Goal: Task Accomplishment & Management: Use online tool/utility

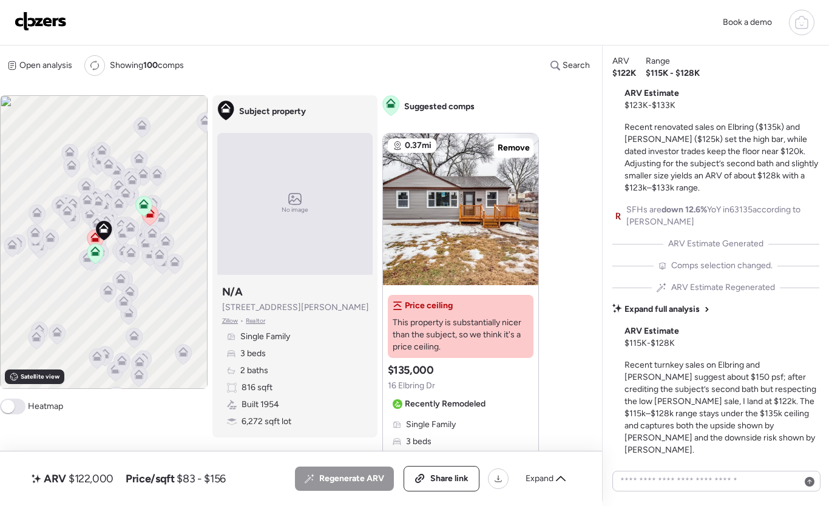
click at [36, 22] on img at bounding box center [41, 21] width 52 height 19
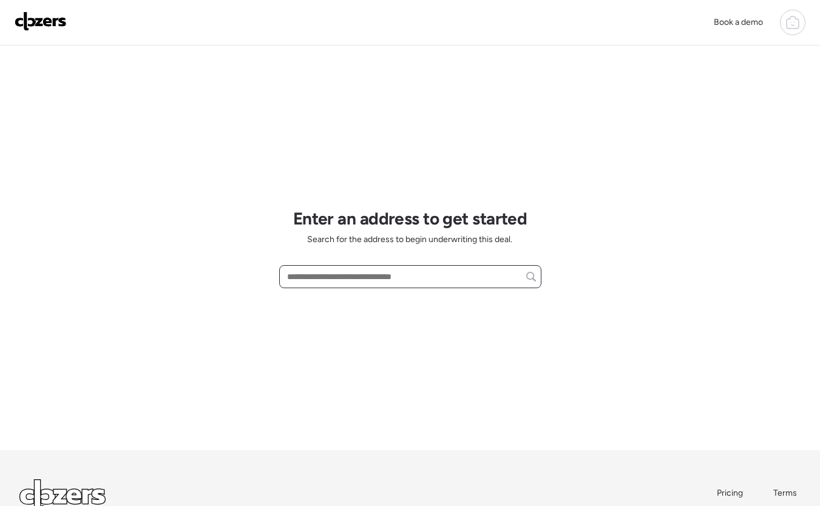
click at [345, 281] on input "text" at bounding box center [410, 276] width 251 height 17
paste input "**********"
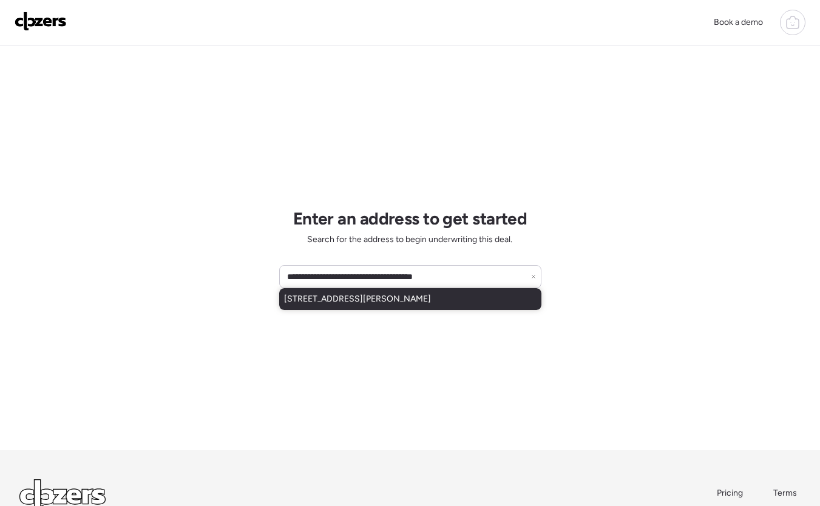
click at [399, 301] on span "[STREET_ADDRESS][PERSON_NAME]" at bounding box center [357, 299] width 147 height 12
type input "**********"
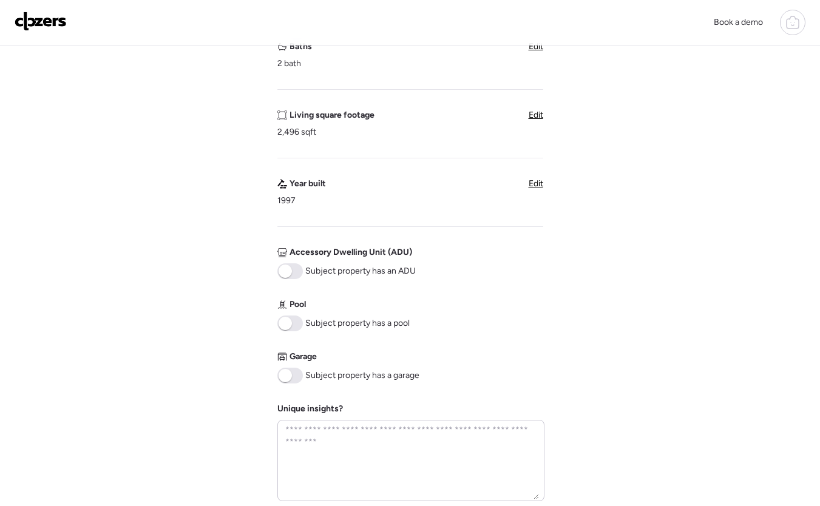
scroll to position [302, 0]
click at [296, 381] on span at bounding box center [290, 377] width 26 height 16
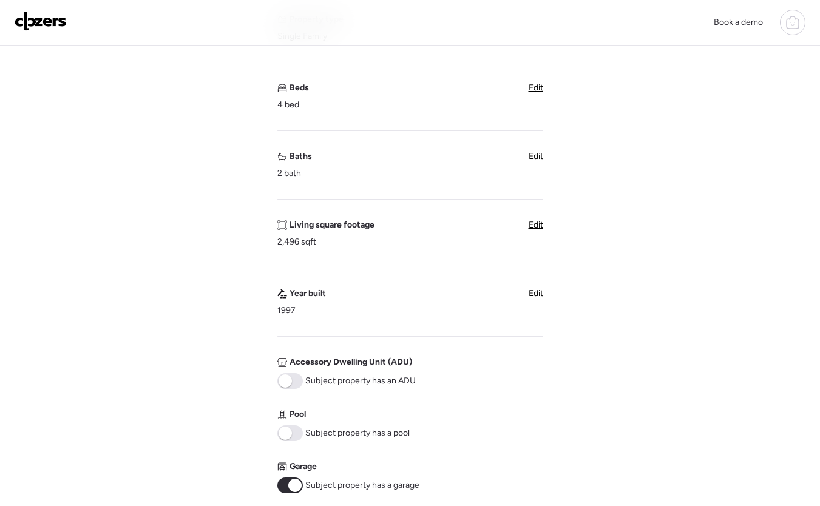
scroll to position [174, 0]
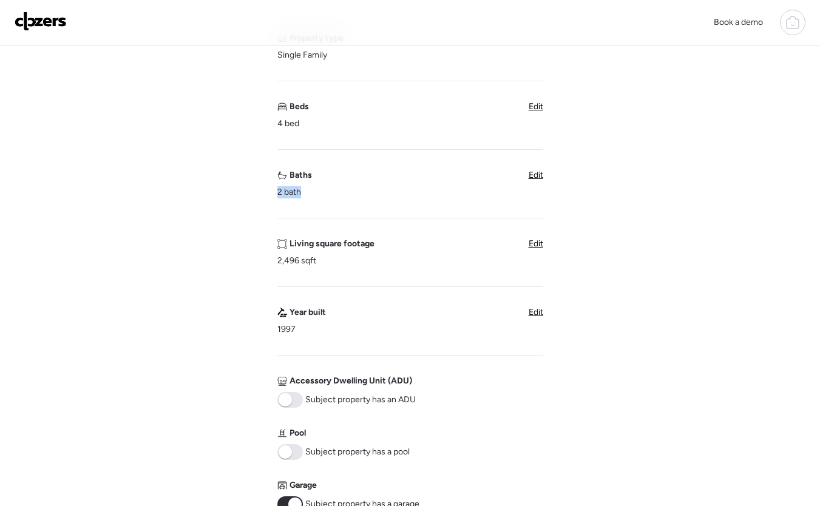
drag, startPoint x: 281, startPoint y: 194, endPoint x: 301, endPoint y: 193, distance: 20.0
click at [301, 193] on div "Verify basic info Please verify that our data for this property is correct. Add…" at bounding box center [410, 309] width 801 height 876
click at [301, 193] on span "2 bath" at bounding box center [289, 192] width 24 height 12
drag, startPoint x: 304, startPoint y: 192, endPoint x: 270, endPoint y: 192, distance: 34.0
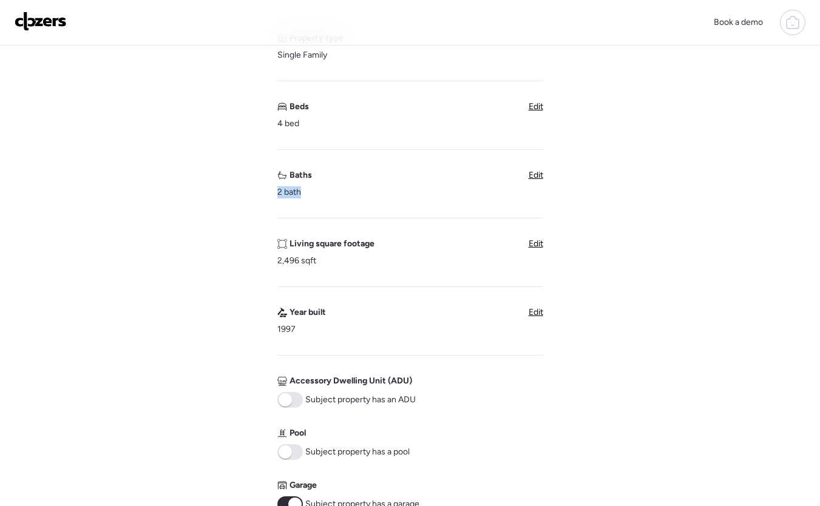
click at [270, 192] on div "Verify basic info Please verify that our data for this property is correct. Add…" at bounding box center [410, 309] width 801 height 876
drag, startPoint x: 287, startPoint y: 192, endPoint x: 304, endPoint y: 193, distance: 17.6
click at [304, 193] on div "Verify basic info Please verify that our data for this property is correct. Add…" at bounding box center [410, 309] width 801 height 876
click at [305, 193] on div "Baths 2 bath" at bounding box center [294, 183] width 35 height 29
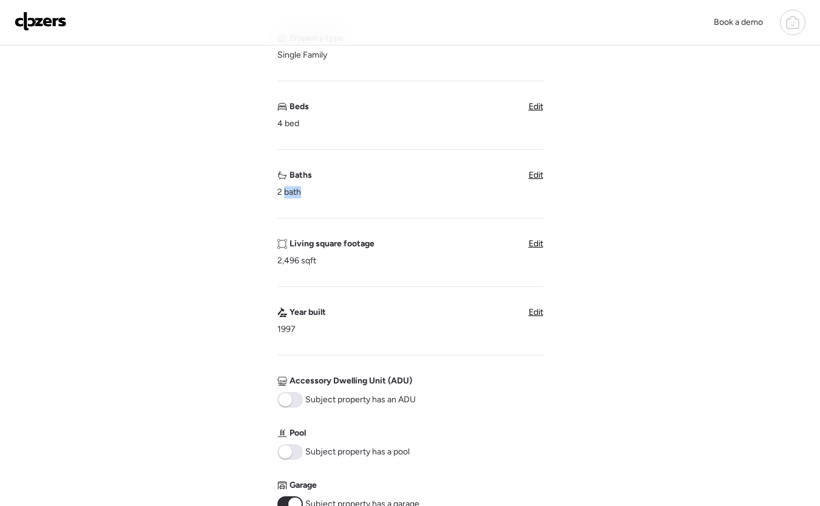
drag, startPoint x: 304, startPoint y: 192, endPoint x: 282, endPoint y: 189, distance: 22.1
click at [283, 190] on div "Baths 2 bath" at bounding box center [294, 183] width 35 height 29
click at [323, 186] on div "Baths 2 bath Edit" at bounding box center [410, 183] width 266 height 29
click at [537, 173] on span "Edit" at bounding box center [536, 175] width 15 height 10
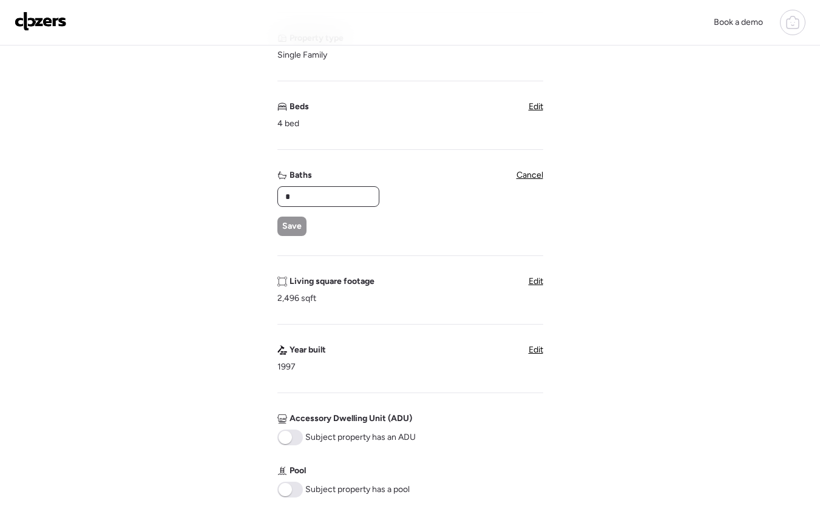
click at [320, 191] on input "*" at bounding box center [328, 196] width 91 height 17
drag, startPoint x: 324, startPoint y: 199, endPoint x: 270, endPoint y: 186, distance: 55.7
click at [270, 186] on div "Verify basic info Please verify that our data for this property is correct. Add…" at bounding box center [410, 327] width 801 height 913
drag, startPoint x: 320, startPoint y: 192, endPoint x: 250, endPoint y: 191, distance: 69.8
click at [250, 191] on div "Verify basic info Please verify that our data for this property is correct. Add…" at bounding box center [410, 327] width 801 height 913
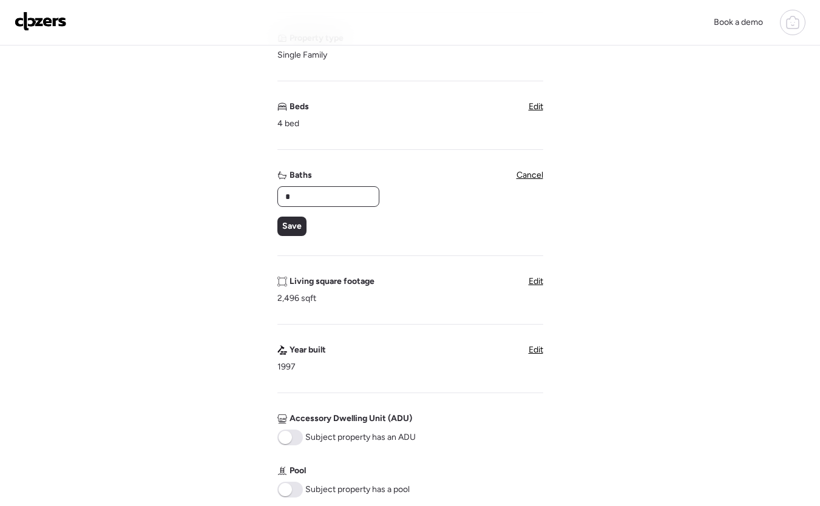
click at [324, 197] on input "*" at bounding box center [328, 196] width 91 height 17
drag, startPoint x: 324, startPoint y: 197, endPoint x: 281, endPoint y: 192, distance: 43.4
click at [281, 192] on div "*" at bounding box center [328, 196] width 102 height 21
click at [322, 202] on input "*" at bounding box center [328, 196] width 91 height 17
drag, startPoint x: 323, startPoint y: 199, endPoint x: 279, endPoint y: 196, distance: 43.9
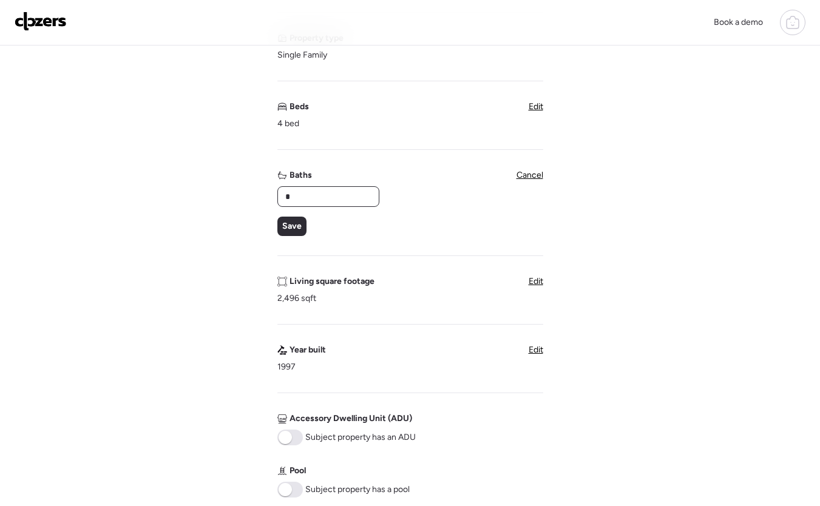
click at [279, 196] on div "*" at bounding box center [328, 196] width 102 height 21
click at [310, 202] on input "*" at bounding box center [328, 196] width 91 height 17
type input "*"
click at [287, 226] on span "Save" at bounding box center [291, 226] width 19 height 12
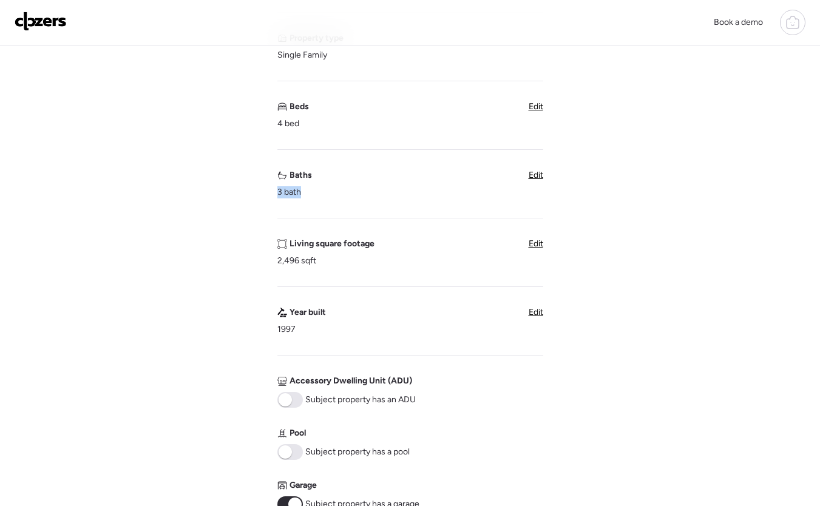
drag, startPoint x: 279, startPoint y: 188, endPoint x: 327, endPoint y: 197, distance: 49.4
click at [327, 197] on div "Baths 3 bath Edit" at bounding box center [410, 183] width 266 height 29
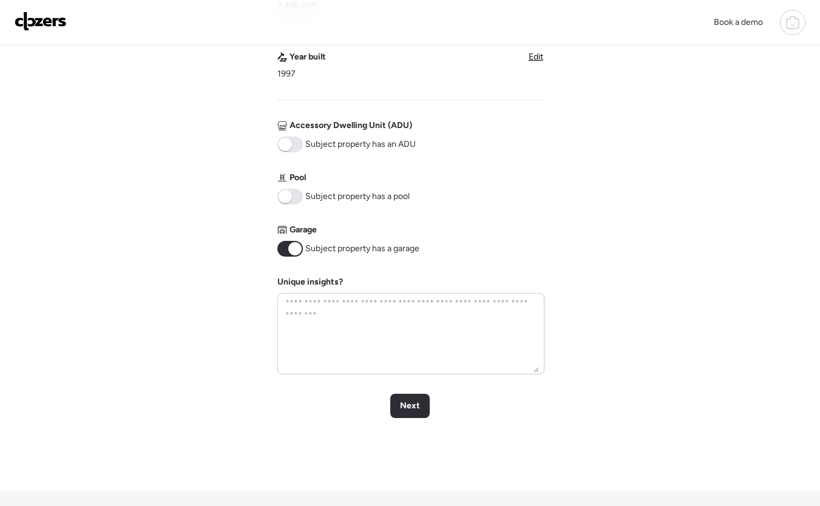
scroll to position [431, 0]
click at [411, 407] on span "Next" at bounding box center [410, 405] width 20 height 12
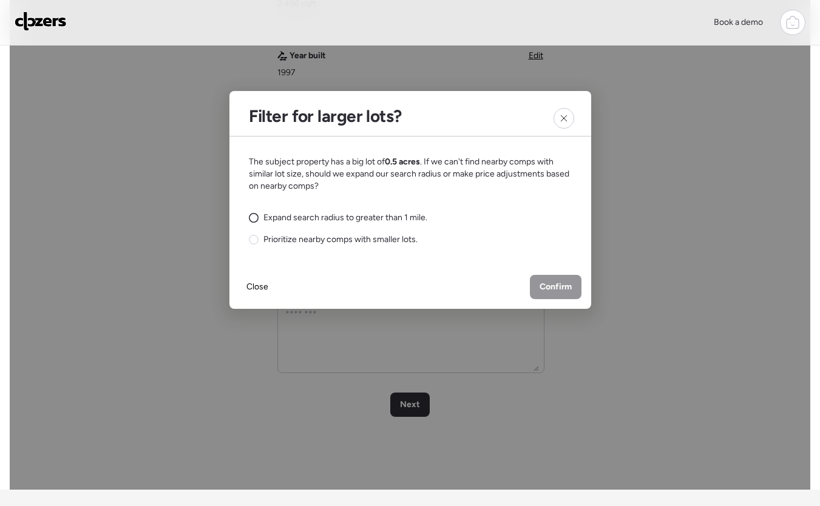
click at [352, 218] on span "Expand search radius to greater than 1 mile." at bounding box center [346, 218] width 164 height 12
click at [565, 293] on div "Confirm" at bounding box center [556, 287] width 52 height 24
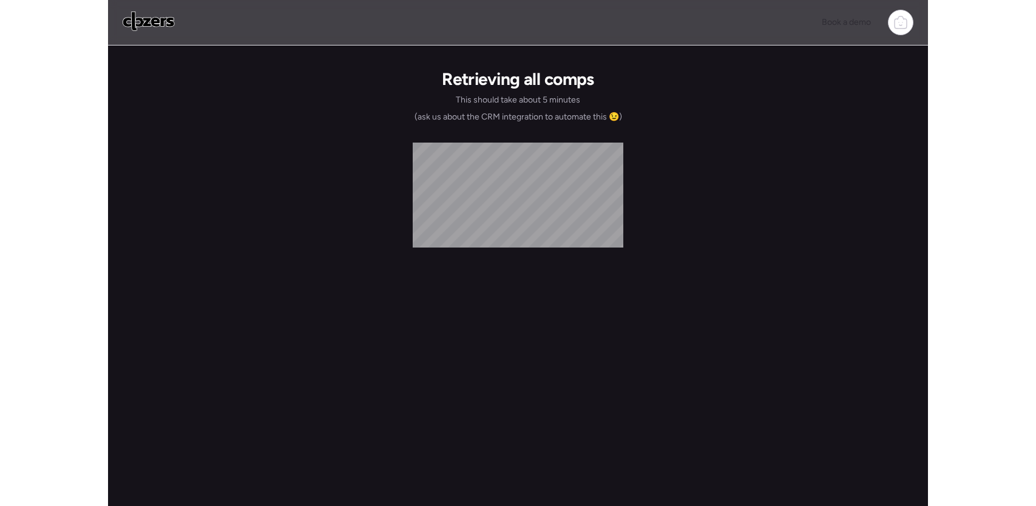
scroll to position [0, 0]
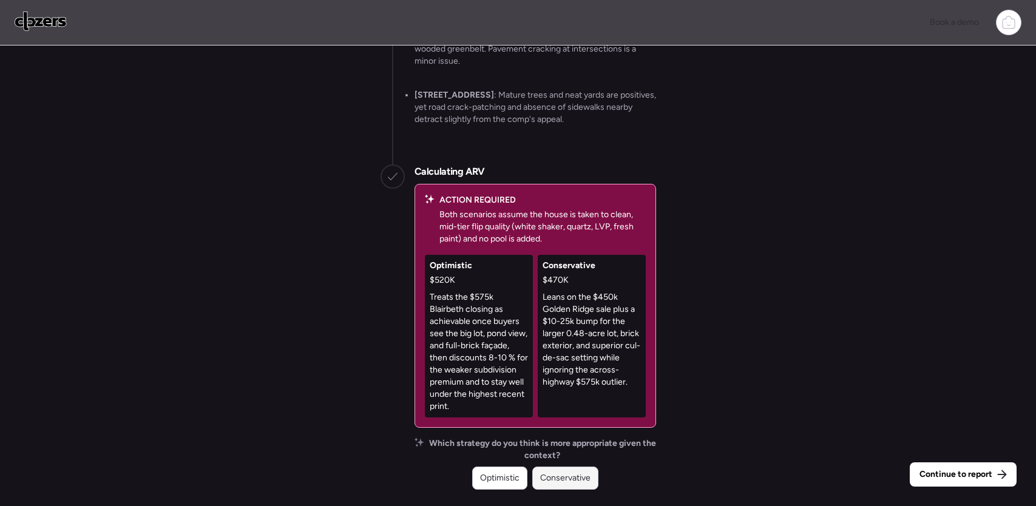
click at [571, 476] on span "Conservative" at bounding box center [565, 478] width 50 height 12
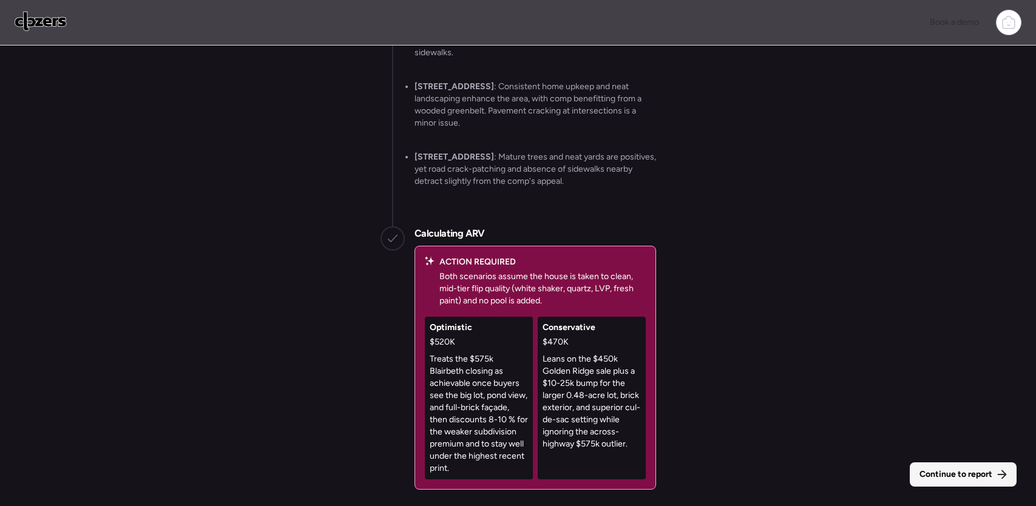
click at [820, 480] on span "Continue to report" at bounding box center [956, 475] width 73 height 12
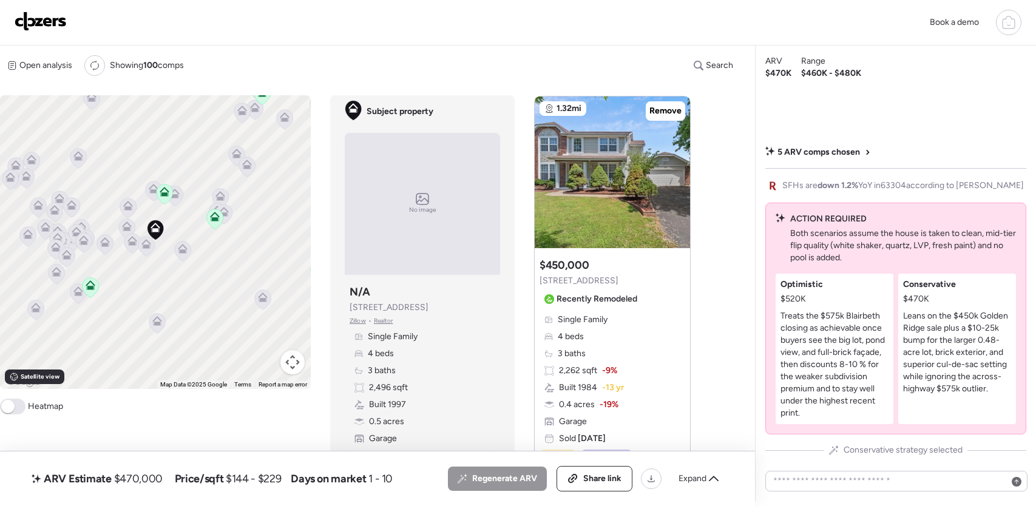
scroll to position [1305, 0]
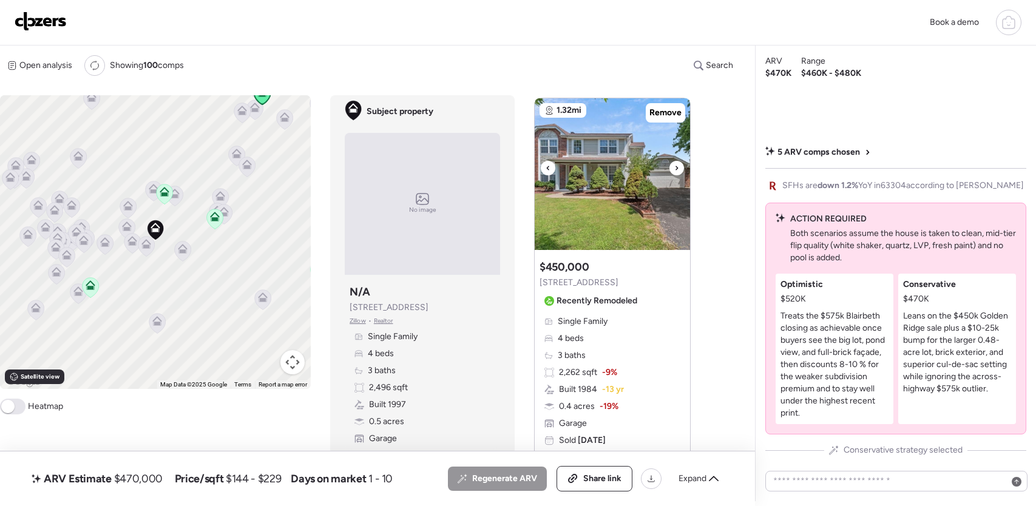
click at [676, 172] on icon at bounding box center [677, 168] width 5 height 15
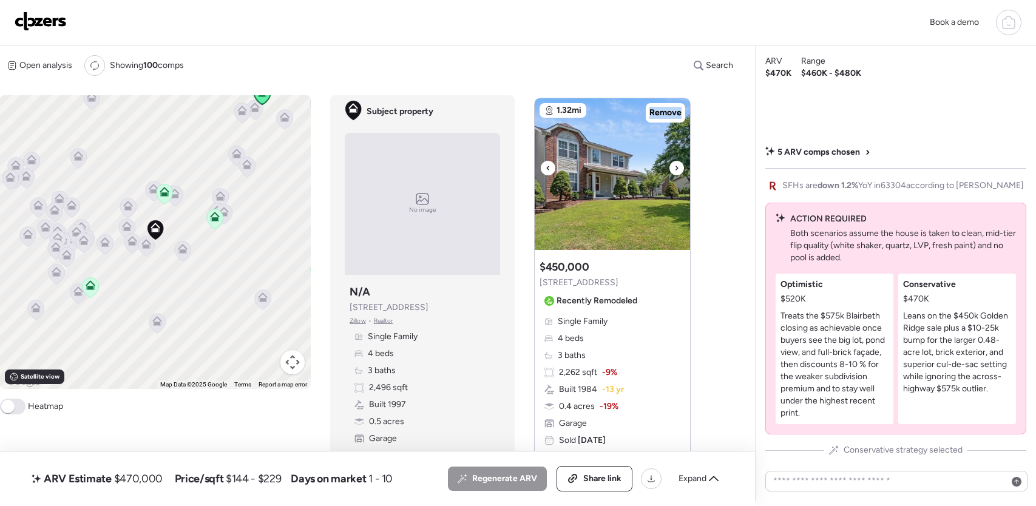
click at [676, 172] on icon at bounding box center [677, 168] width 5 height 15
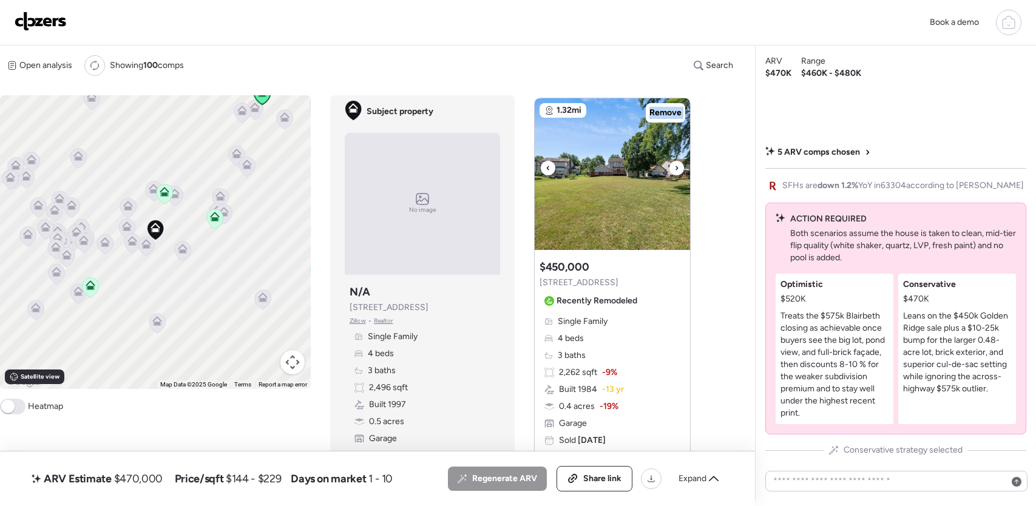
click at [676, 172] on icon at bounding box center [677, 168] width 5 height 15
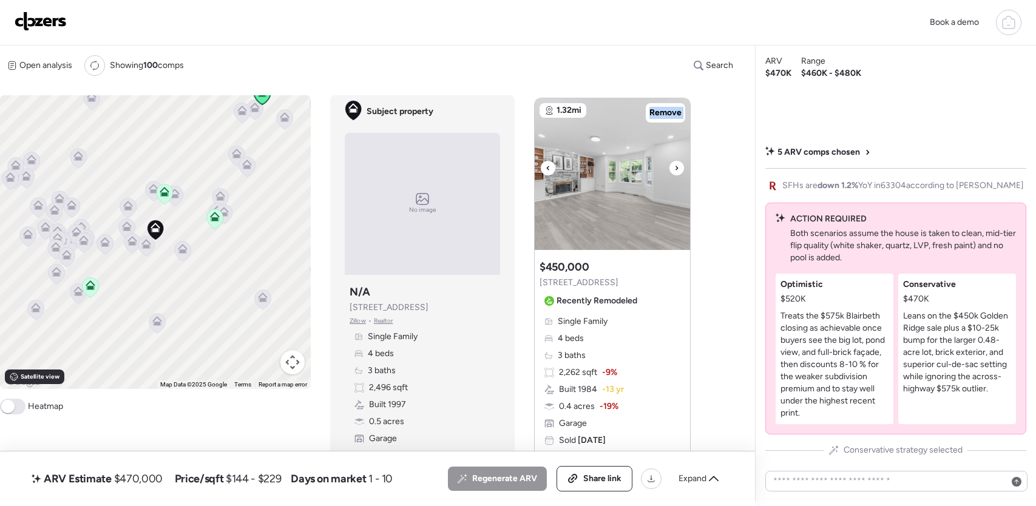
click at [676, 172] on icon at bounding box center [677, 168] width 5 height 15
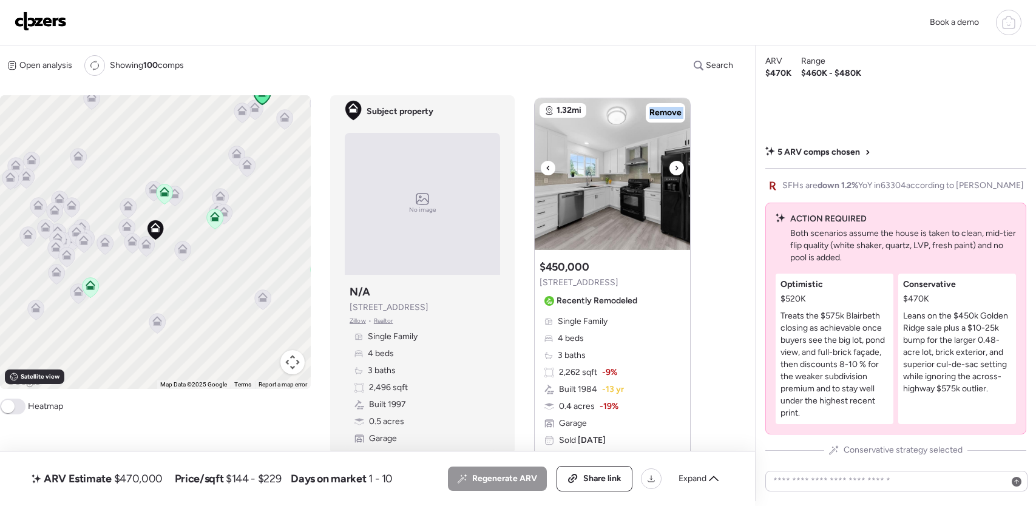
click at [676, 172] on icon at bounding box center [677, 168] width 5 height 15
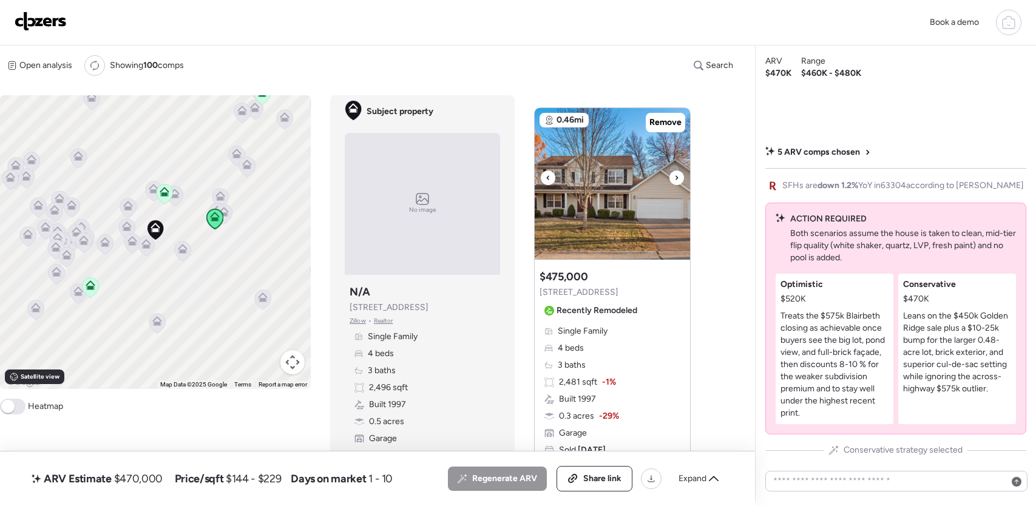
scroll to position [23, 0]
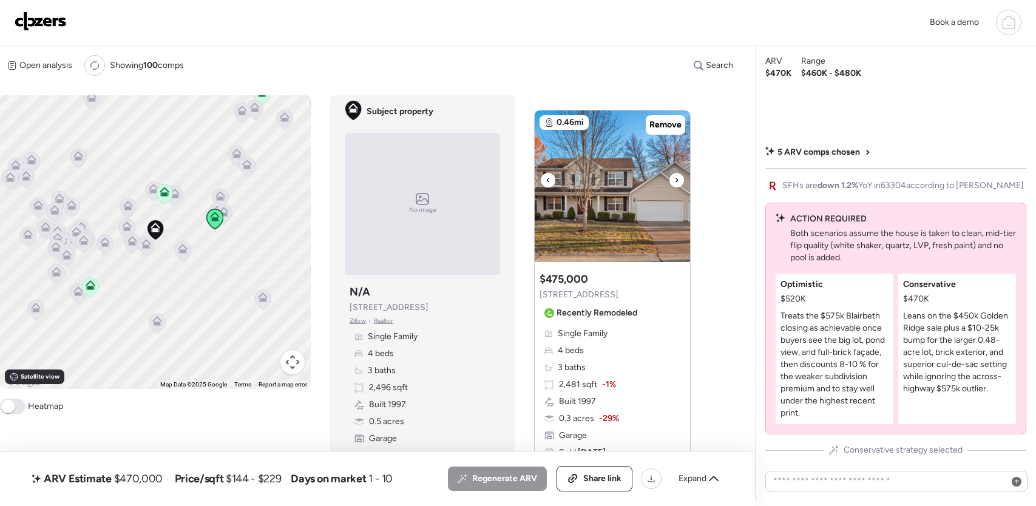
click at [677, 177] on icon at bounding box center [677, 180] width 5 height 15
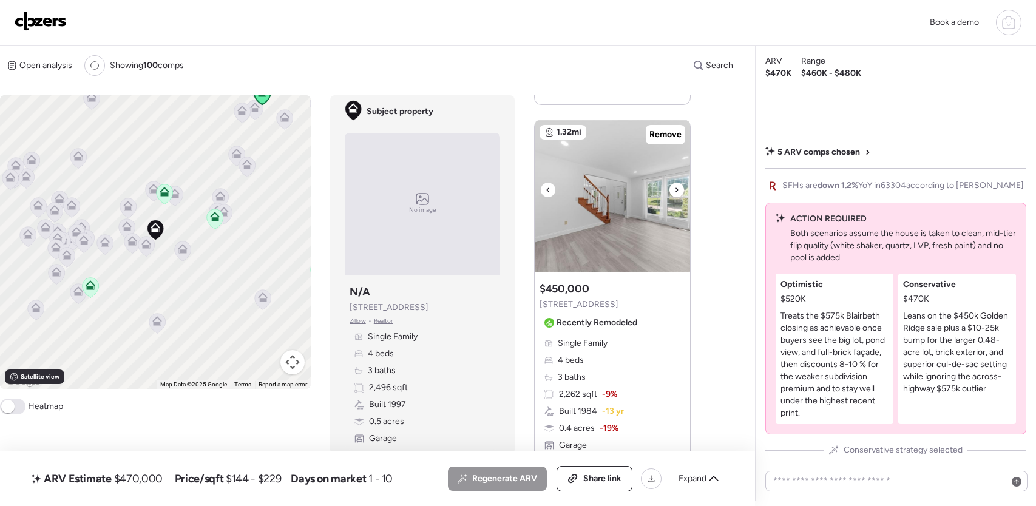
scroll to position [1283, 0]
click at [680, 192] on div at bounding box center [677, 190] width 15 height 15
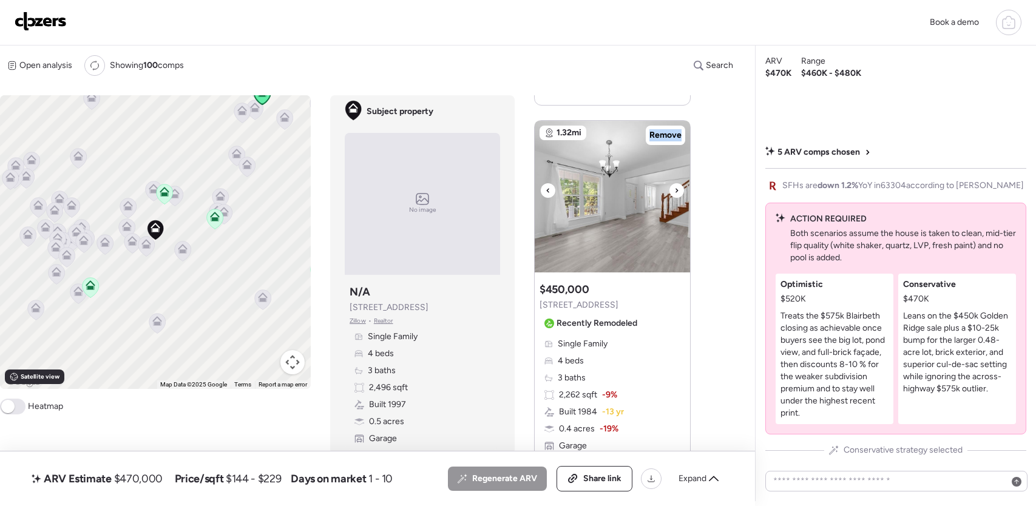
click at [680, 192] on div at bounding box center [677, 190] width 15 height 15
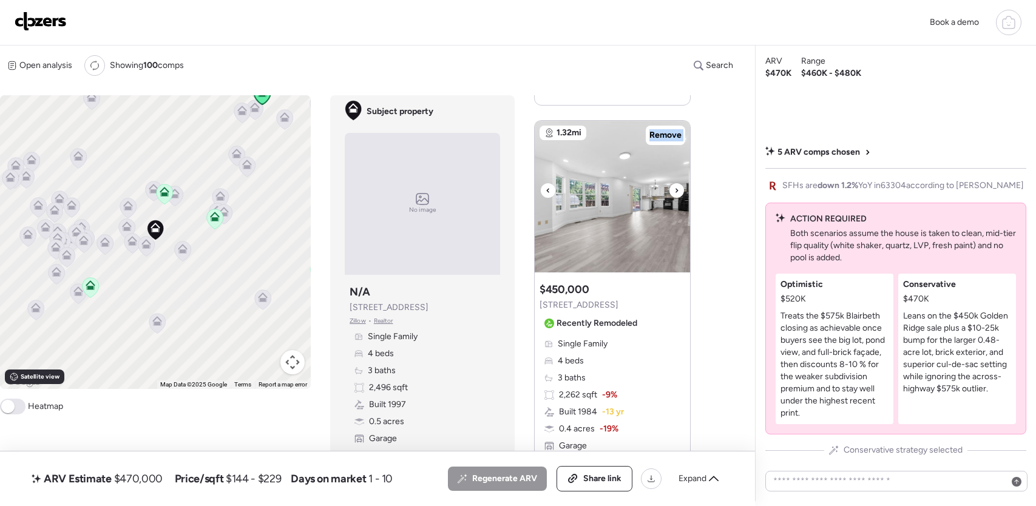
click at [680, 192] on div at bounding box center [677, 190] width 15 height 15
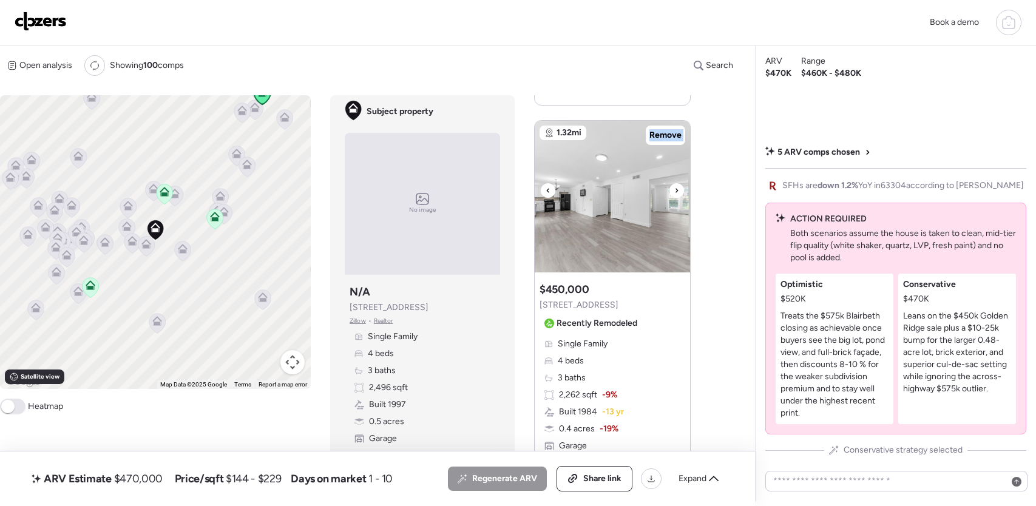
click at [680, 192] on div at bounding box center [677, 190] width 15 height 15
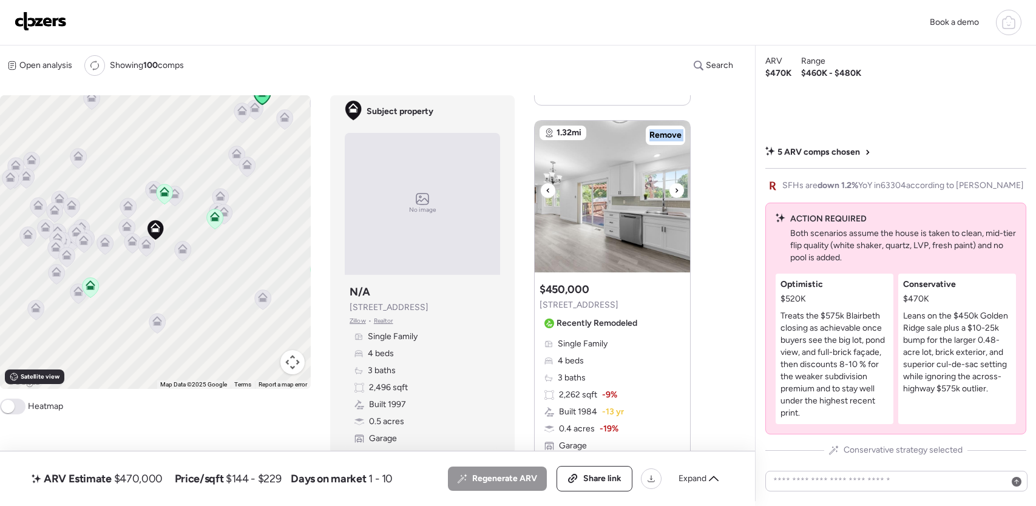
click at [680, 192] on div at bounding box center [677, 190] width 15 height 15
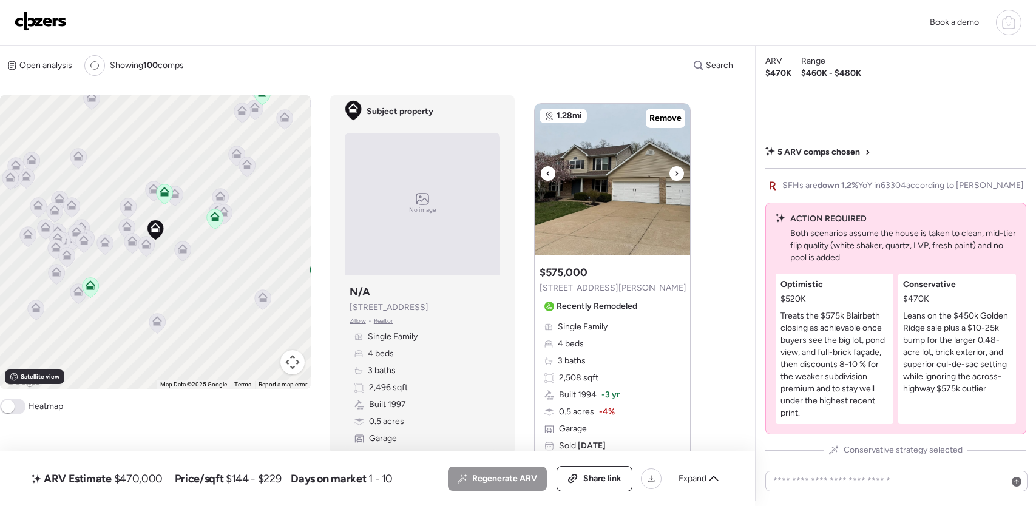
scroll to position [1716, 0]
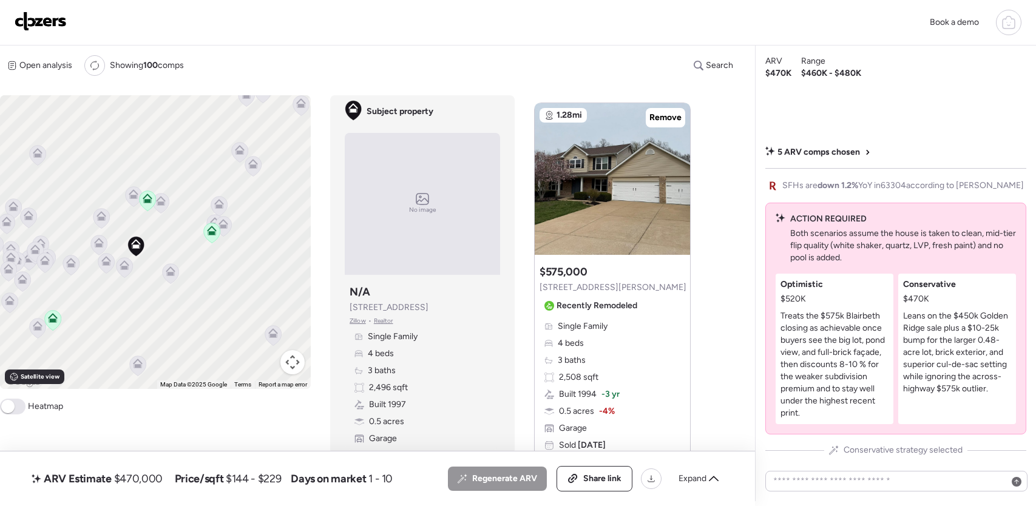
drag, startPoint x: 261, startPoint y: 229, endPoint x: 281, endPoint y: 242, distance: 23.2
click at [281, 242] on div "To activate drag with keyboard, press Alt + Enter. Once in keyboard drag state,…" at bounding box center [155, 242] width 311 height 294
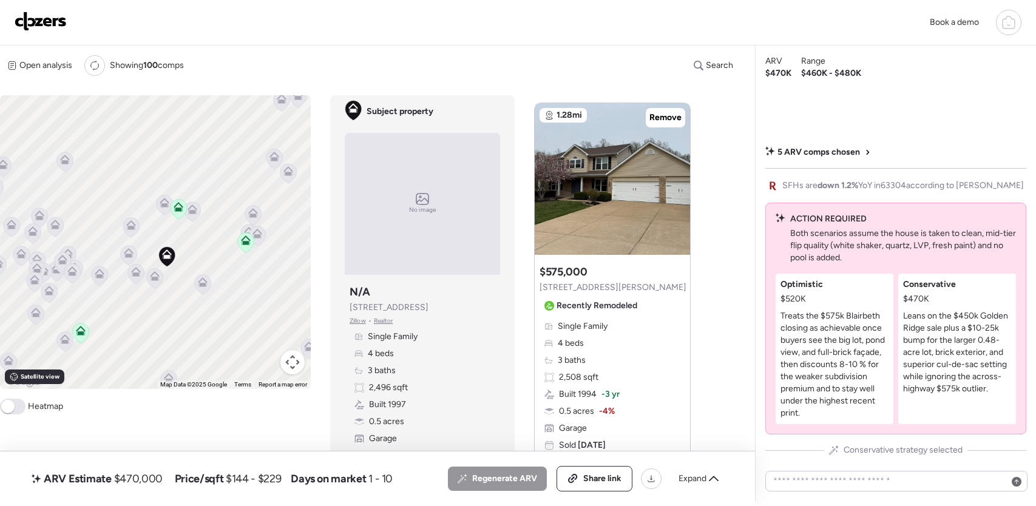
drag, startPoint x: 251, startPoint y: 246, endPoint x: 287, endPoint y: 256, distance: 37.1
click at [287, 256] on div "To activate drag with keyboard, press Alt + Enter. Once in keyboard drag state,…" at bounding box center [155, 242] width 311 height 294
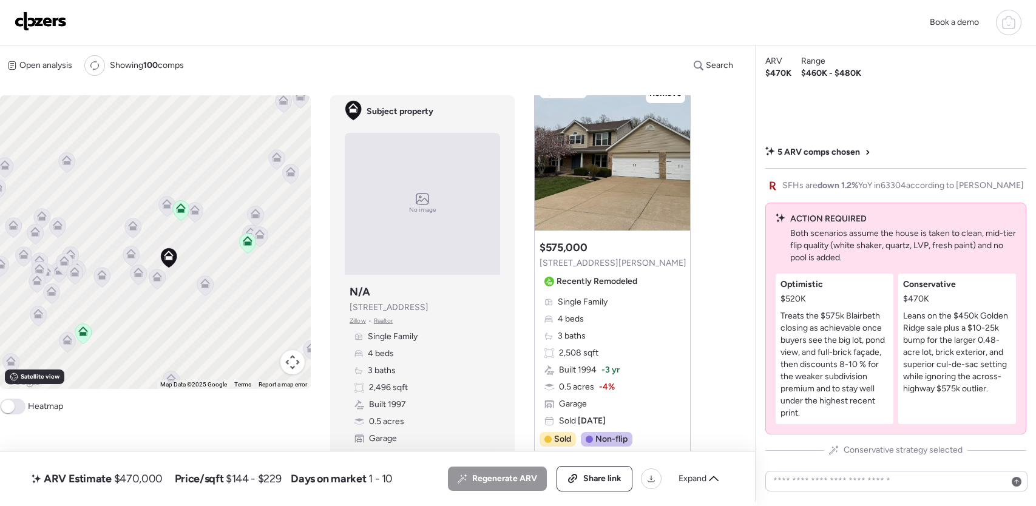
scroll to position [1712, 0]
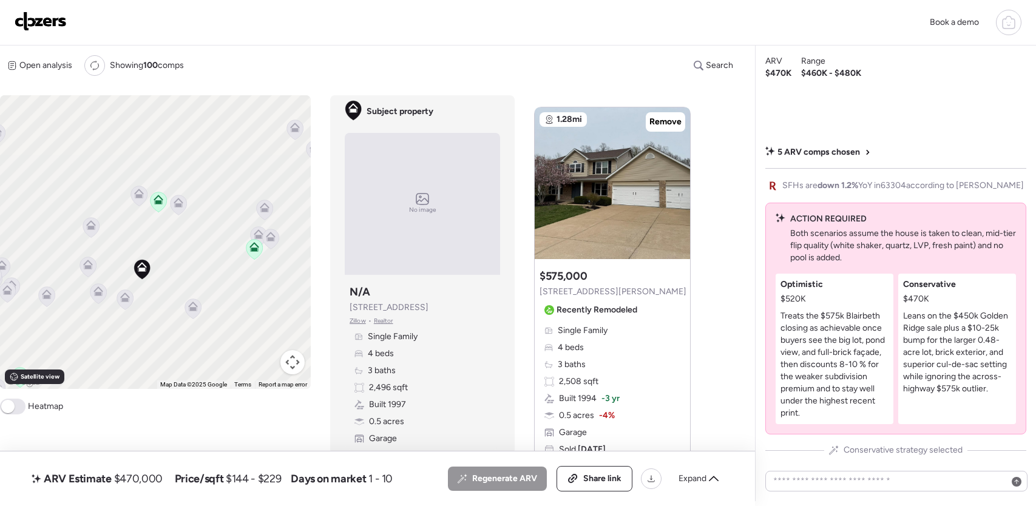
click at [192, 306] on icon at bounding box center [193, 307] width 10 height 10
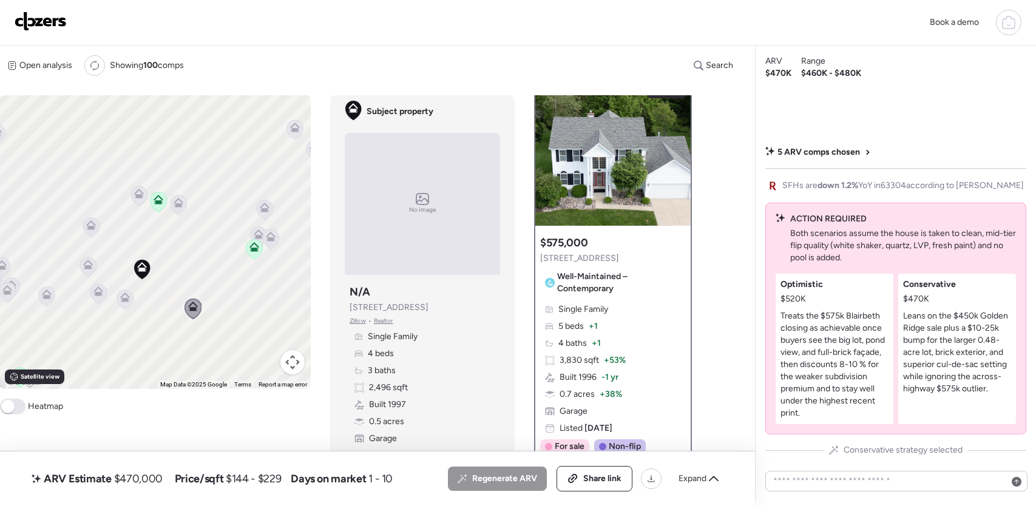
scroll to position [0, 0]
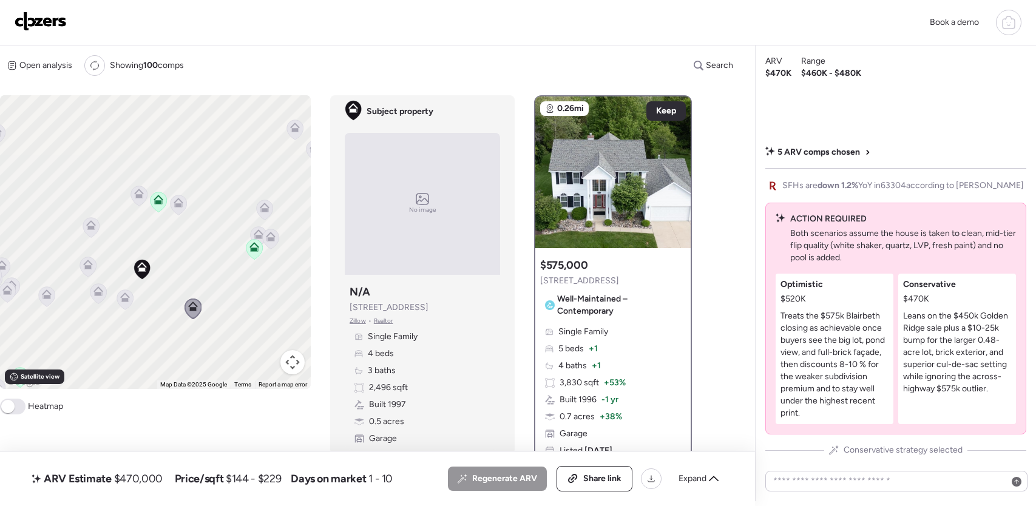
click at [129, 303] on icon at bounding box center [125, 300] width 16 height 20
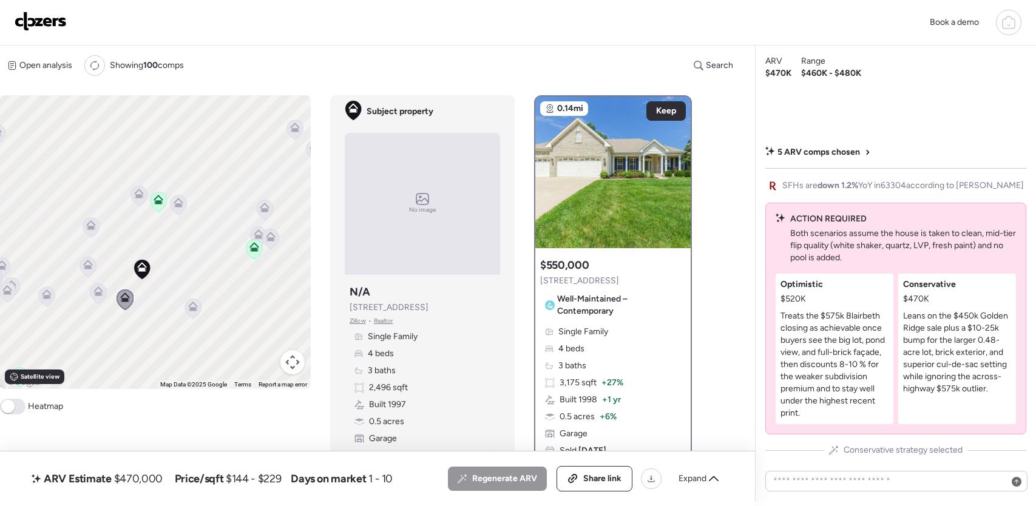
click at [103, 293] on icon at bounding box center [99, 292] width 10 height 10
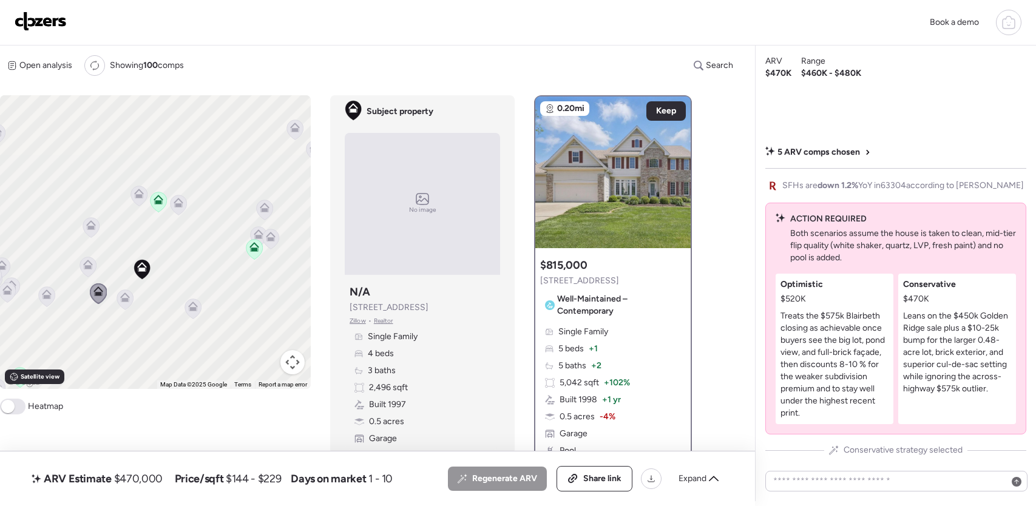
click at [91, 268] on icon at bounding box center [88, 265] width 10 height 10
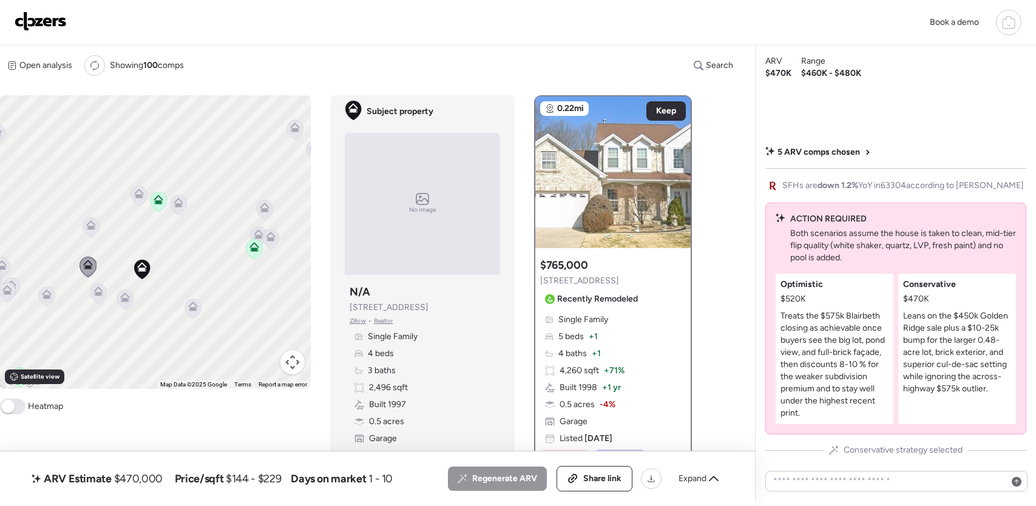
click at [90, 228] on icon at bounding box center [91, 228] width 8 height 4
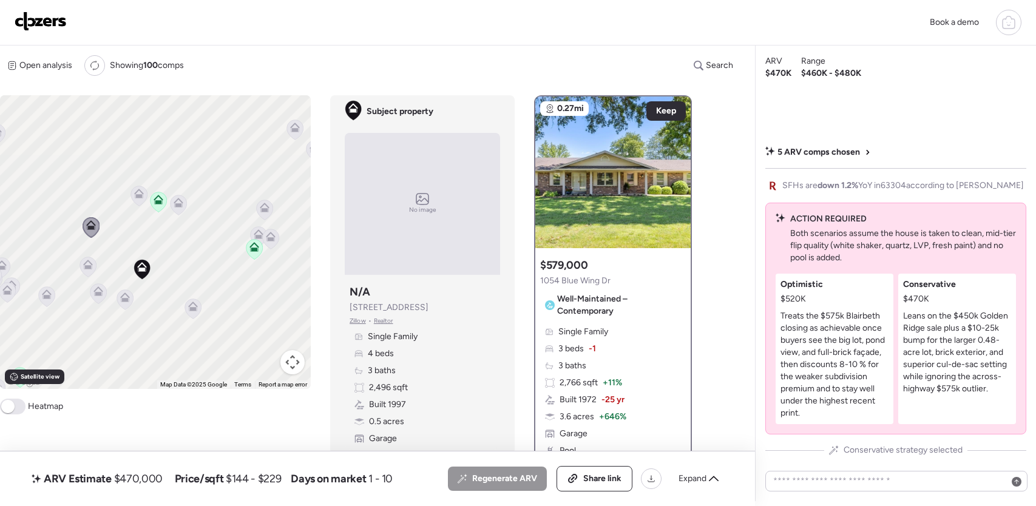
click at [140, 191] on icon at bounding box center [139, 194] width 10 height 10
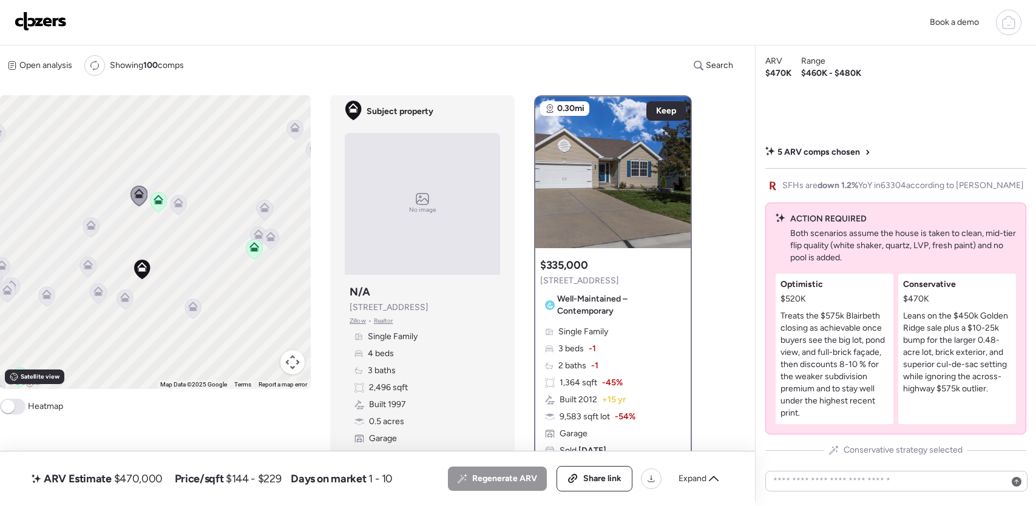
click at [180, 203] on icon at bounding box center [179, 203] width 10 height 10
click at [180, 209] on icon at bounding box center [179, 206] width 16 height 20
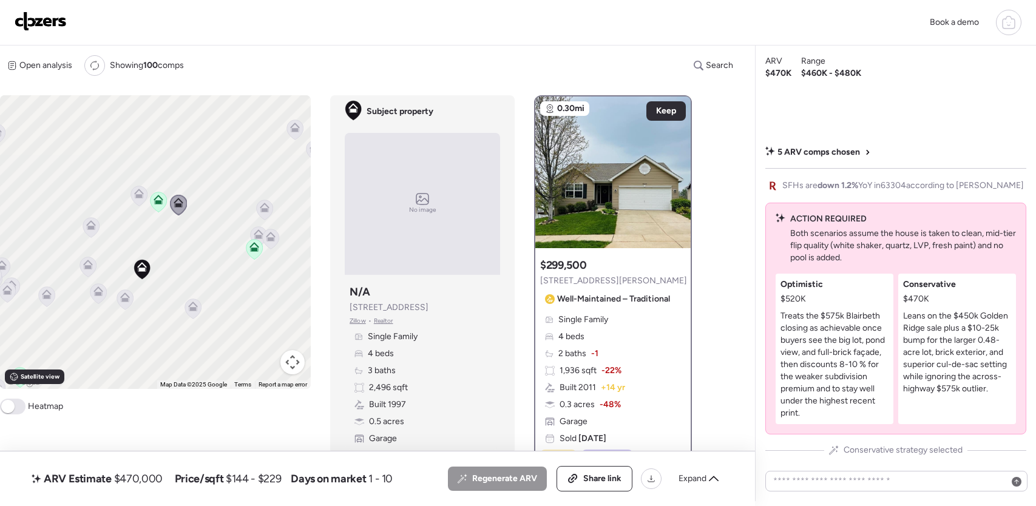
click at [266, 211] on icon at bounding box center [264, 210] width 8 height 4
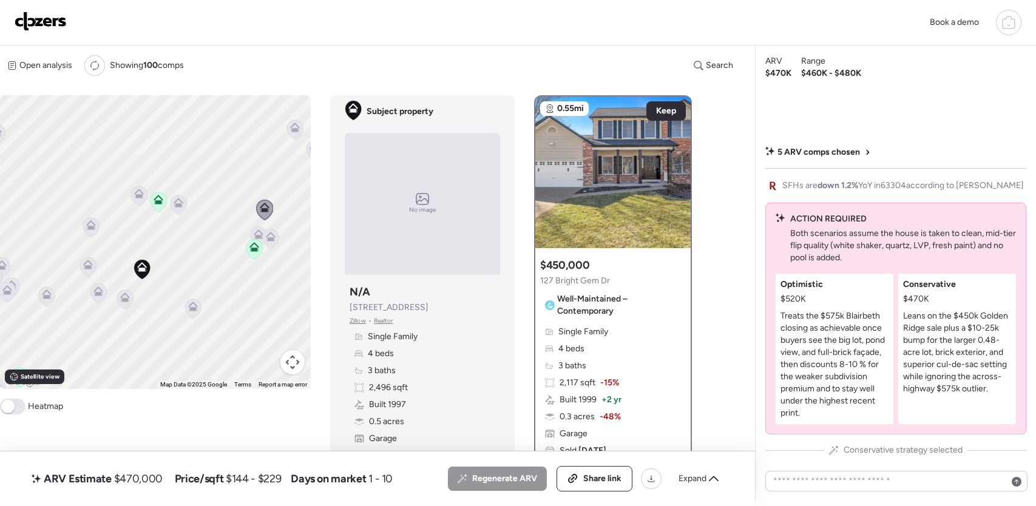
click at [275, 236] on icon at bounding box center [270, 234] width 9 height 5
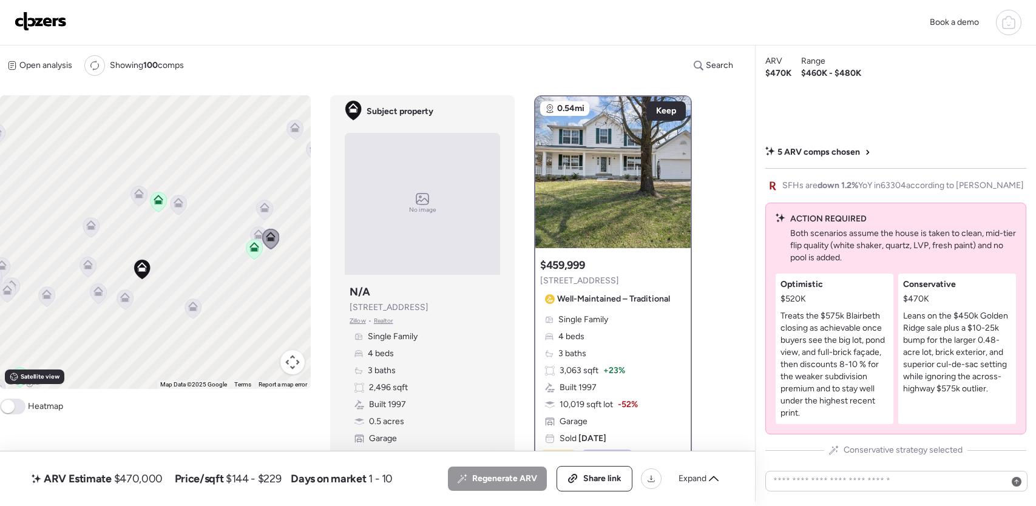
click at [259, 233] on icon at bounding box center [259, 235] width 10 height 10
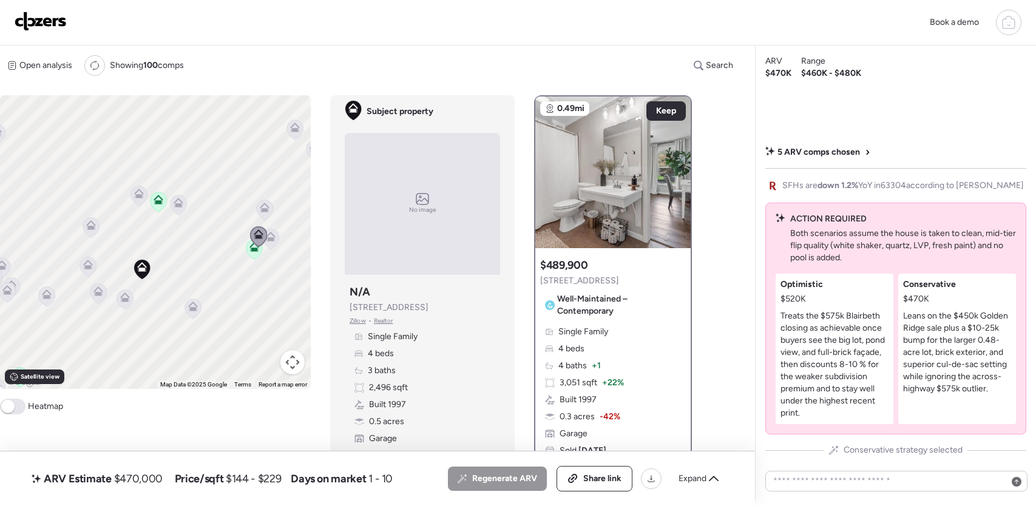
click at [189, 308] on icon at bounding box center [193, 307] width 10 height 10
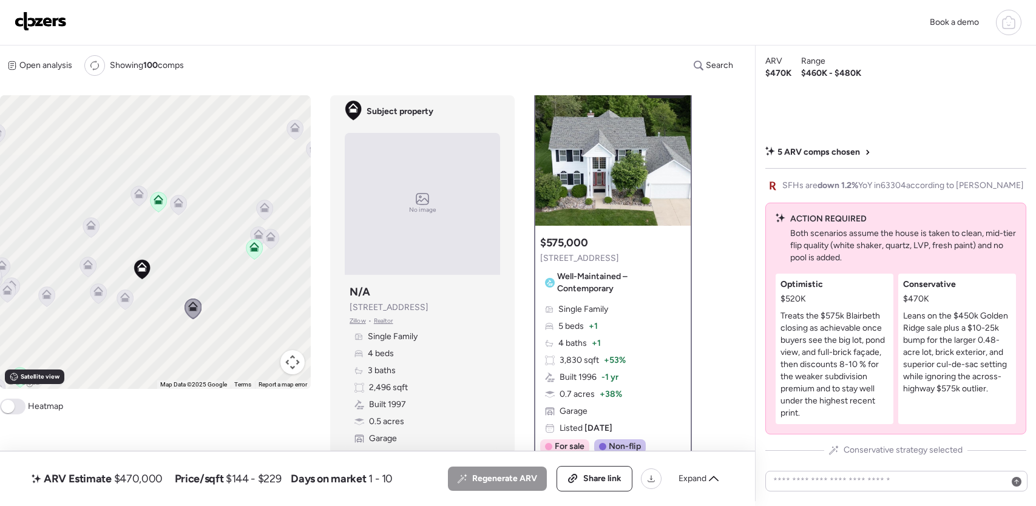
scroll to position [25, 0]
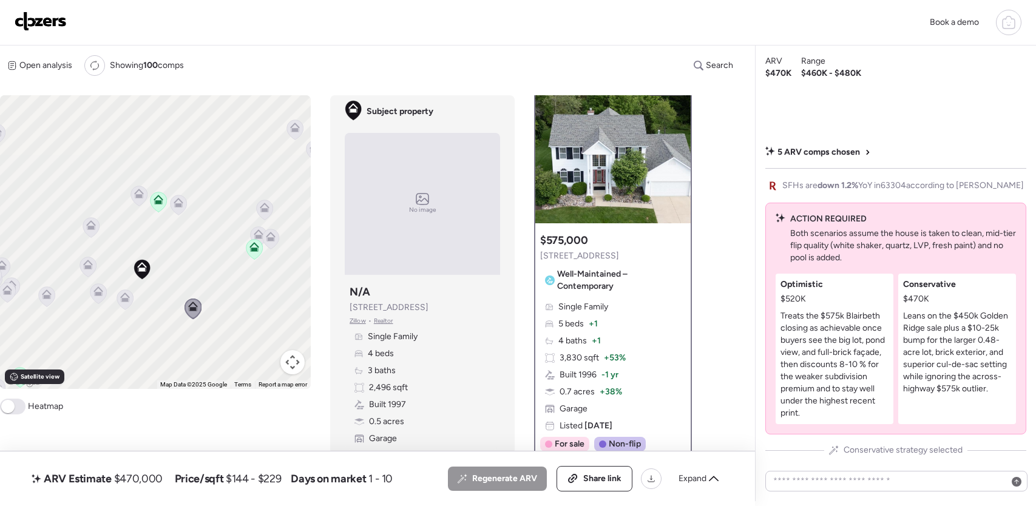
click at [128, 302] on icon at bounding box center [125, 300] width 16 height 20
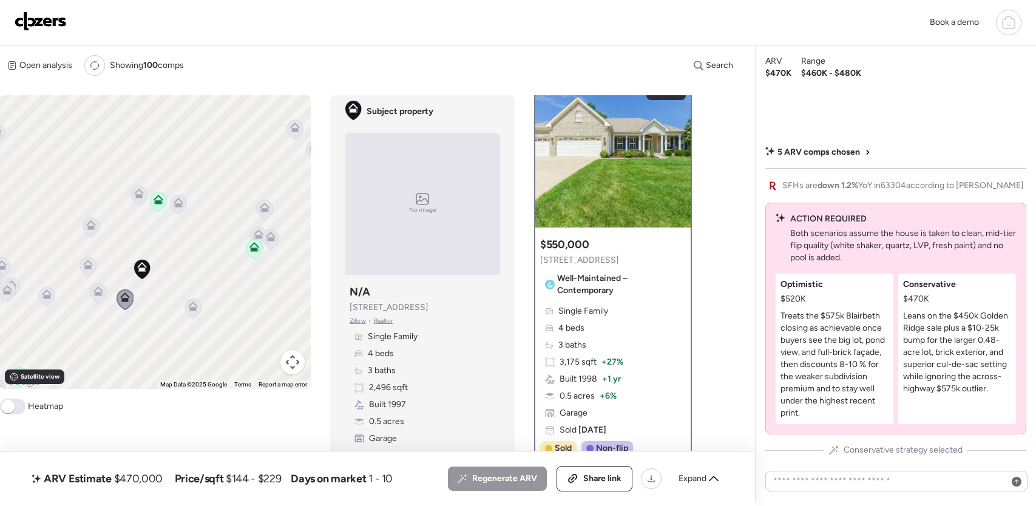
scroll to position [7, 0]
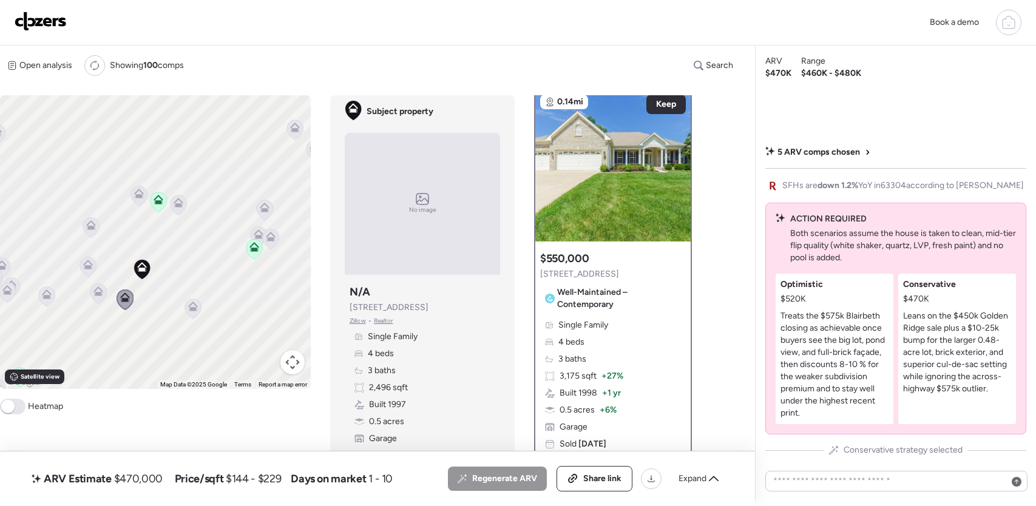
click at [95, 290] on icon at bounding box center [99, 292] width 10 height 10
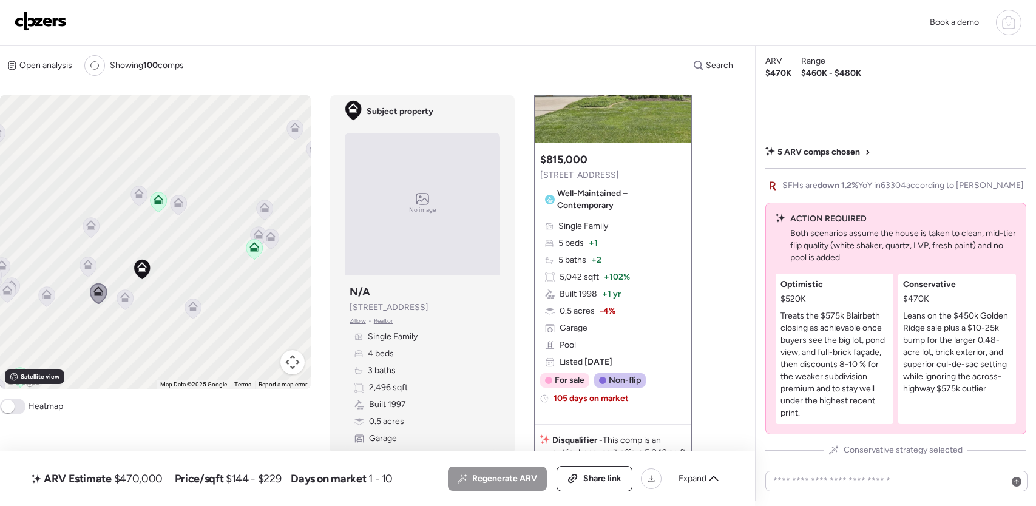
scroll to position [84, 0]
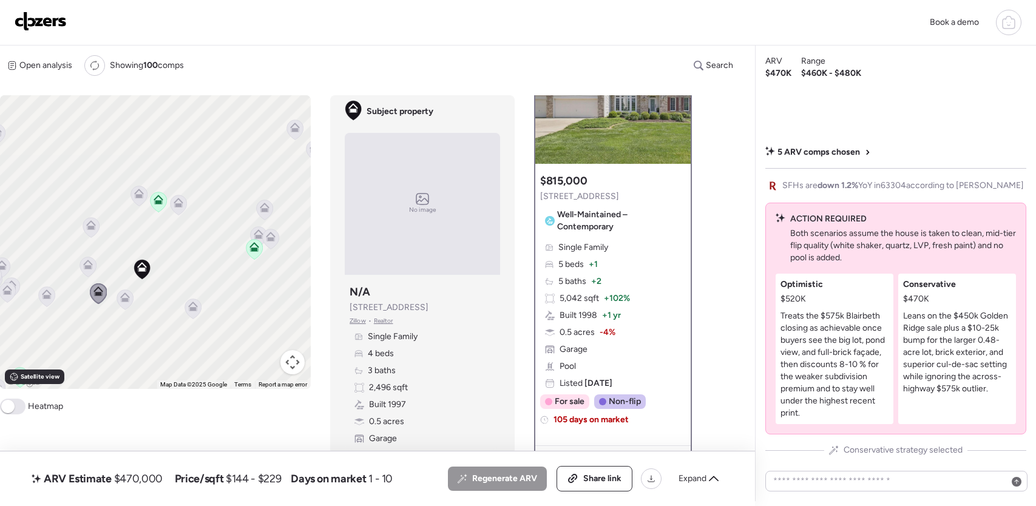
click at [95, 265] on icon at bounding box center [88, 267] width 16 height 20
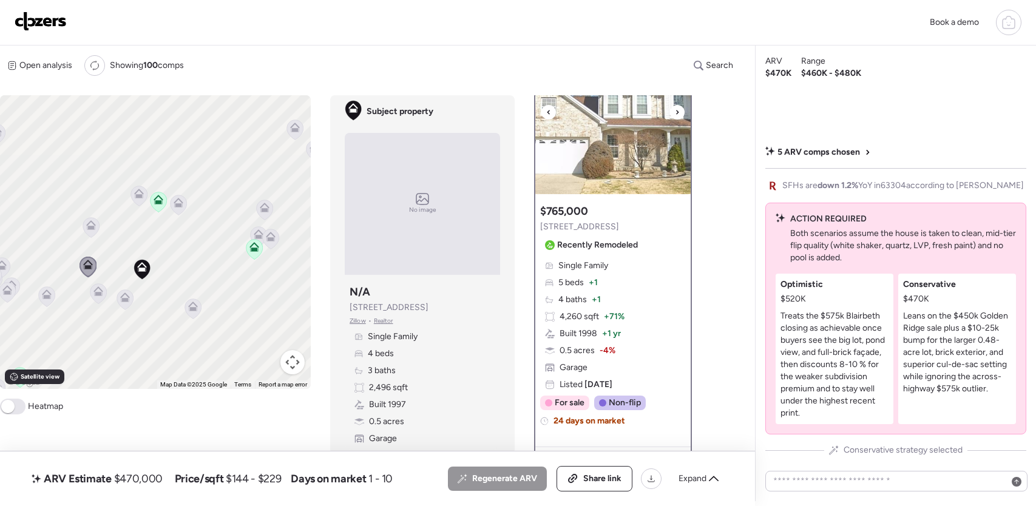
scroll to position [55, 0]
click at [90, 230] on icon at bounding box center [91, 228] width 8 height 4
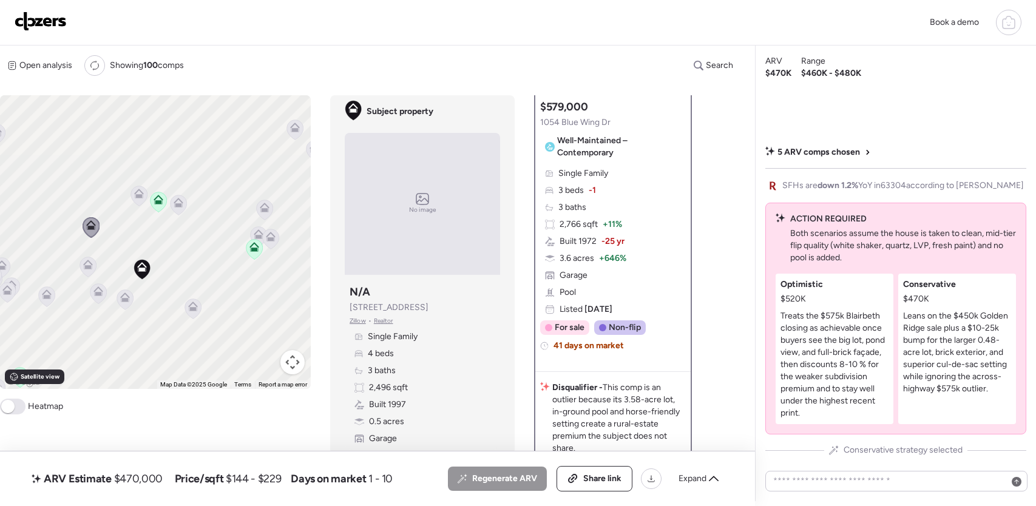
scroll to position [121, 0]
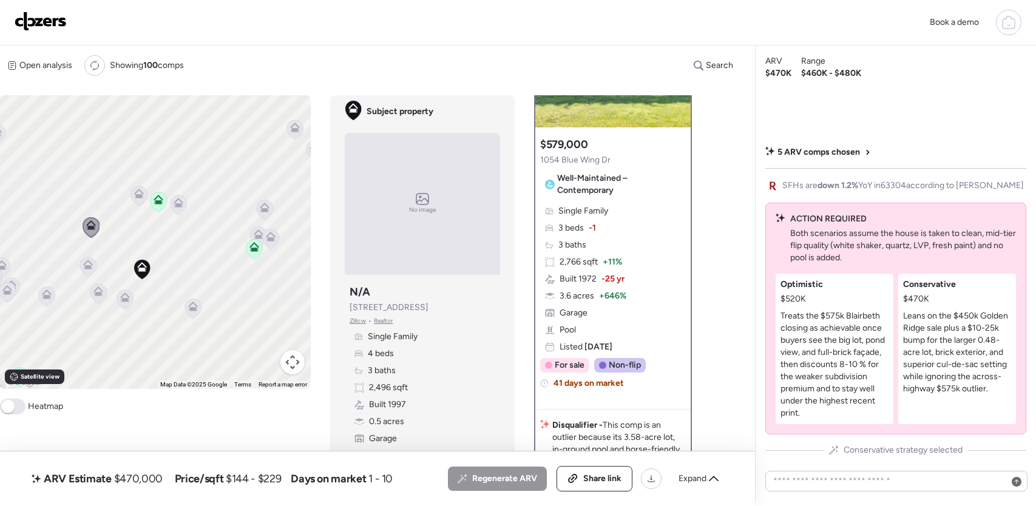
click at [140, 197] on icon at bounding box center [139, 196] width 8 height 4
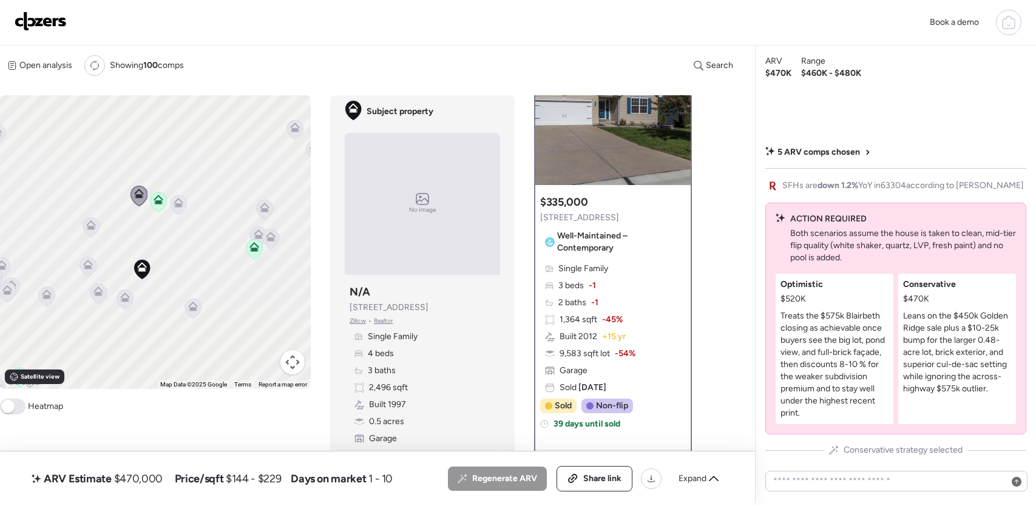
scroll to position [65, 0]
click at [151, 200] on icon at bounding box center [159, 202] width 16 height 20
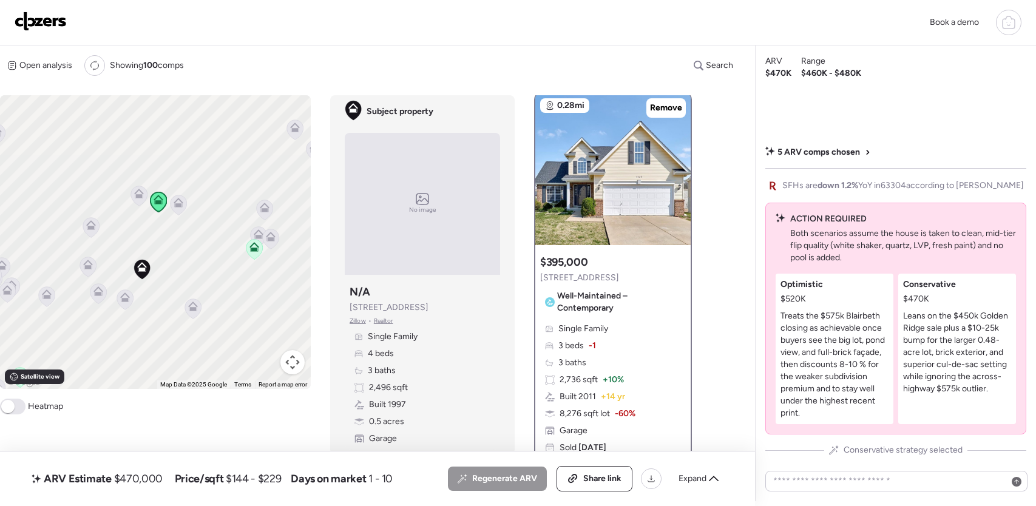
scroll to position [0, 0]
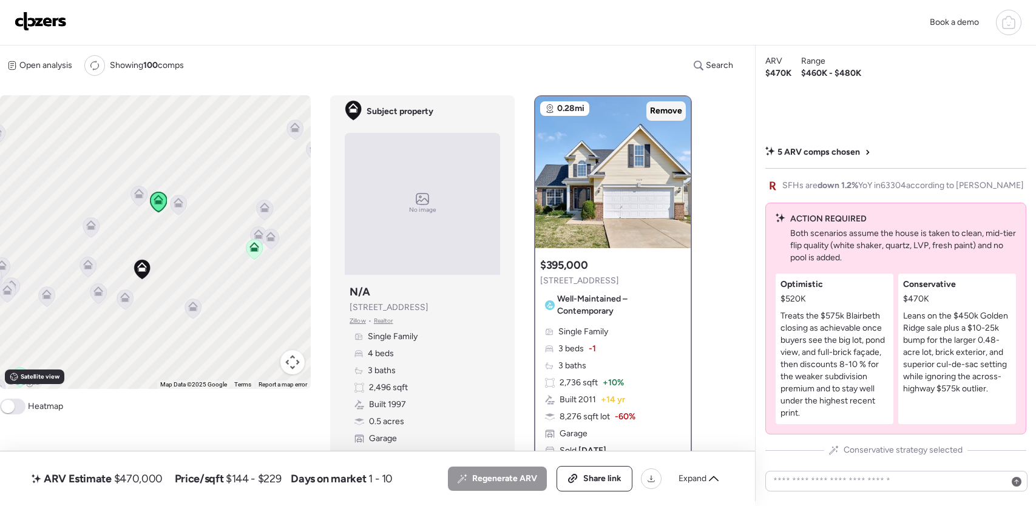
click at [673, 111] on span "Remove" at bounding box center [666, 111] width 32 height 12
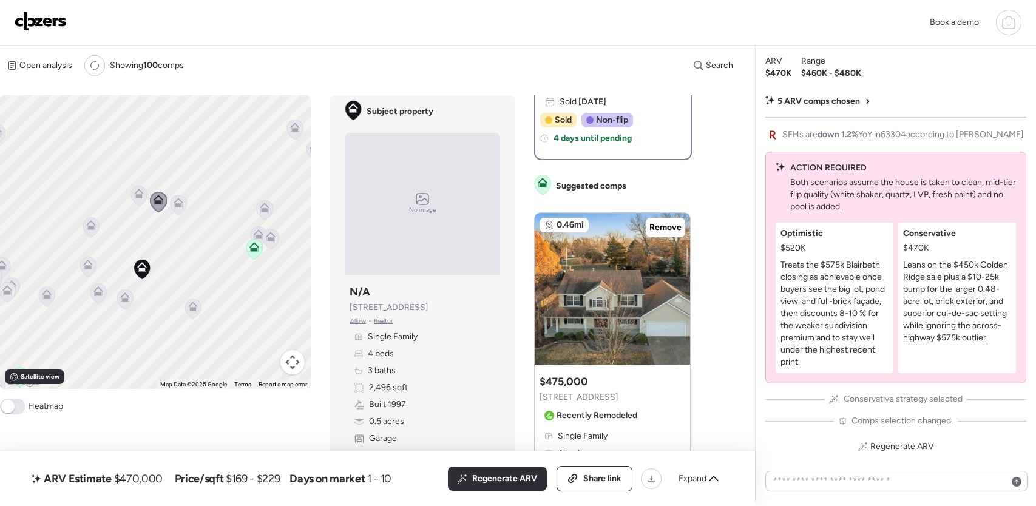
scroll to position [465, 0]
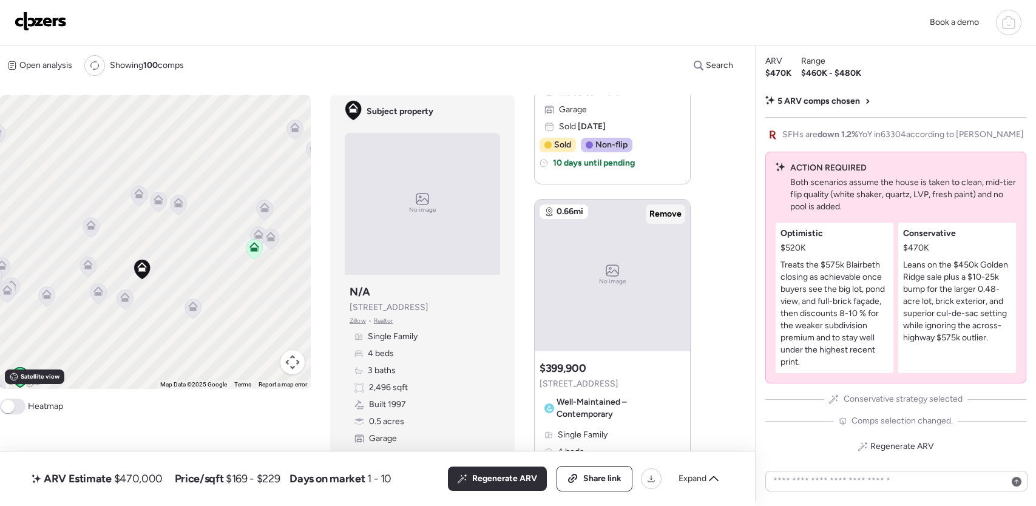
click at [656, 211] on span "Remove" at bounding box center [666, 214] width 32 height 12
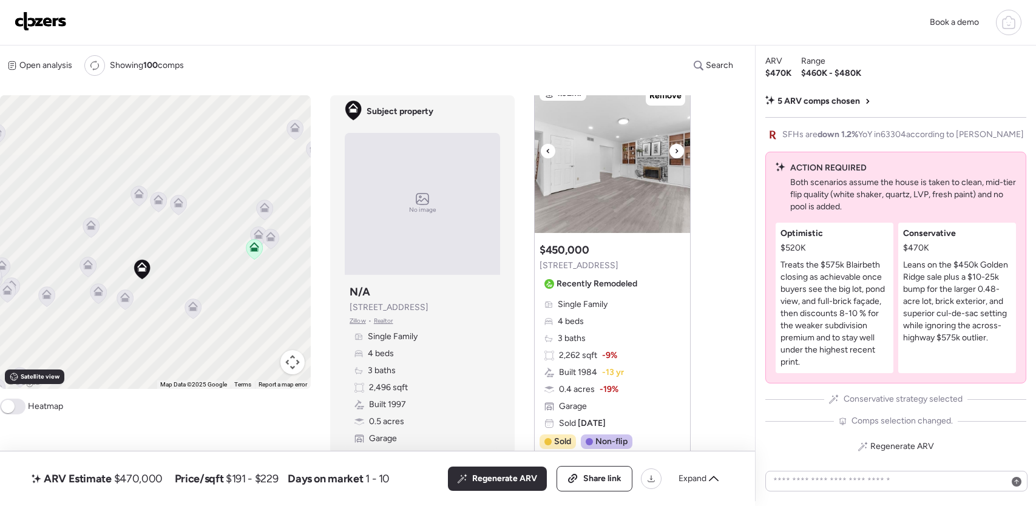
scroll to position [1327, 0]
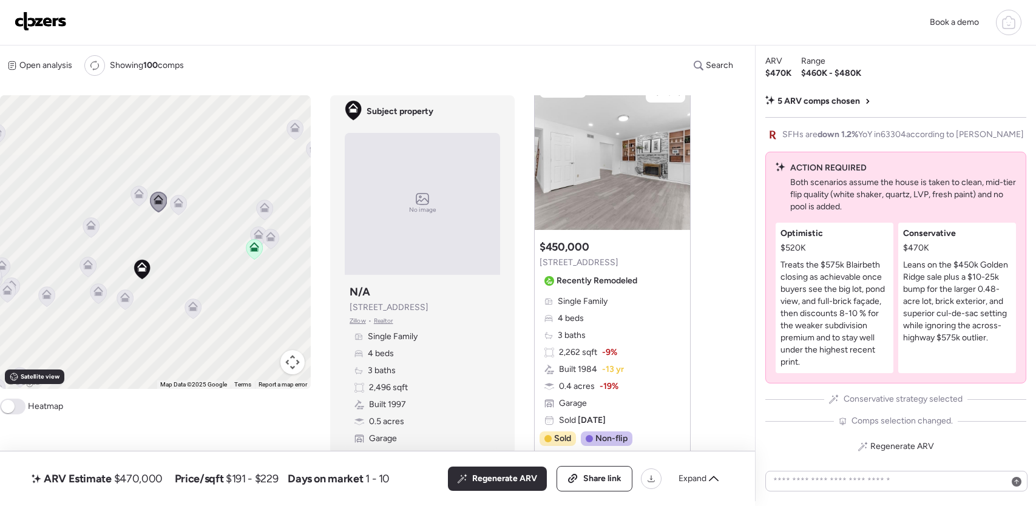
click at [89, 223] on icon at bounding box center [90, 222] width 9 height 5
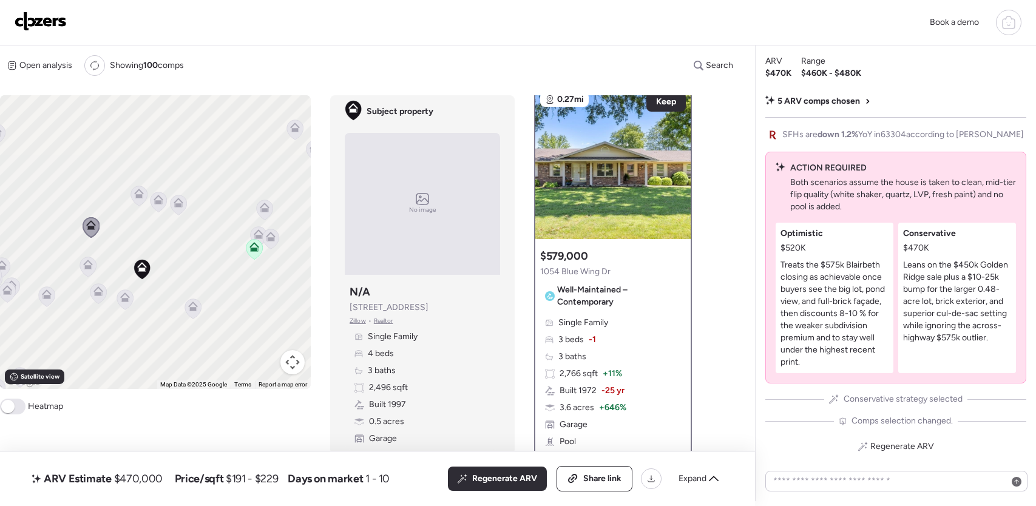
scroll to position [0, 0]
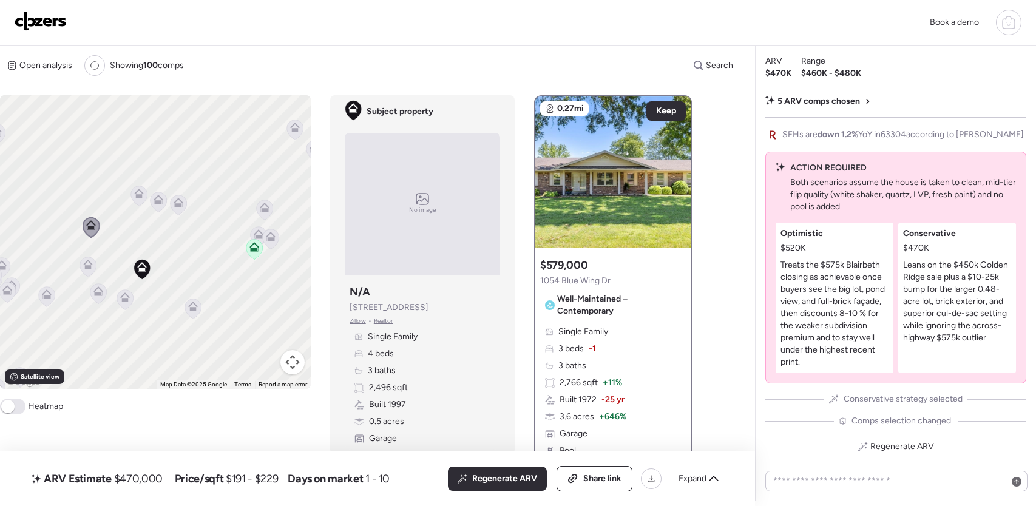
drag, startPoint x: 68, startPoint y: 264, endPoint x: 87, endPoint y: 269, distance: 19.6
click at [87, 269] on div "To activate drag with keyboard, press Alt + Enter. Once in keyboard drag state,…" at bounding box center [155, 242] width 311 height 294
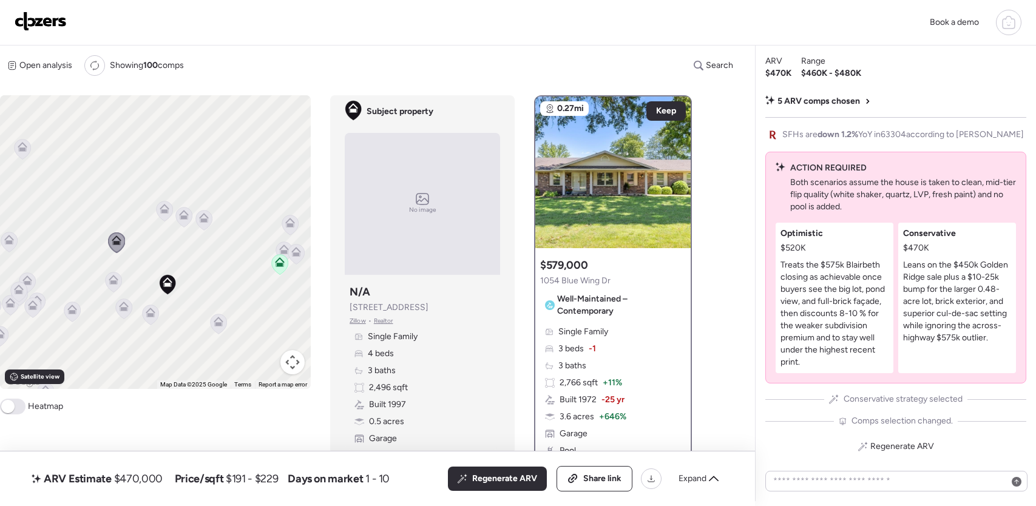
drag, startPoint x: 54, startPoint y: 257, endPoint x: 82, endPoint y: 272, distance: 31.5
click at [82, 272] on div "To activate drag with keyboard, press Alt + Enter. Once in keyboard drag state,…" at bounding box center [155, 242] width 311 height 294
click at [73, 309] on icon at bounding box center [76, 310] width 10 height 10
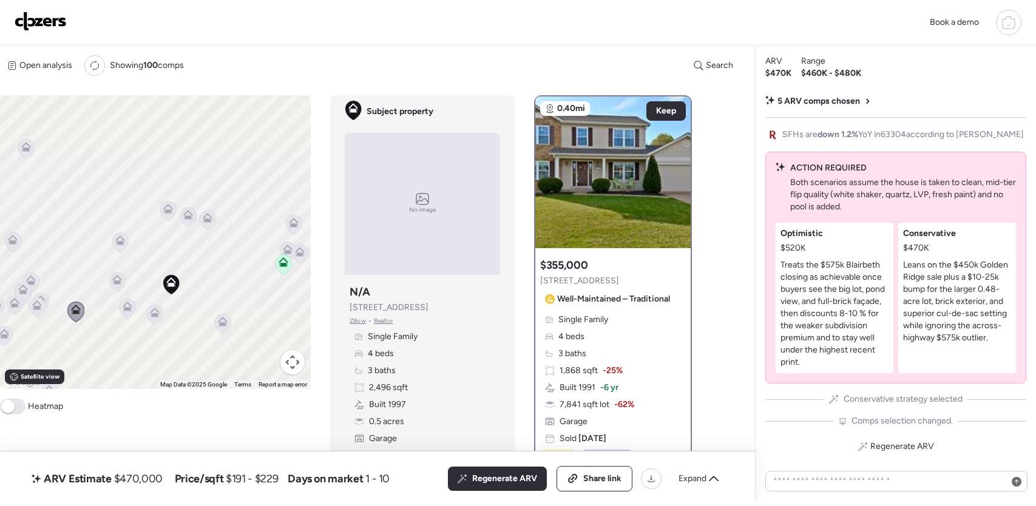
click at [211, 221] on icon at bounding box center [208, 218] width 10 height 10
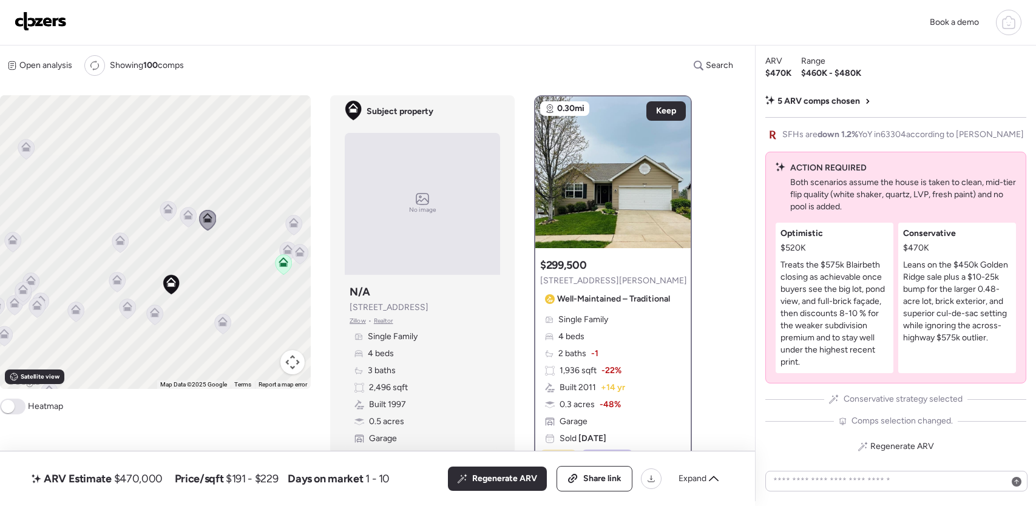
click at [185, 220] on icon at bounding box center [188, 218] width 16 height 20
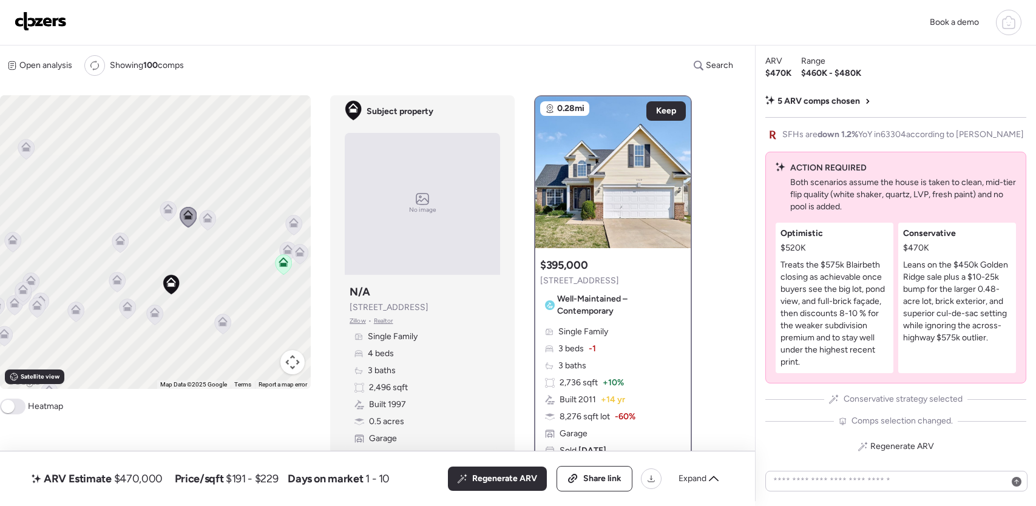
click at [169, 213] on icon at bounding box center [168, 209] width 10 height 10
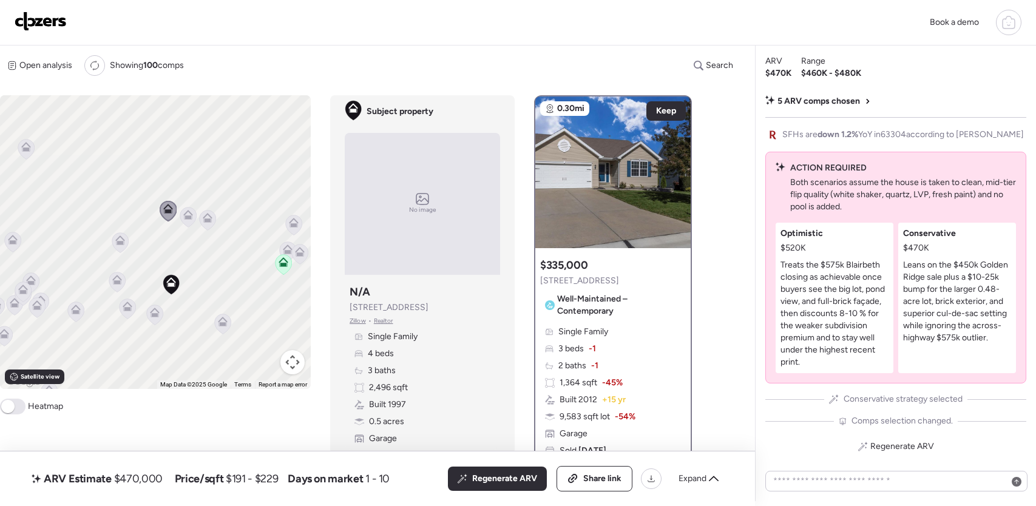
click at [281, 266] on icon at bounding box center [283, 265] width 8 height 4
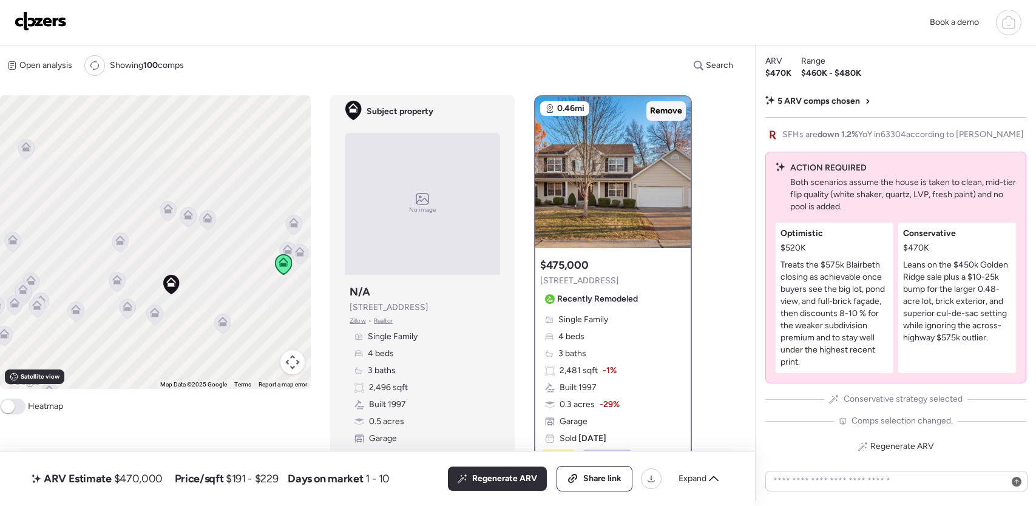
click at [658, 114] on span "Remove" at bounding box center [666, 111] width 32 height 12
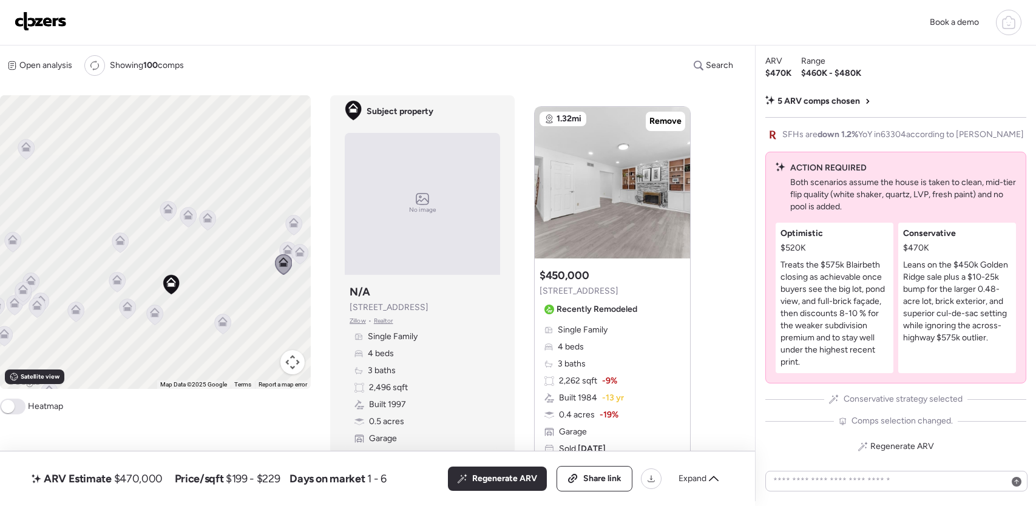
scroll to position [1301, 0]
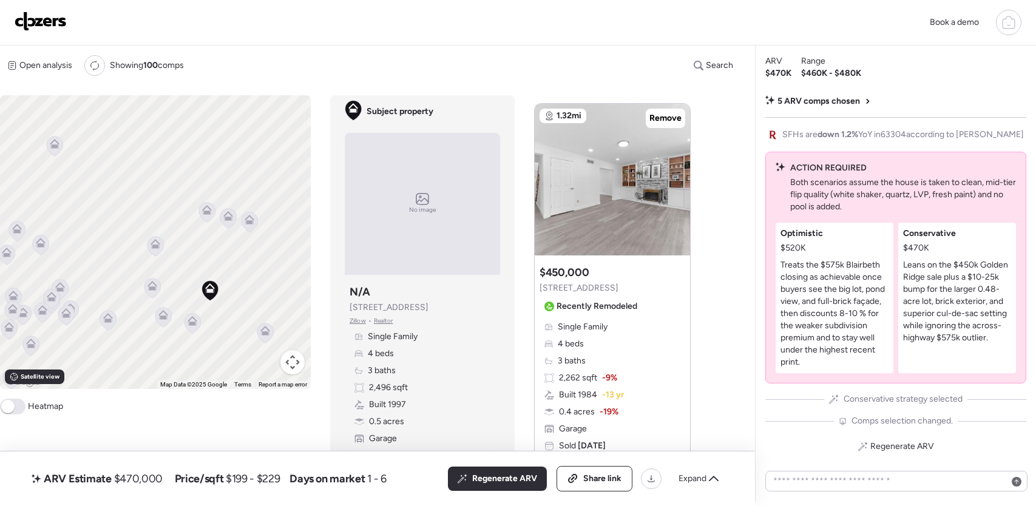
drag, startPoint x: 143, startPoint y: 261, endPoint x: 183, endPoint y: 264, distance: 39.6
click at [183, 264] on div "To activate drag with keyboard, press Alt + Enter. Once in keyboard drag state,…" at bounding box center [155, 242] width 311 height 294
click at [49, 311] on icon at bounding box center [54, 303] width 17 height 21
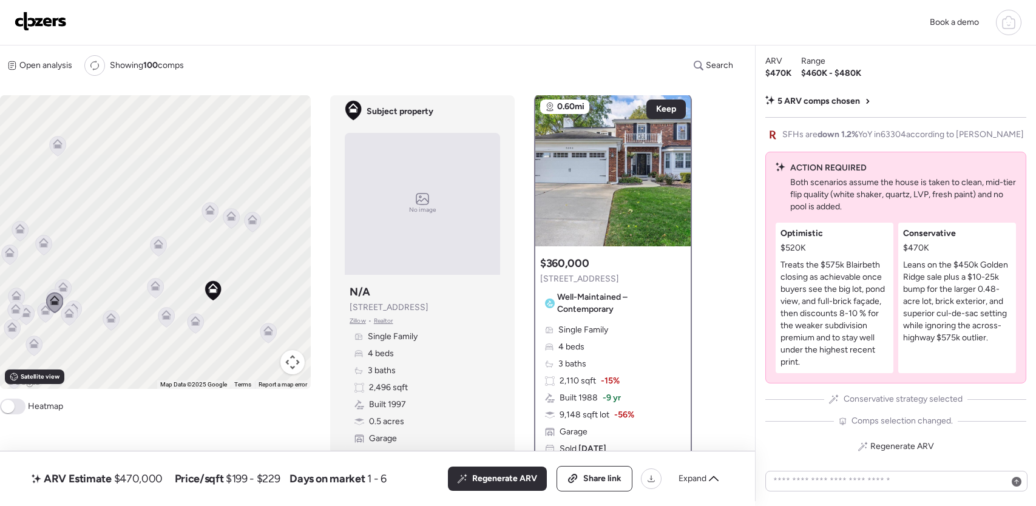
scroll to position [0, 0]
click at [62, 289] on icon at bounding box center [54, 299] width 17 height 21
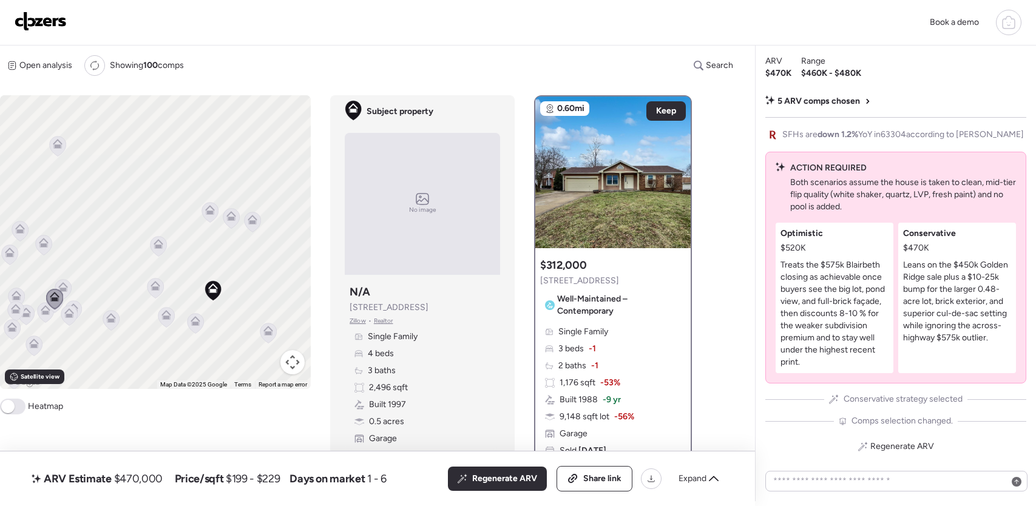
click at [66, 289] on icon at bounding box center [63, 287] width 10 height 10
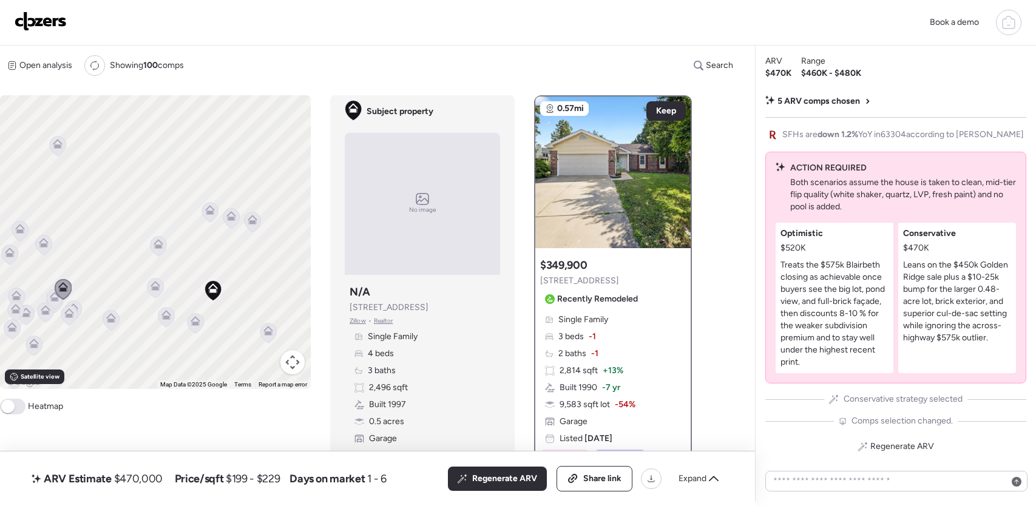
click at [68, 313] on icon at bounding box center [69, 313] width 10 height 10
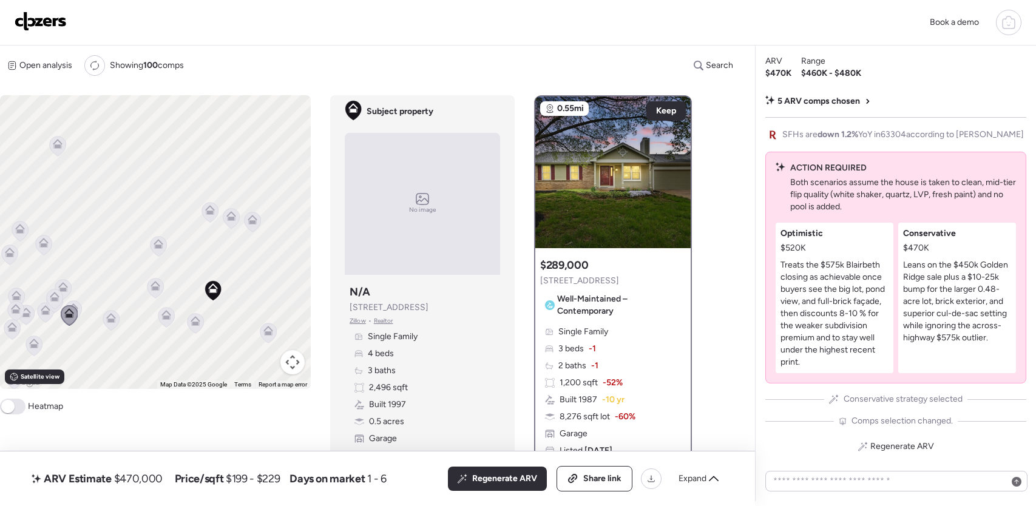
click at [78, 307] on icon at bounding box center [74, 309] width 10 height 10
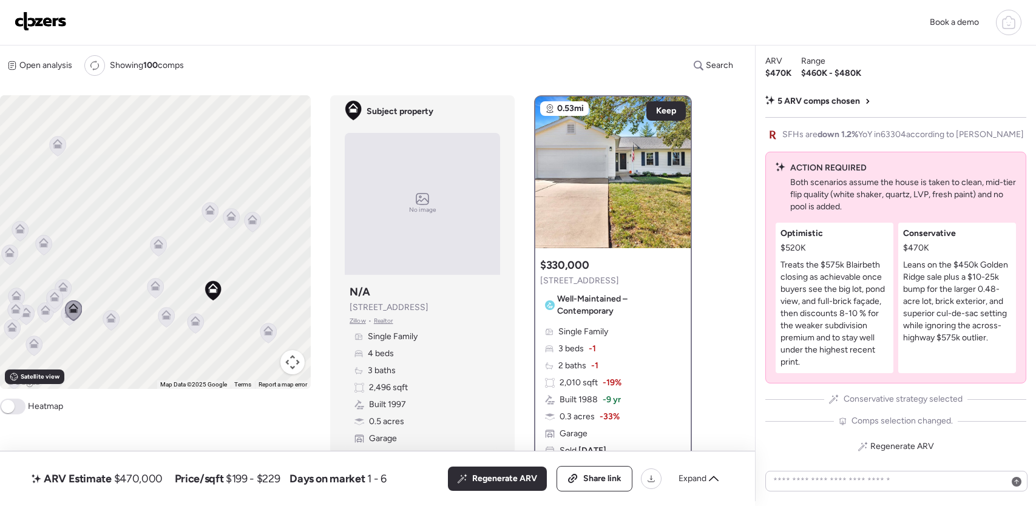
click at [112, 317] on icon at bounding box center [111, 318] width 10 height 10
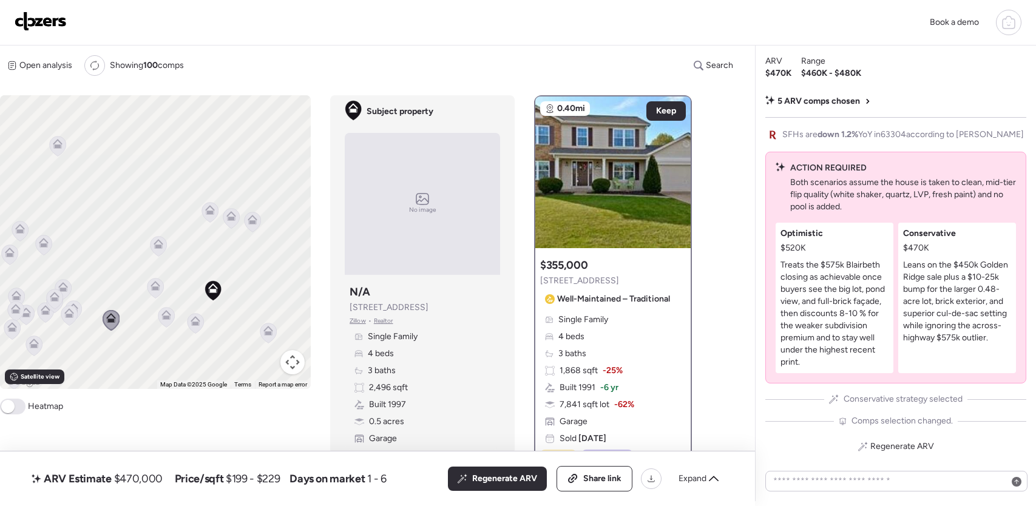
click at [162, 245] on icon at bounding box center [159, 244] width 10 height 10
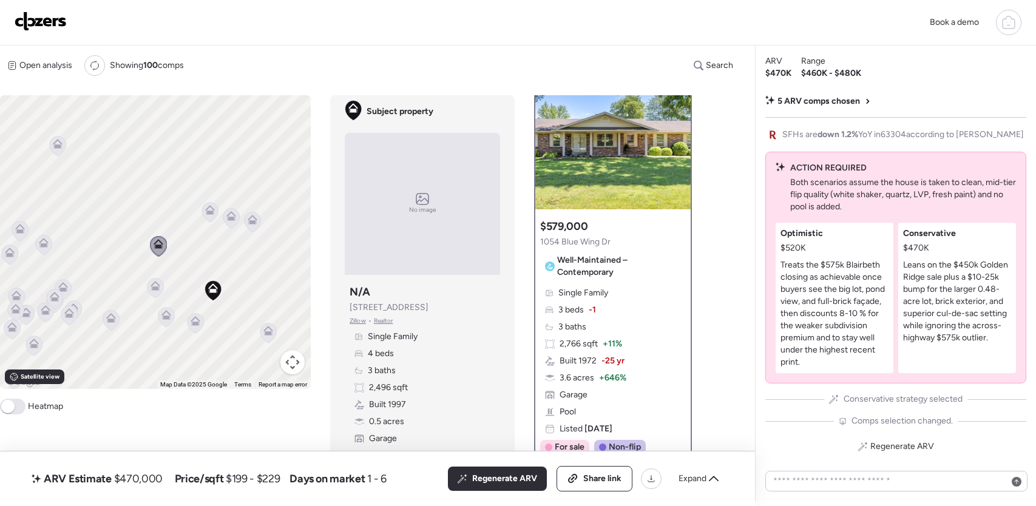
scroll to position [38, 0]
click at [157, 286] on icon at bounding box center [156, 286] width 10 height 10
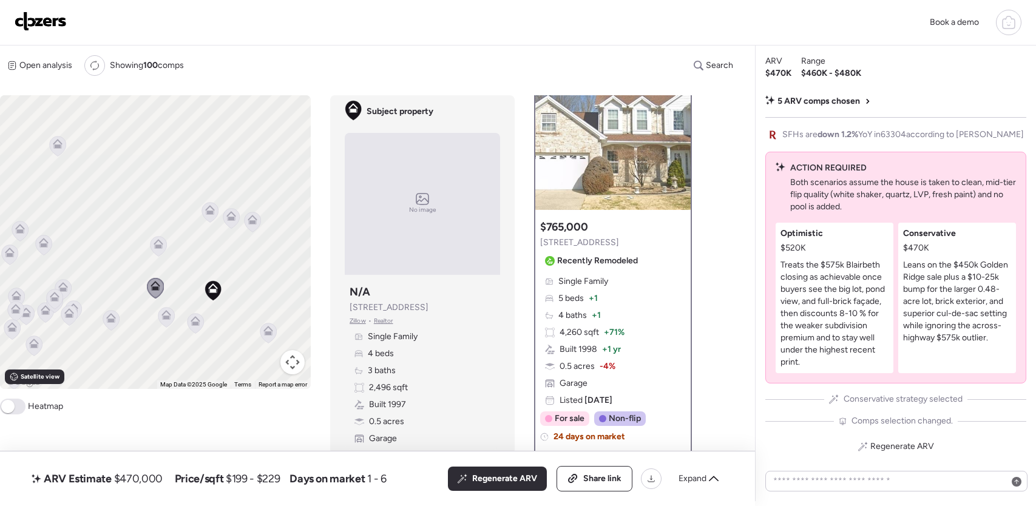
scroll to position [39, 0]
click at [164, 316] on icon at bounding box center [166, 318] width 8 height 4
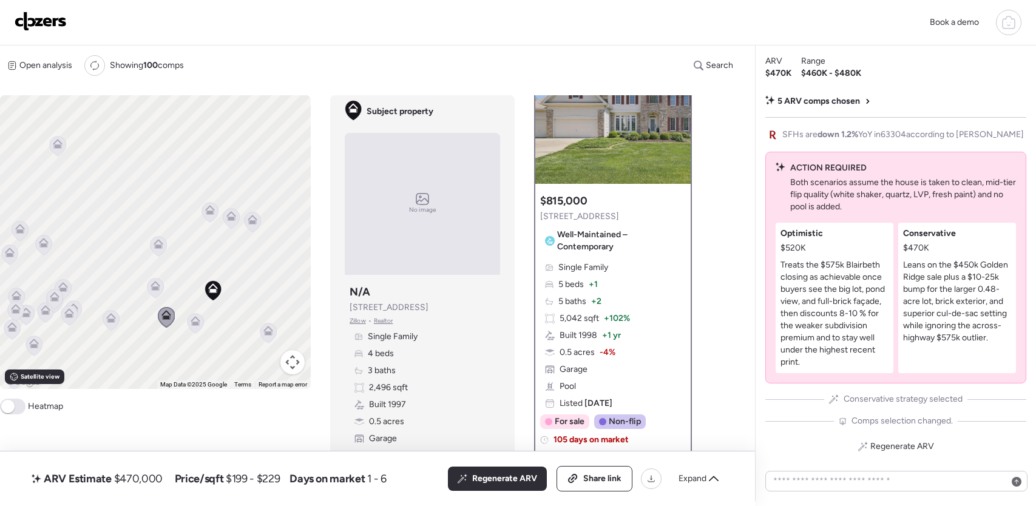
scroll to position [0, 0]
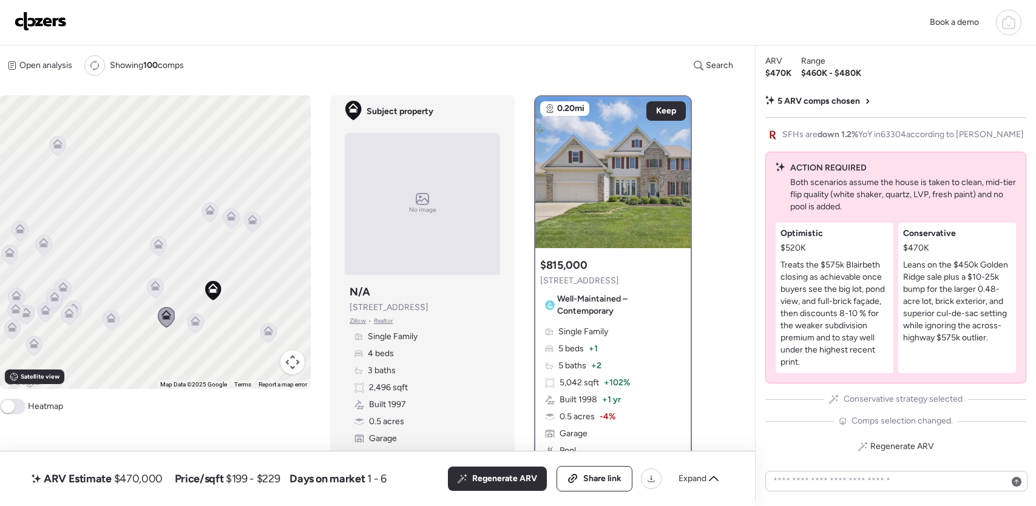
click at [202, 325] on icon at bounding box center [196, 324] width 16 height 20
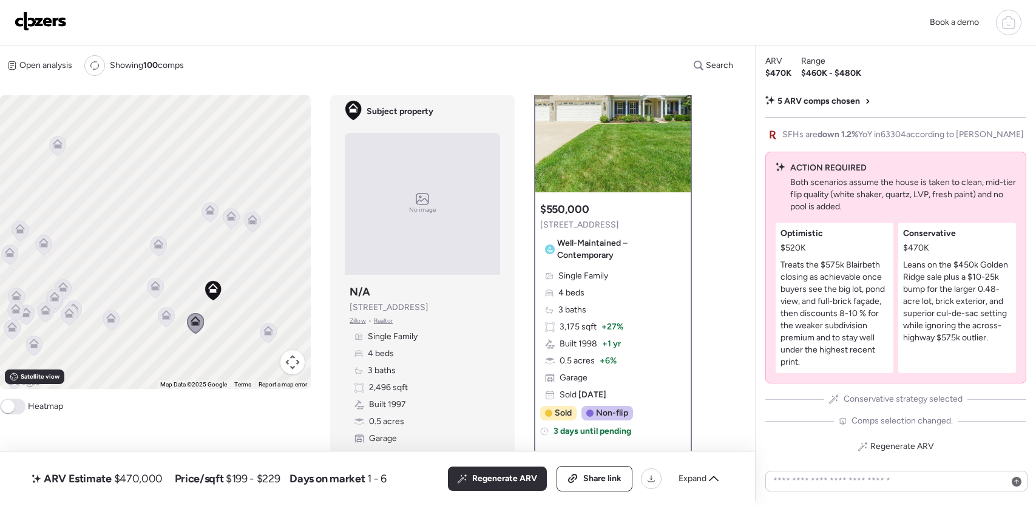
scroll to position [67, 0]
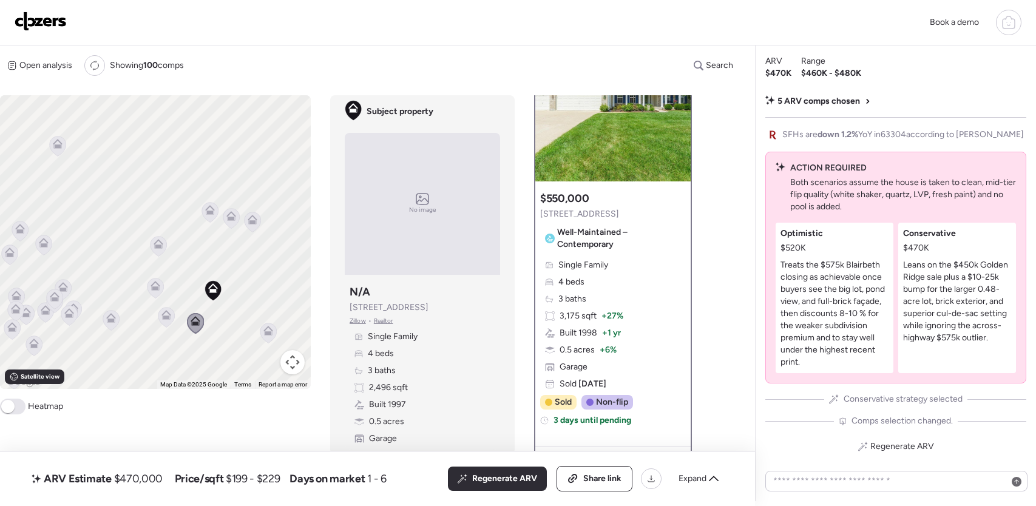
click at [270, 336] on icon at bounding box center [268, 334] width 16 height 20
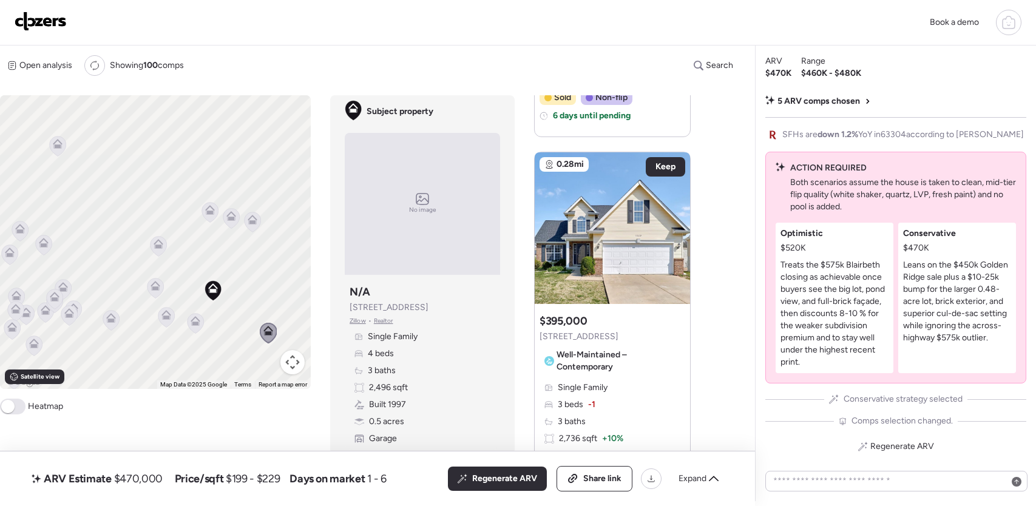
scroll to position [1318, 0]
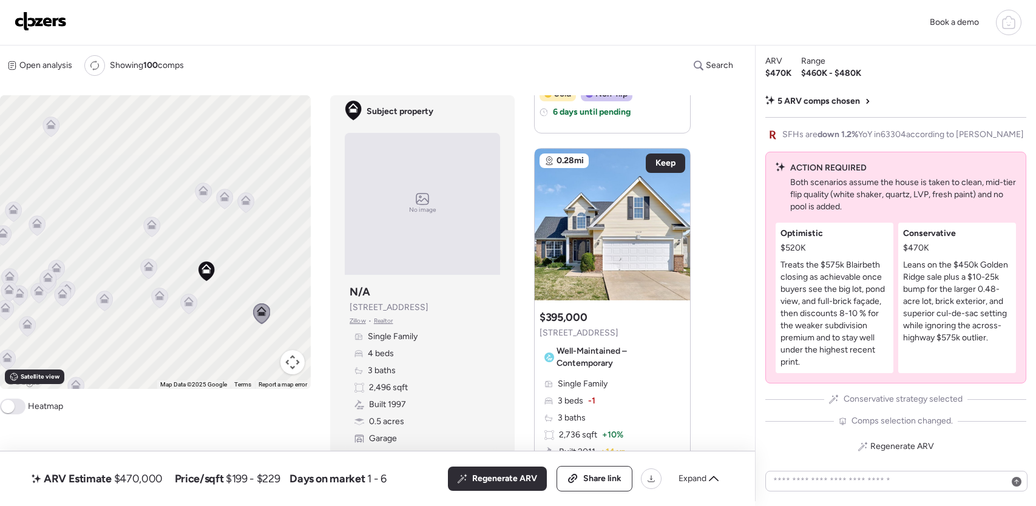
drag, startPoint x: 125, startPoint y: 245, endPoint x: 120, endPoint y: 220, distance: 25.5
click at [118, 222] on div "To activate drag with keyboard, press Alt + Enter. Once in keyboard drag state,…" at bounding box center [155, 242] width 311 height 294
click at [203, 188] on icon at bounding box center [204, 190] width 10 height 10
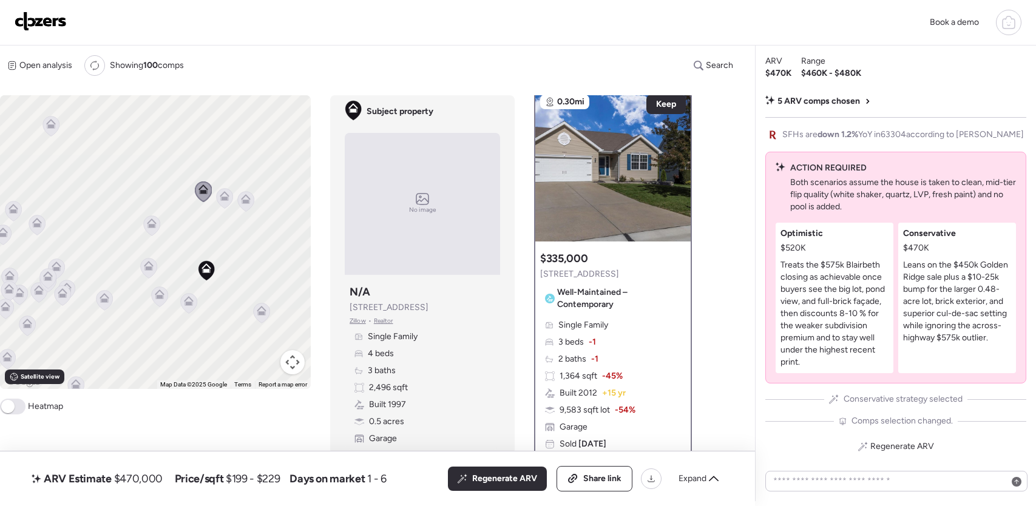
scroll to position [0, 0]
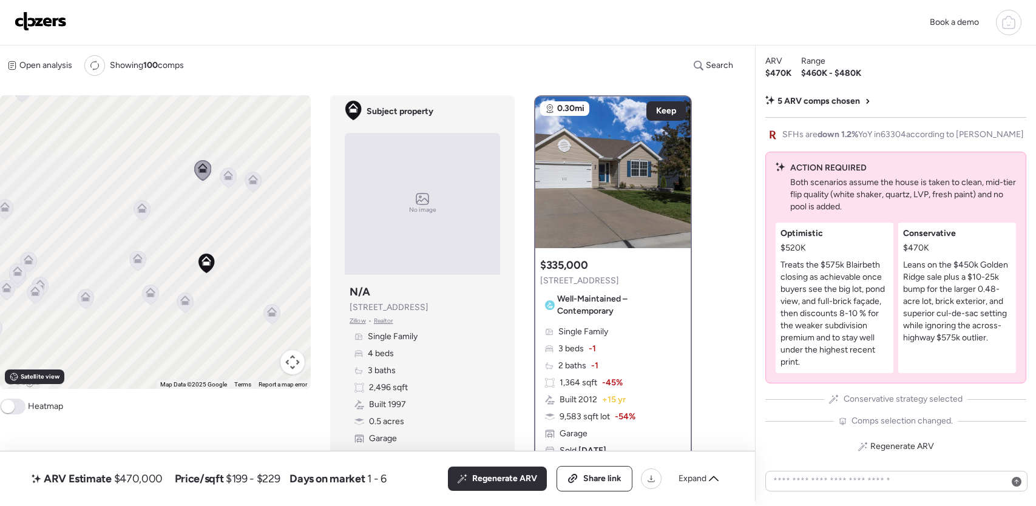
drag, startPoint x: 192, startPoint y: 231, endPoint x: 190, endPoint y: 206, distance: 24.4
click at [187, 215] on div "To activate drag with keyboard, press Alt + Enter. Once in keyboard drag state,…" at bounding box center [155, 242] width 311 height 294
click at [225, 179] on icon at bounding box center [228, 177] width 16 height 20
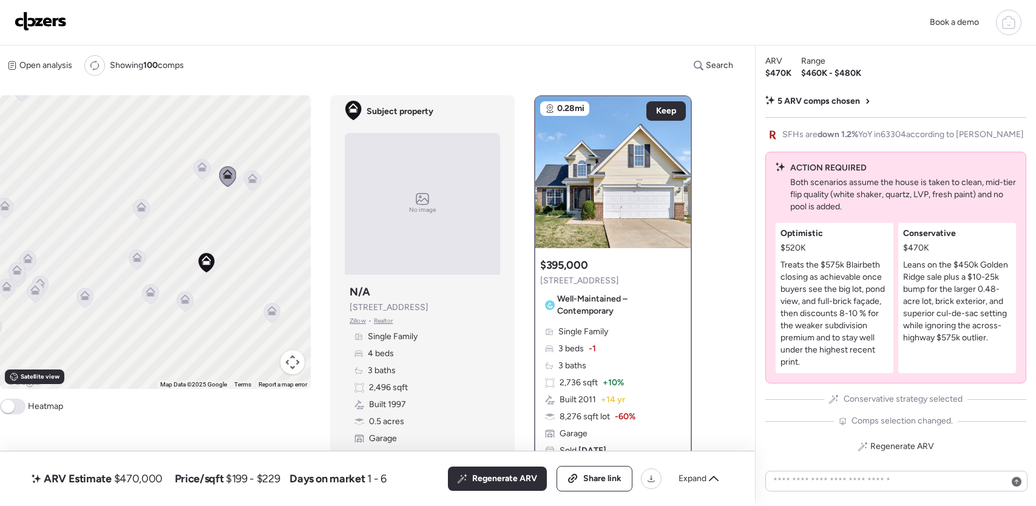
click at [254, 183] on icon at bounding box center [252, 181] width 8 height 4
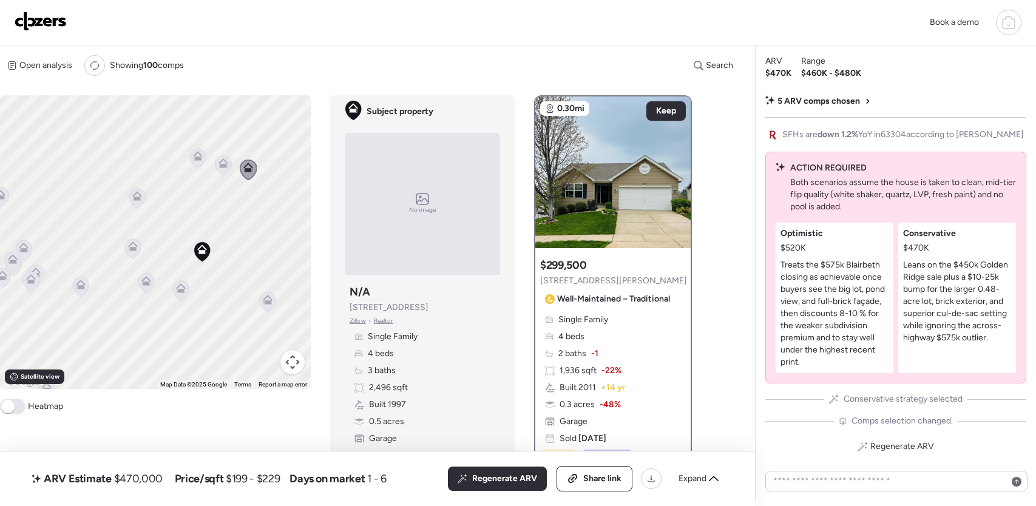
drag, startPoint x: 257, startPoint y: 242, endPoint x: 251, endPoint y: 228, distance: 15.0
click at [251, 228] on div "To activate drag with keyboard, press Alt + Enter. Once in keyboard drag state,…" at bounding box center [155, 242] width 311 height 294
click at [265, 294] on icon at bounding box center [269, 299] width 10 height 10
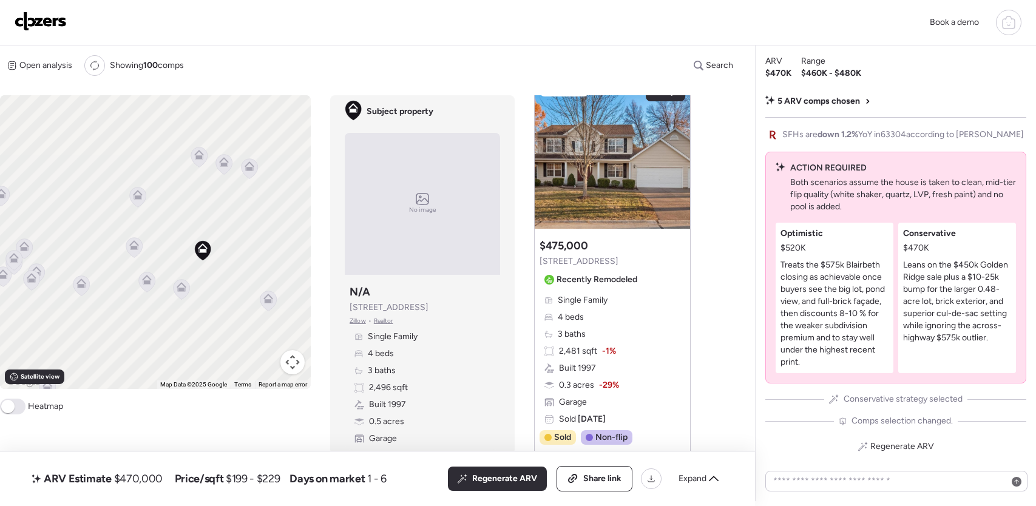
scroll to position [503, 0]
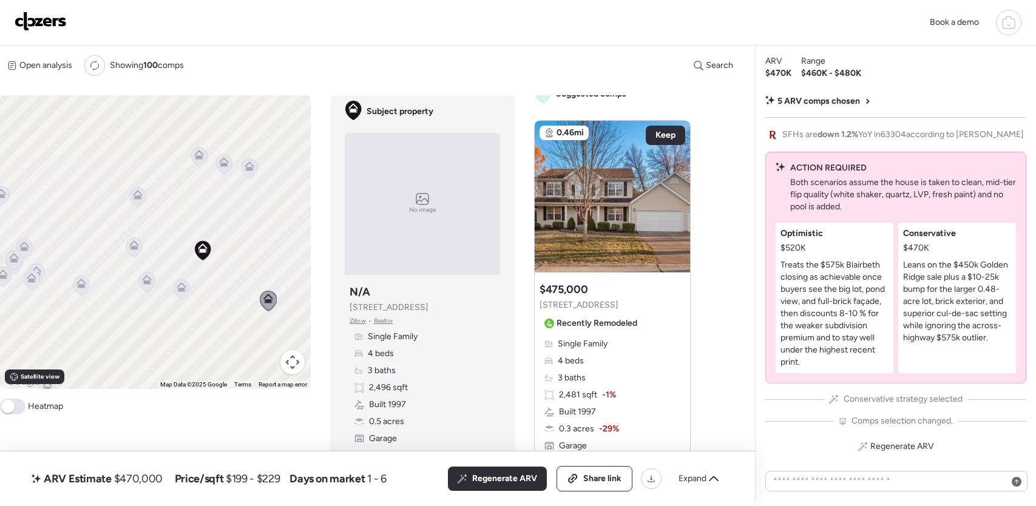
click at [138, 197] on icon at bounding box center [138, 198] width 8 height 4
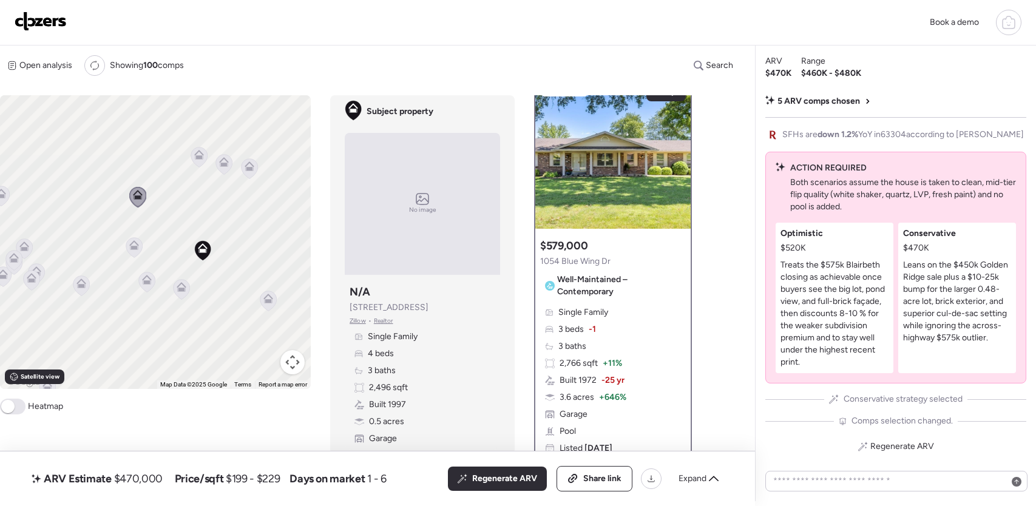
scroll to position [0, 0]
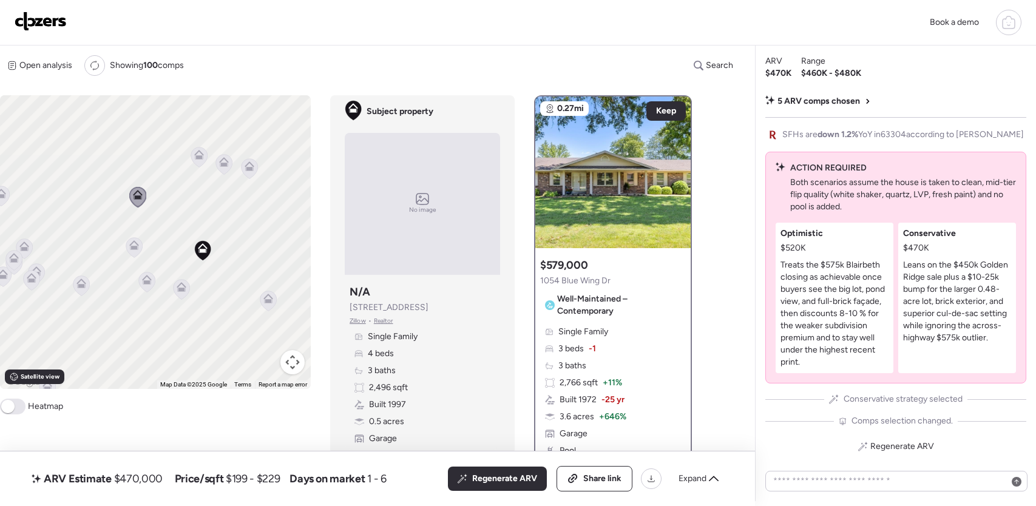
click at [131, 247] on icon at bounding box center [134, 245] width 10 height 10
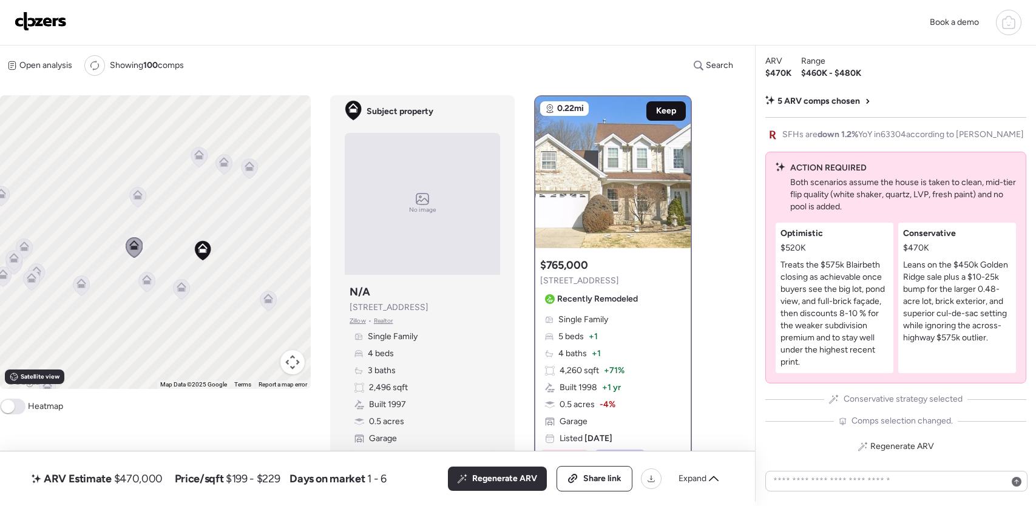
click at [665, 114] on span "Keep" at bounding box center [666, 111] width 20 height 12
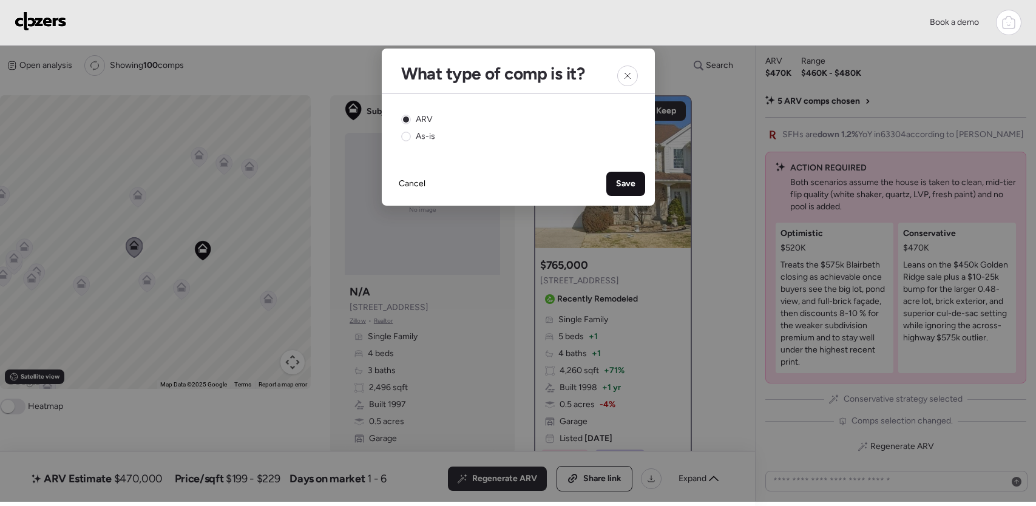
click at [621, 189] on span "Save" at bounding box center [625, 184] width 19 height 12
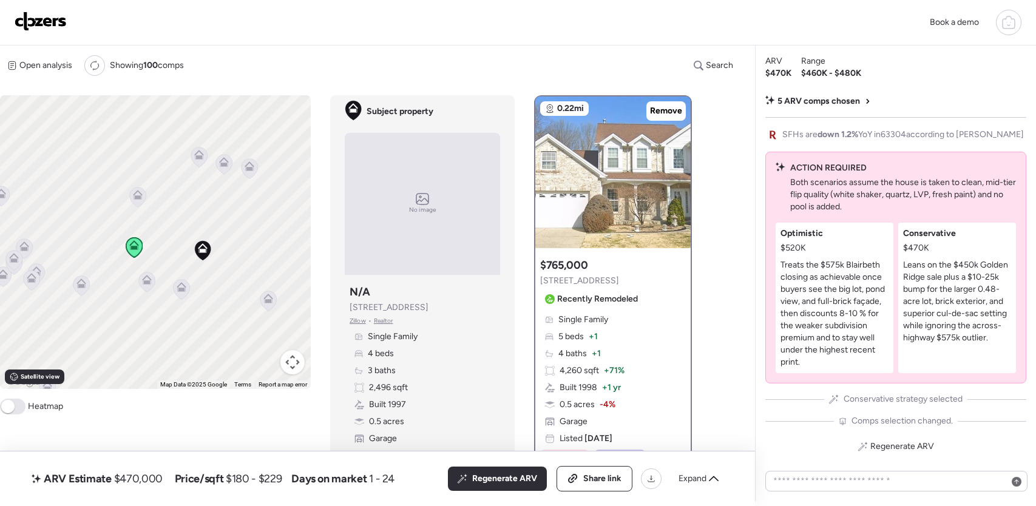
click at [142, 280] on icon at bounding box center [146, 277] width 9 height 5
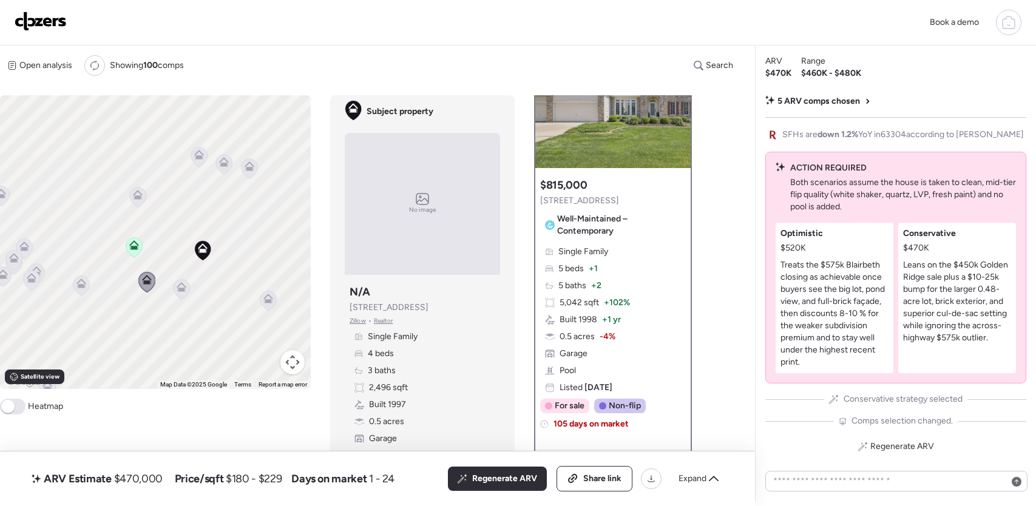
scroll to position [112, 0]
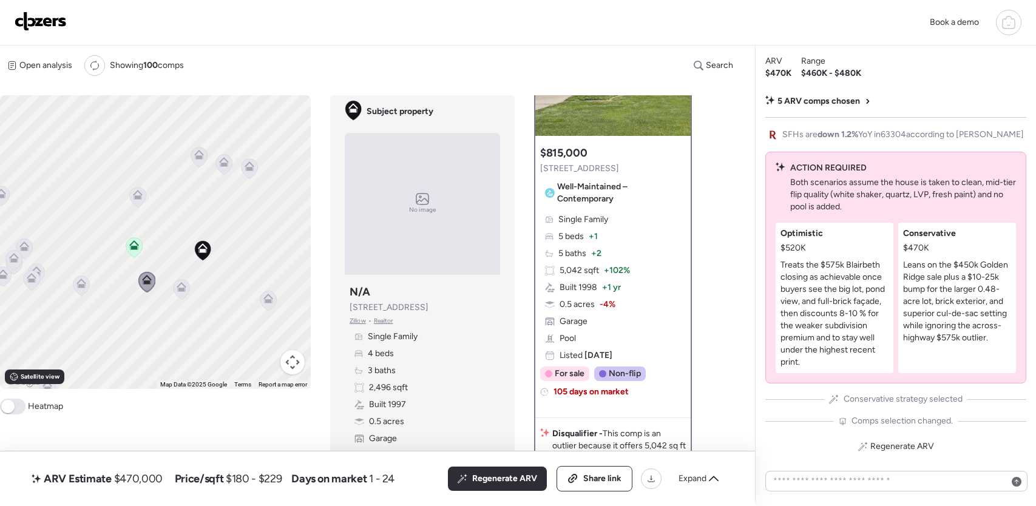
click at [182, 290] on icon at bounding box center [181, 290] width 8 height 4
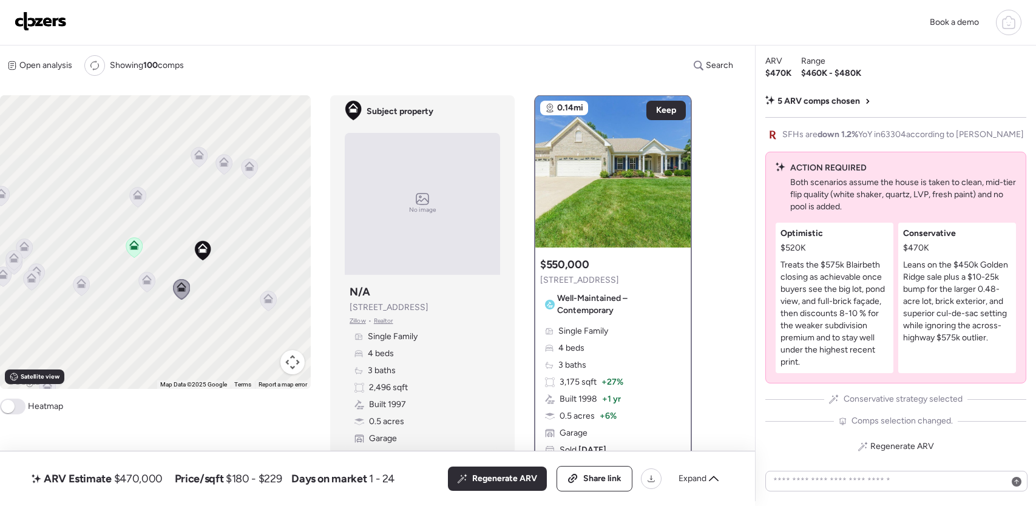
scroll to position [0, 0]
click at [139, 198] on icon at bounding box center [138, 198] width 8 height 4
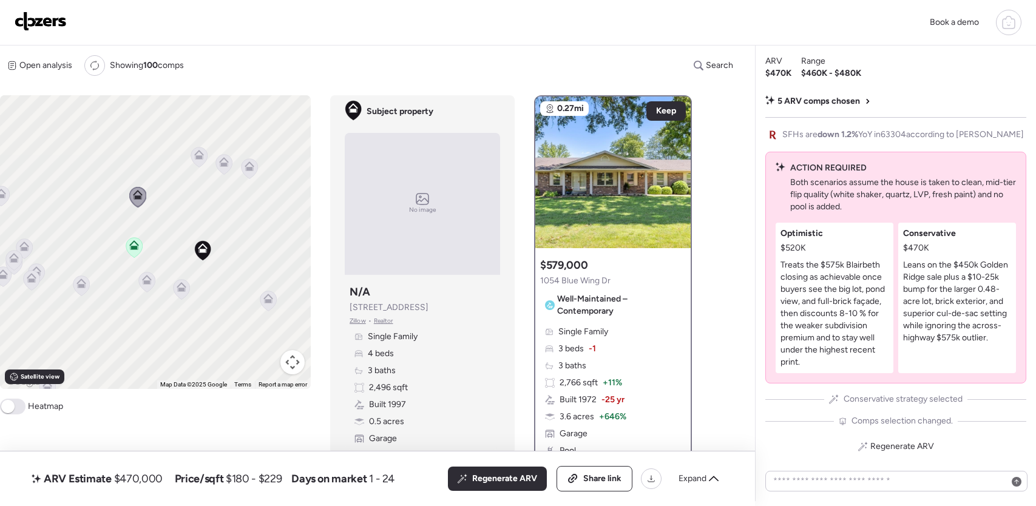
click at [200, 160] on icon at bounding box center [199, 158] width 16 height 20
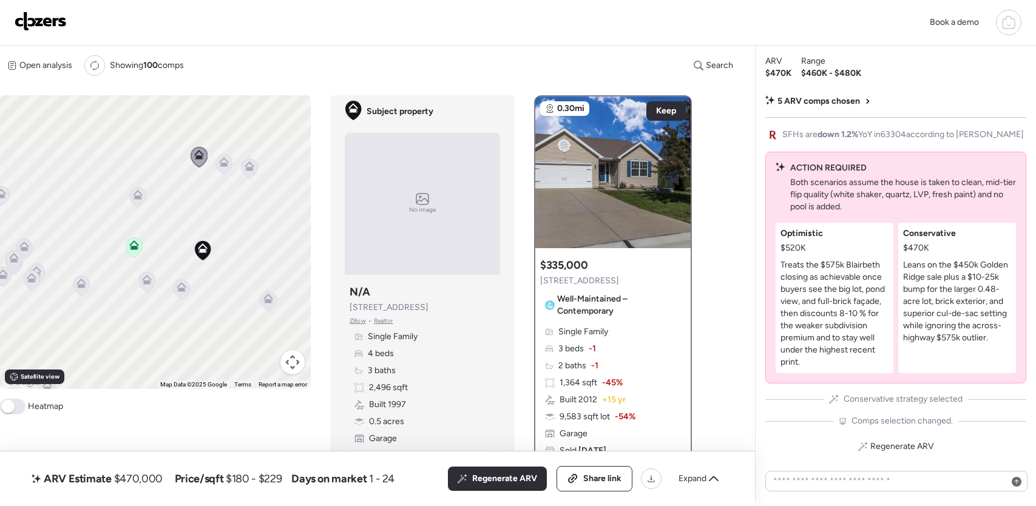
click at [221, 165] on icon at bounding box center [224, 165] width 8 height 4
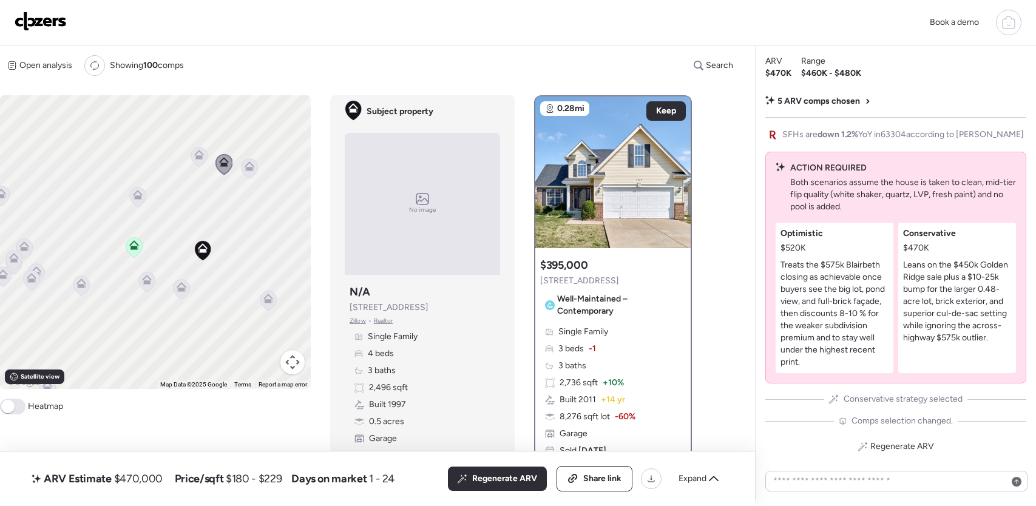
click at [248, 179] on div at bounding box center [249, 169] width 17 height 22
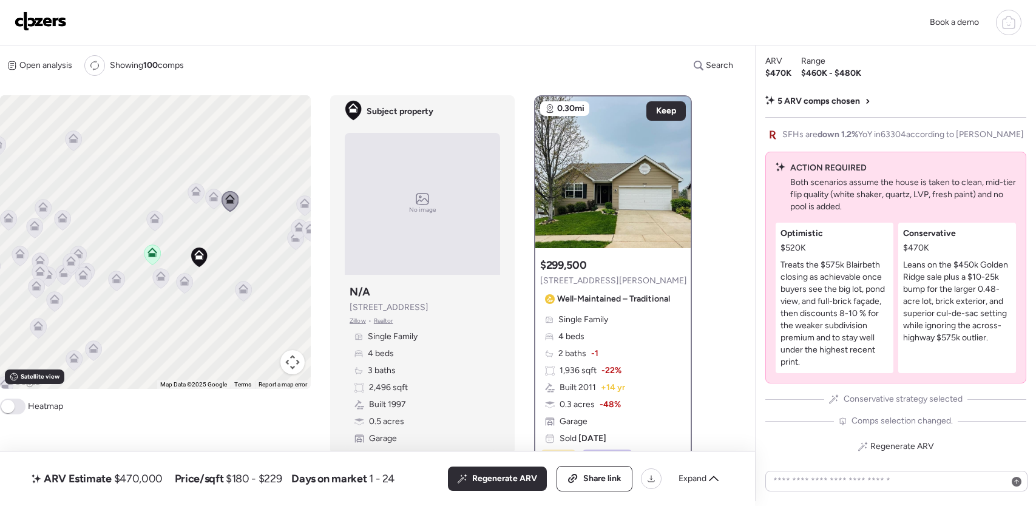
drag, startPoint x: 248, startPoint y: 273, endPoint x: 226, endPoint y: 285, distance: 24.5
click at [226, 285] on div "To activate drag with keyboard, press Alt + Enter. Once in keyboard drag state,…" at bounding box center [155, 242] width 311 height 294
click at [243, 288] on icon at bounding box center [244, 289] width 10 height 10
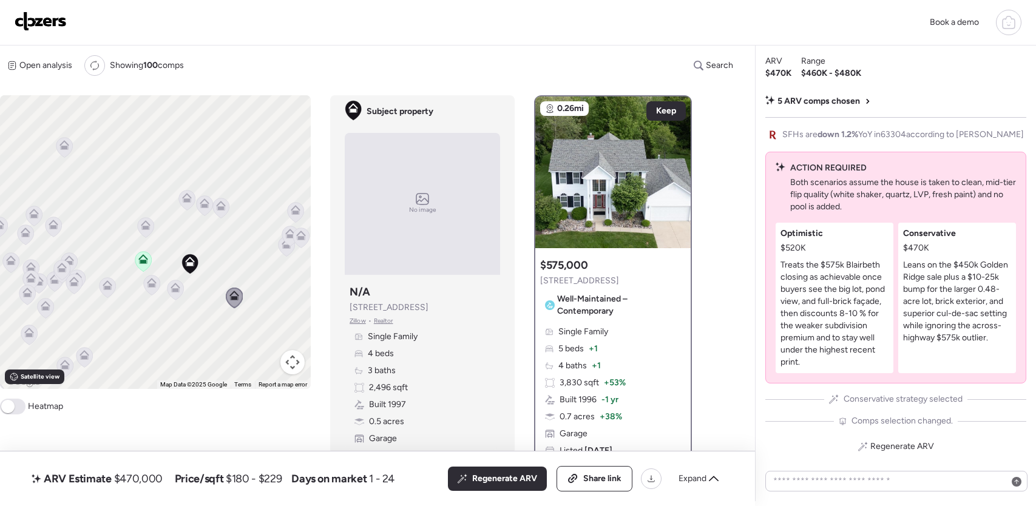
drag, startPoint x: 246, startPoint y: 267, endPoint x: 236, endPoint y: 274, distance: 12.6
click at [236, 274] on div "To activate drag with keyboard, press Alt + Enter. Once in keyboard drag state,…" at bounding box center [155, 242] width 311 height 294
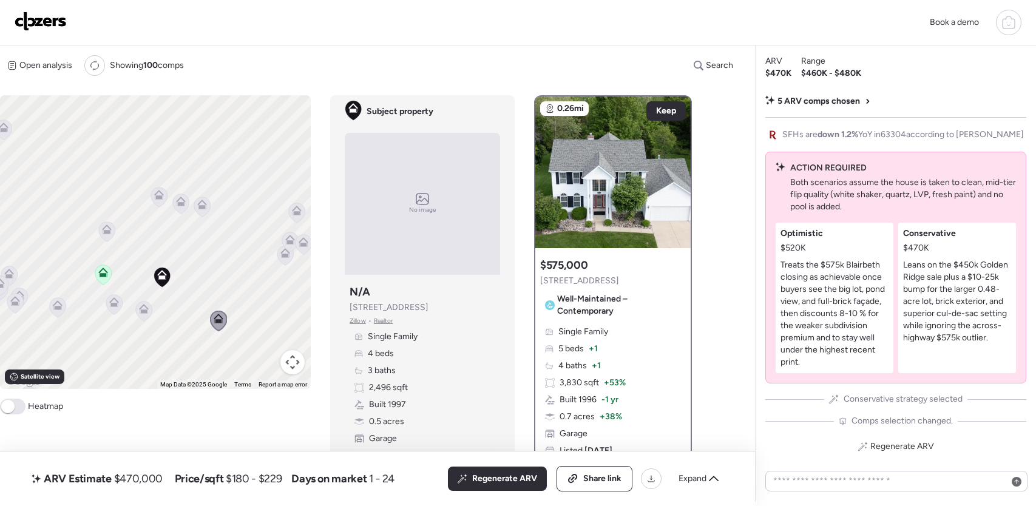
drag, startPoint x: 241, startPoint y: 254, endPoint x: 228, endPoint y: 263, distance: 15.3
click at [228, 263] on div "To activate drag with keyboard, press Alt + Enter. Once in keyboard drag state,…" at bounding box center [155, 242] width 311 height 294
click at [285, 257] on icon at bounding box center [285, 256] width 8 height 4
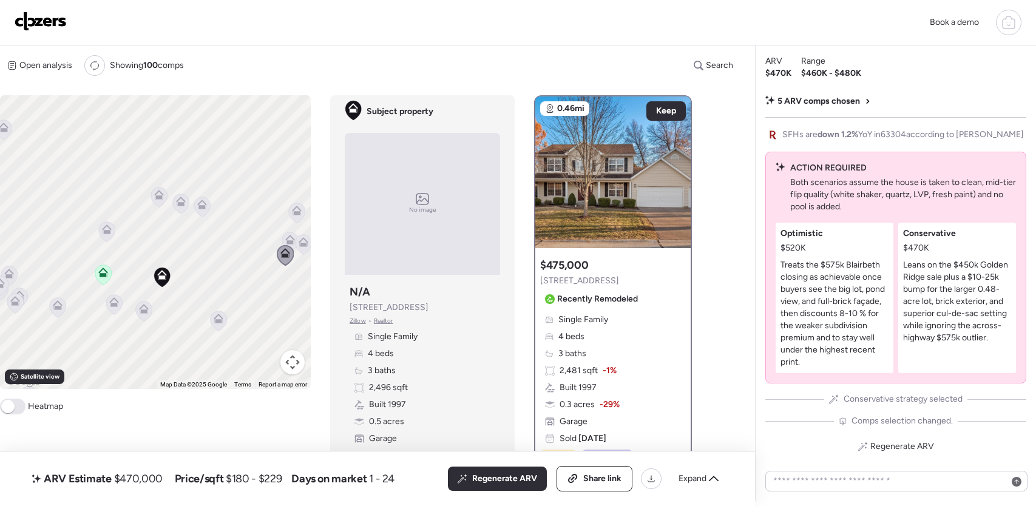
click at [287, 240] on icon at bounding box center [290, 242] width 8 height 4
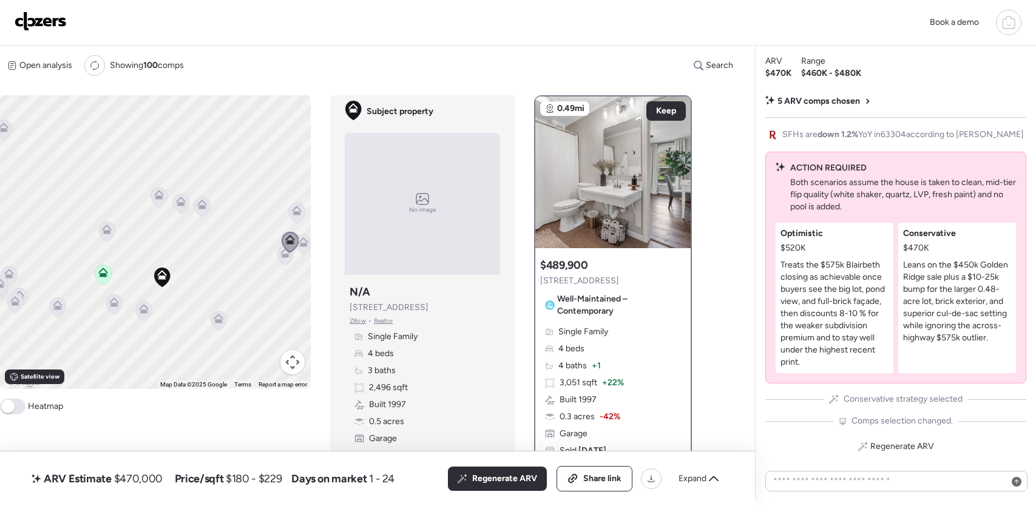
click at [307, 250] on icon at bounding box center [304, 245] width 16 height 20
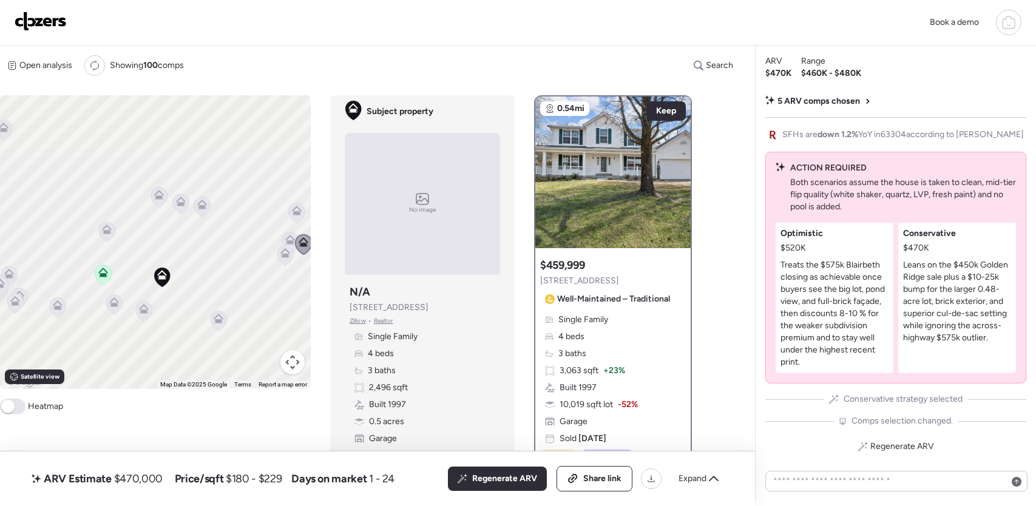
click at [298, 216] on icon at bounding box center [297, 213] width 16 height 20
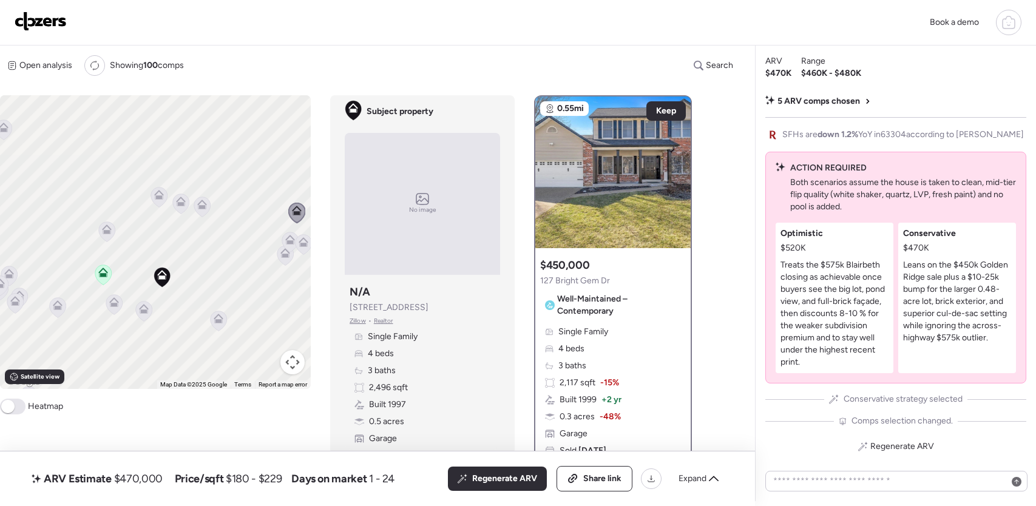
click at [264, 229] on div "To activate drag with keyboard, press Alt + Enter. Once in keyboard drag state,…" at bounding box center [155, 242] width 311 height 294
click at [205, 211] on icon at bounding box center [202, 207] width 16 height 20
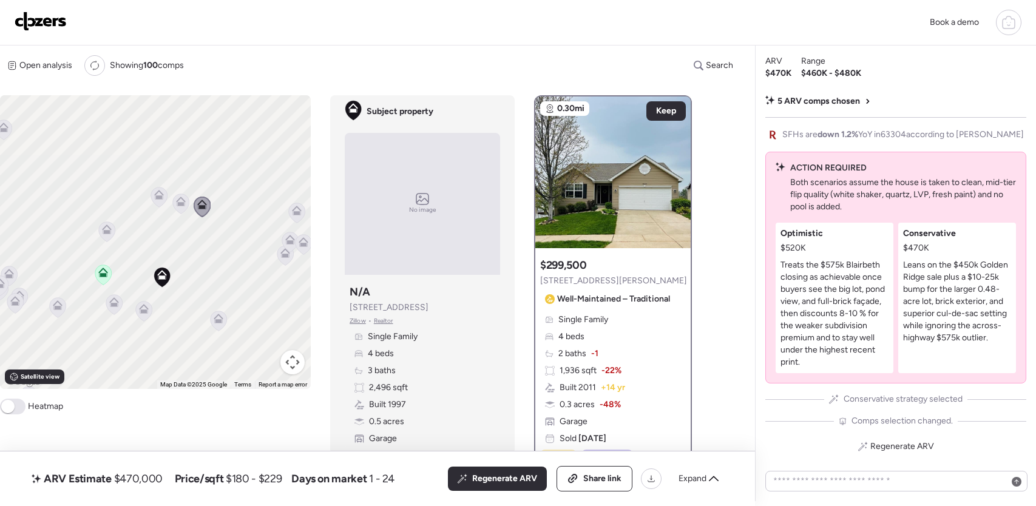
click at [180, 210] on icon at bounding box center [181, 204] width 16 height 20
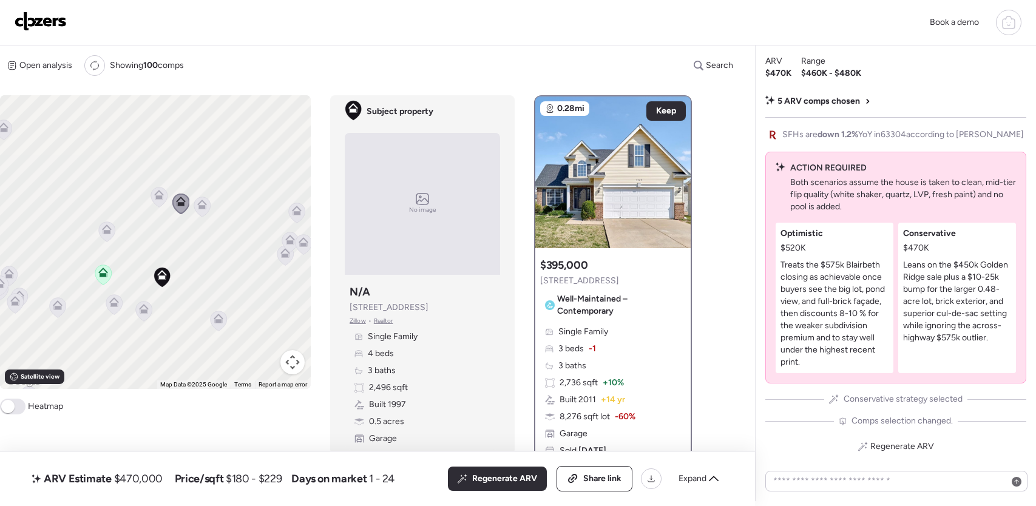
click at [159, 203] on icon at bounding box center [159, 198] width 16 height 20
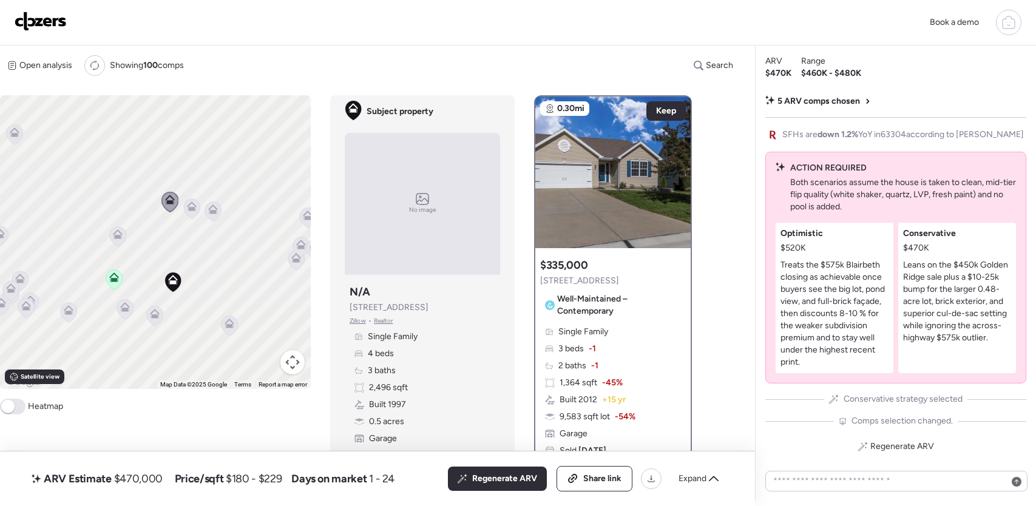
drag, startPoint x: 124, startPoint y: 245, endPoint x: 131, endPoint y: 248, distance: 7.6
click at [131, 248] on div "To activate drag with keyboard, press Alt + Enter. Once in keyboard drag state,…" at bounding box center [155, 242] width 311 height 294
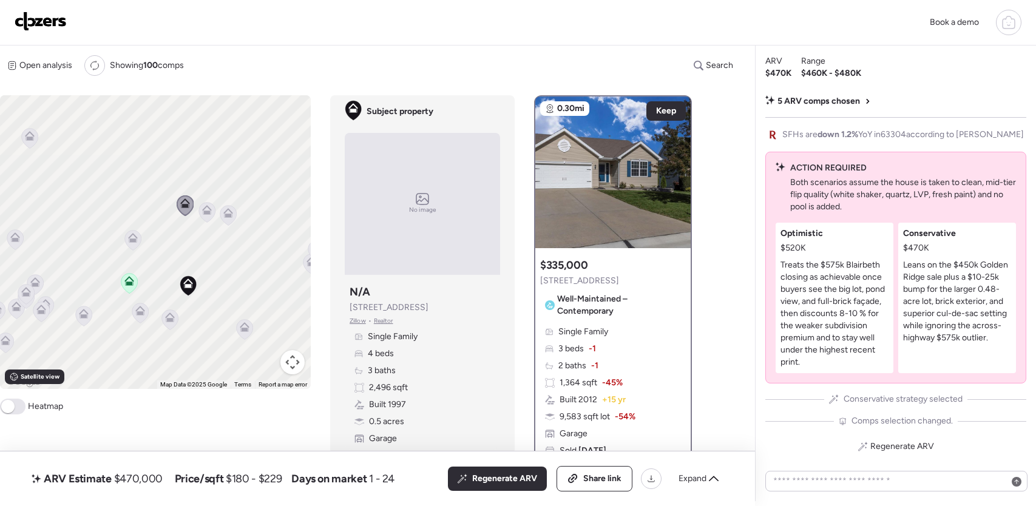
drag, startPoint x: 71, startPoint y: 282, endPoint x: 88, endPoint y: 285, distance: 17.4
click at [88, 285] on div "To activate drag with keyboard, press Alt + Enter. Once in keyboard drag state,…" at bounding box center [155, 242] width 311 height 294
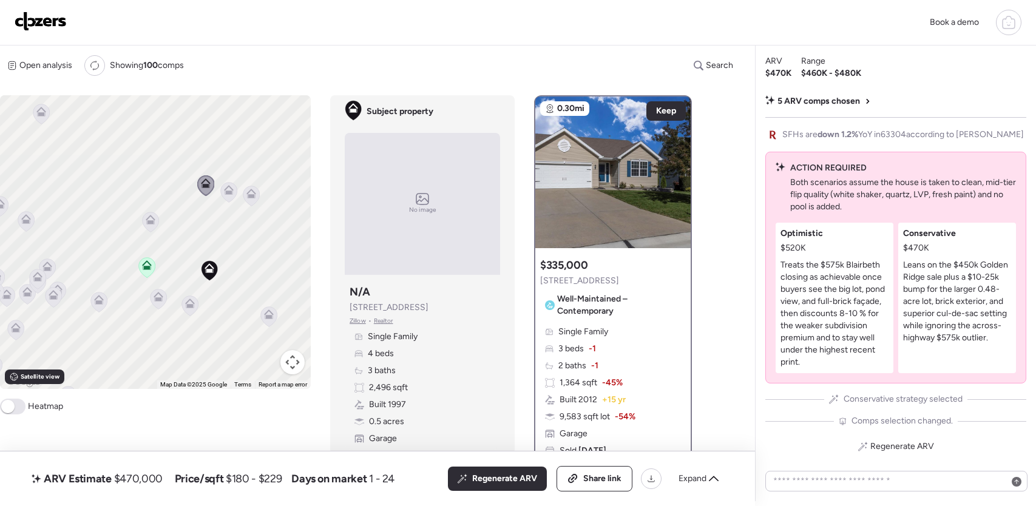
drag, startPoint x: 81, startPoint y: 285, endPoint x: 96, endPoint y: 268, distance: 22.9
click at [96, 268] on div "To activate drag with keyboard, press Alt + Enter. Once in keyboard drag state,…" at bounding box center [155, 242] width 311 height 294
click at [50, 262] on icon at bounding box center [48, 265] width 10 height 10
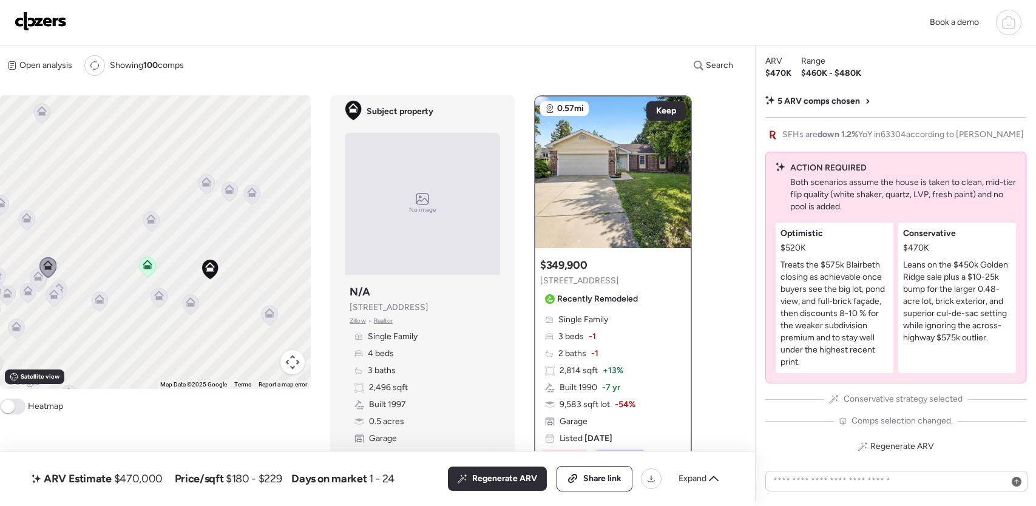
click at [52, 296] on icon at bounding box center [54, 297] width 8 height 4
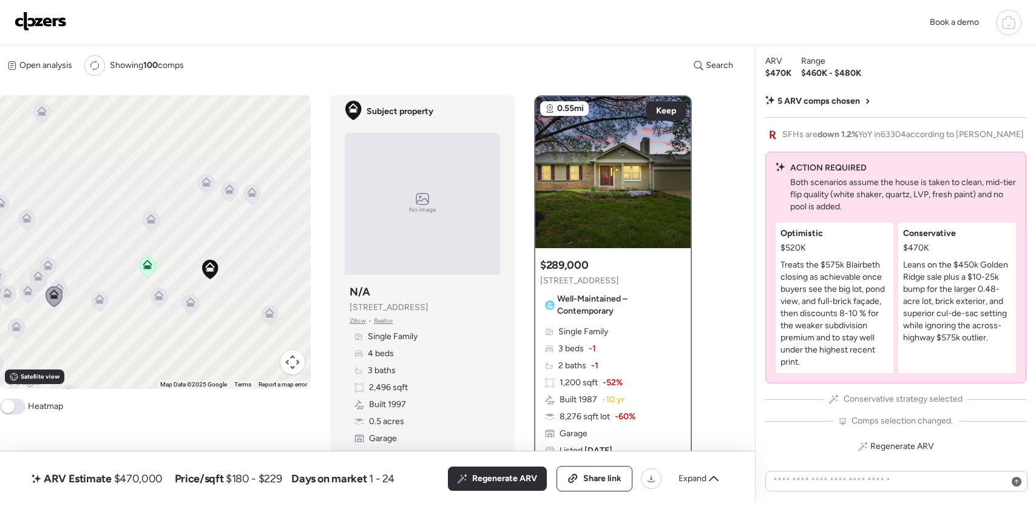
click at [61, 284] on icon at bounding box center [59, 289] width 10 height 10
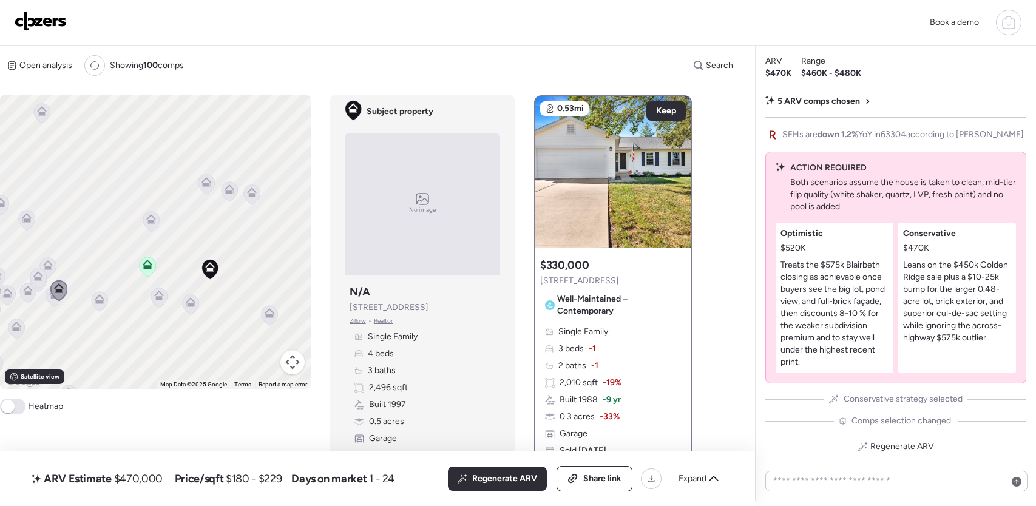
click at [100, 297] on icon at bounding box center [100, 299] width 10 height 10
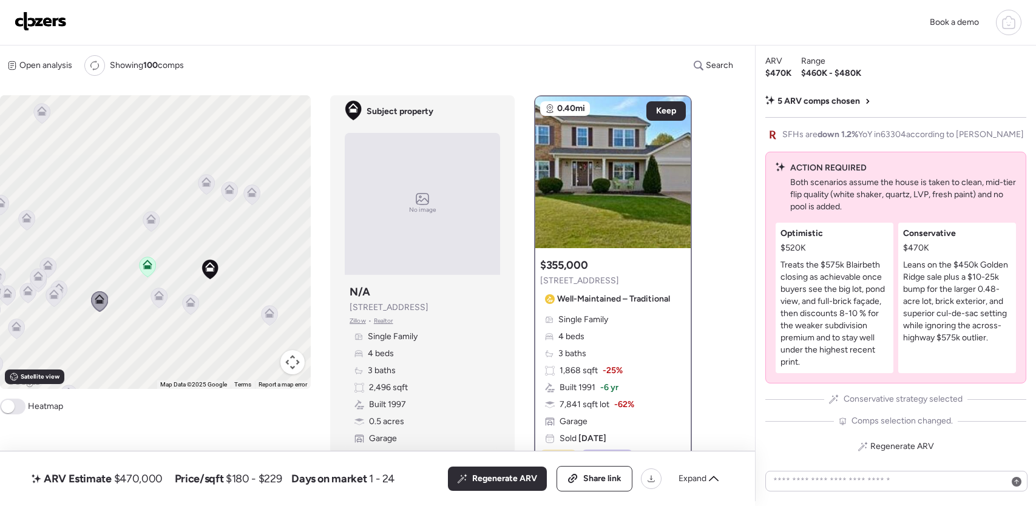
click at [161, 302] on icon at bounding box center [159, 298] width 16 height 20
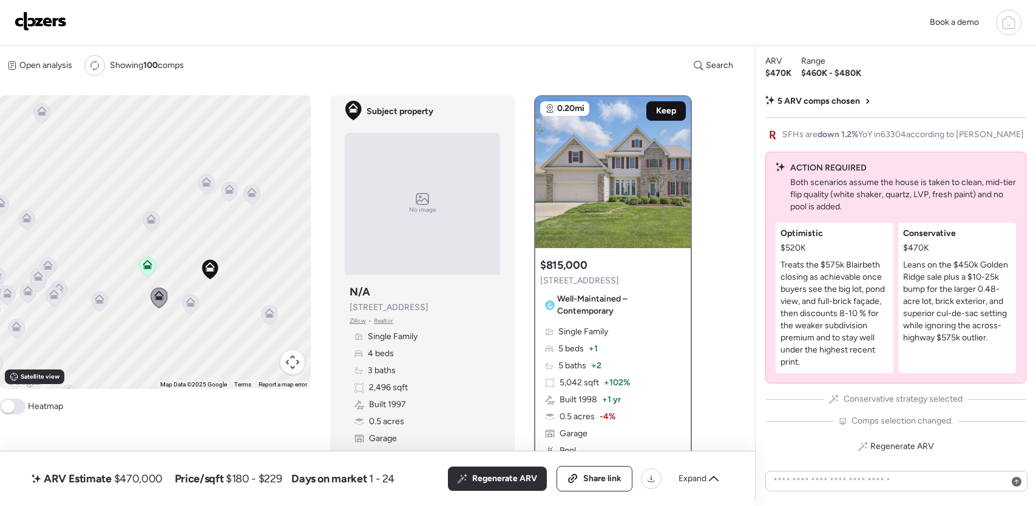
click at [669, 108] on span "Keep" at bounding box center [666, 111] width 20 height 12
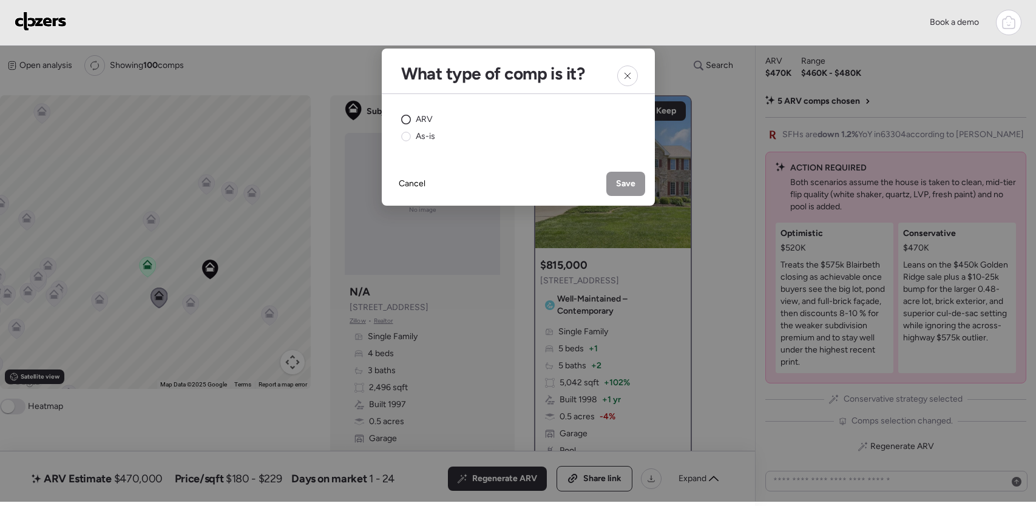
click at [420, 118] on span "ARV" at bounding box center [424, 120] width 17 height 12
click at [636, 187] on div "Save" at bounding box center [626, 184] width 39 height 24
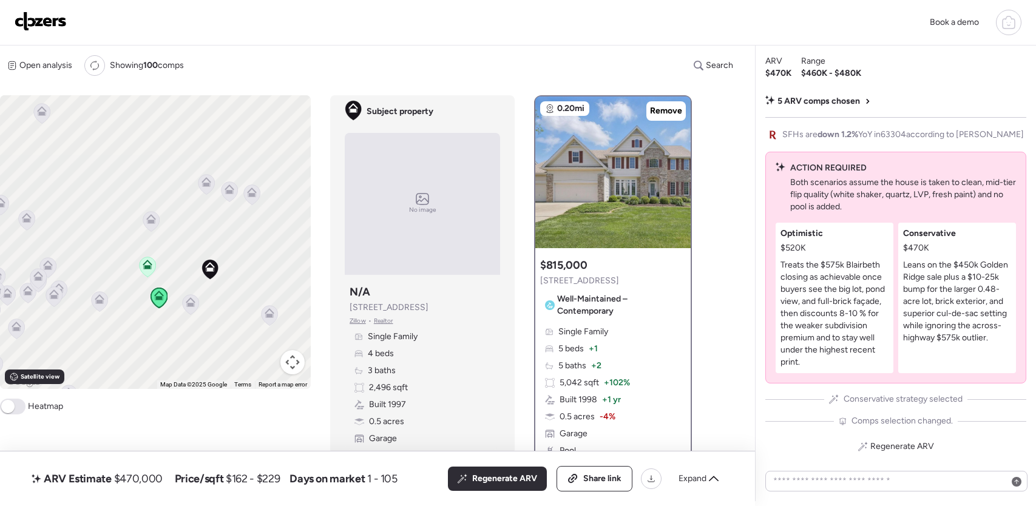
click at [217, 314] on div "To activate drag with keyboard, press Alt + Enter. Once in keyboard drag state,…" at bounding box center [155, 242] width 311 height 294
click at [199, 310] on icon at bounding box center [190, 304] width 17 height 21
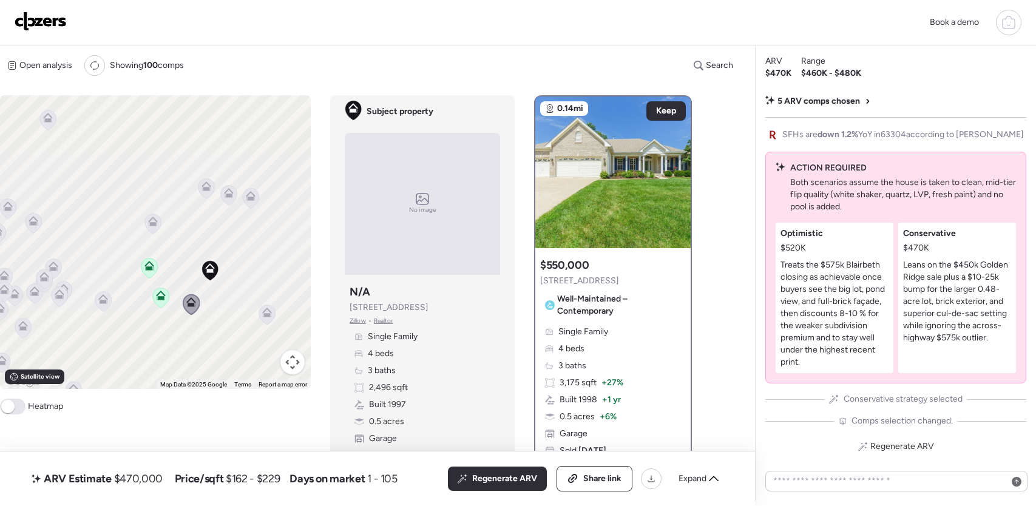
click at [262, 314] on icon at bounding box center [267, 313] width 10 height 10
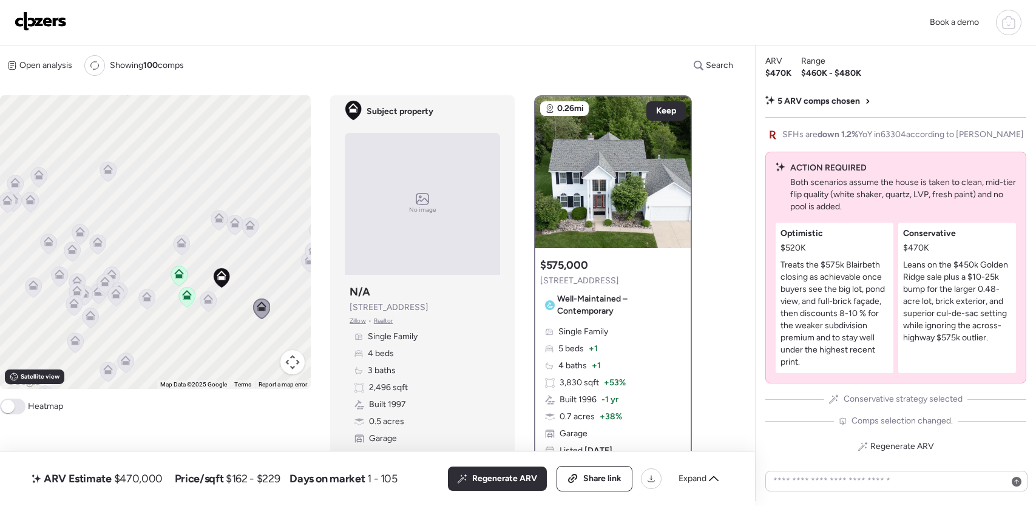
click at [111, 174] on icon at bounding box center [108, 170] width 10 height 10
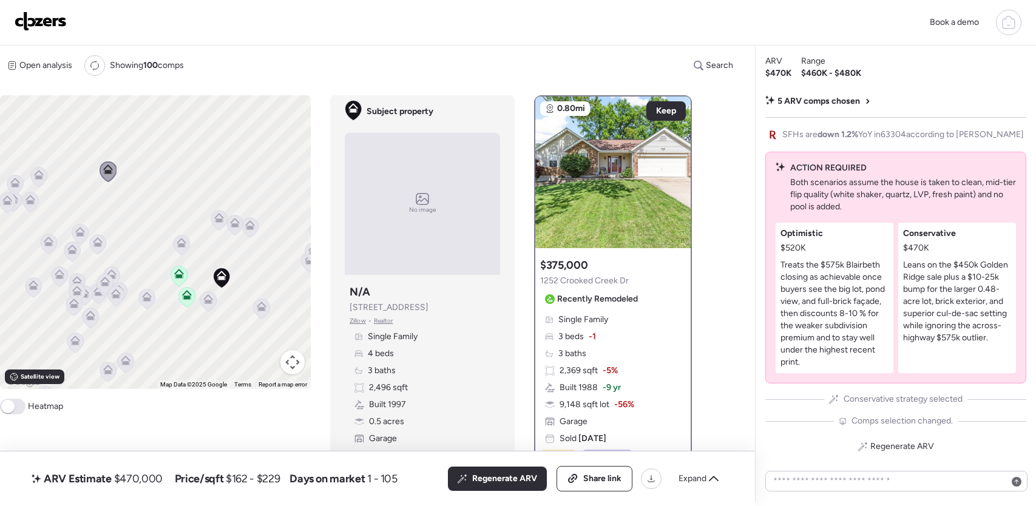
click at [83, 227] on icon at bounding box center [80, 232] width 10 height 10
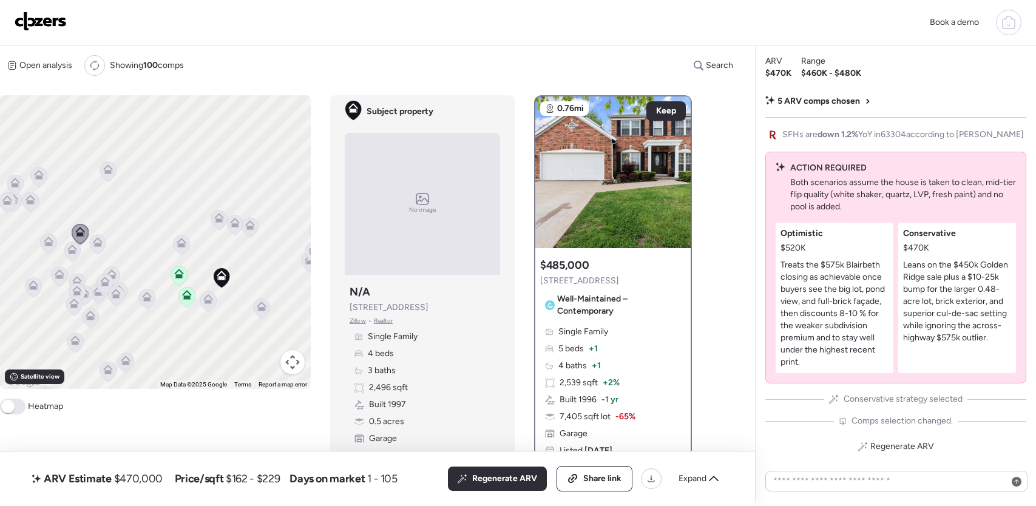
click at [98, 243] on icon at bounding box center [98, 245] width 8 height 4
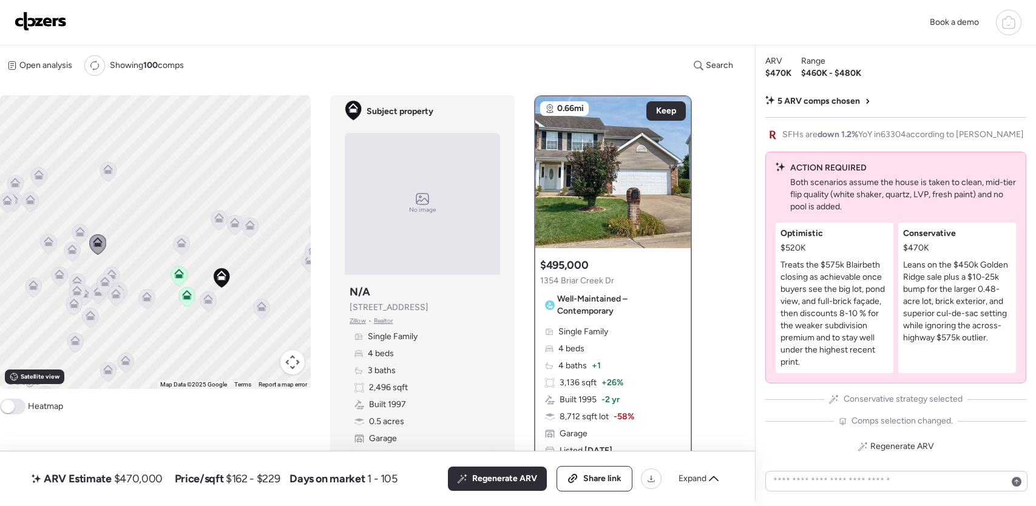
click at [111, 270] on icon at bounding box center [112, 275] width 10 height 10
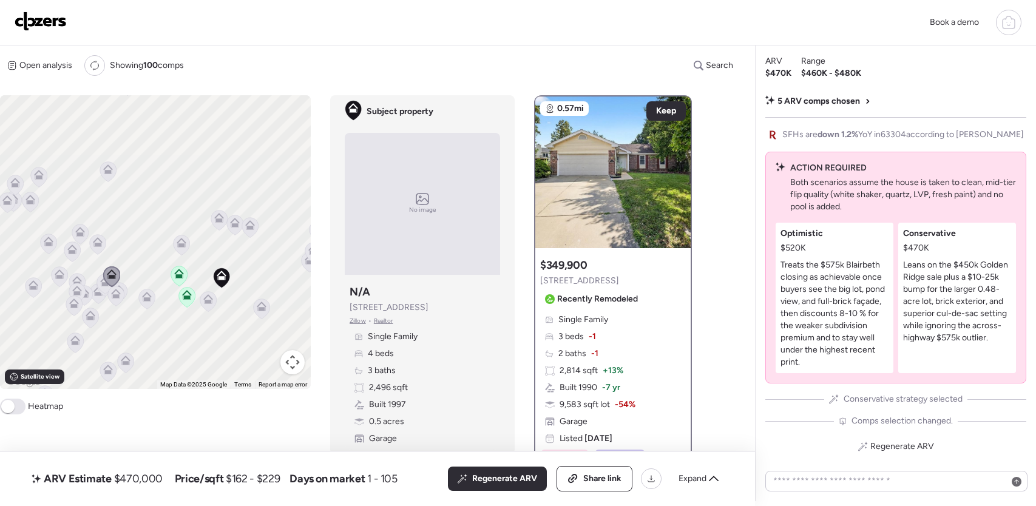
click at [103, 287] on icon at bounding box center [111, 277] width 17 height 21
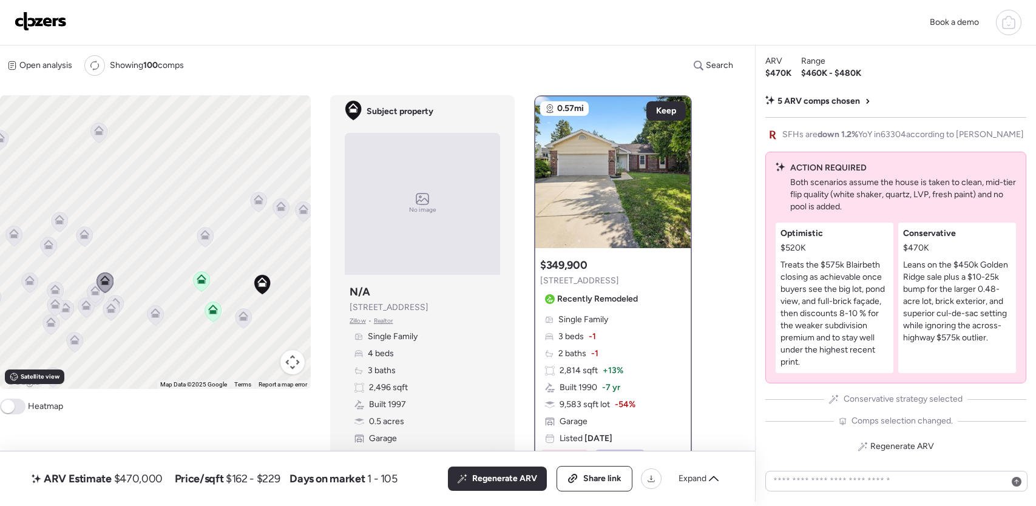
click at [92, 294] on icon at bounding box center [95, 293] width 8 height 4
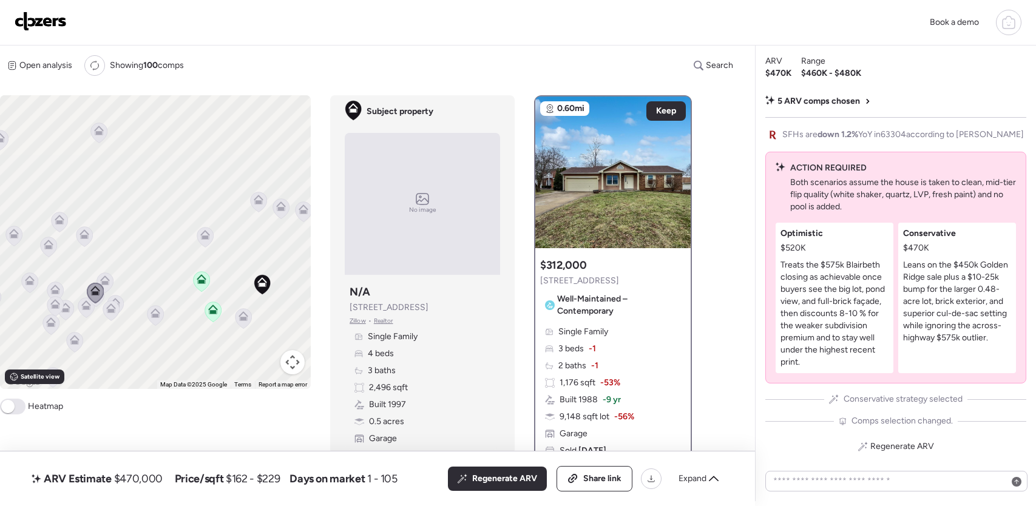
click at [116, 301] on icon at bounding box center [111, 311] width 17 height 21
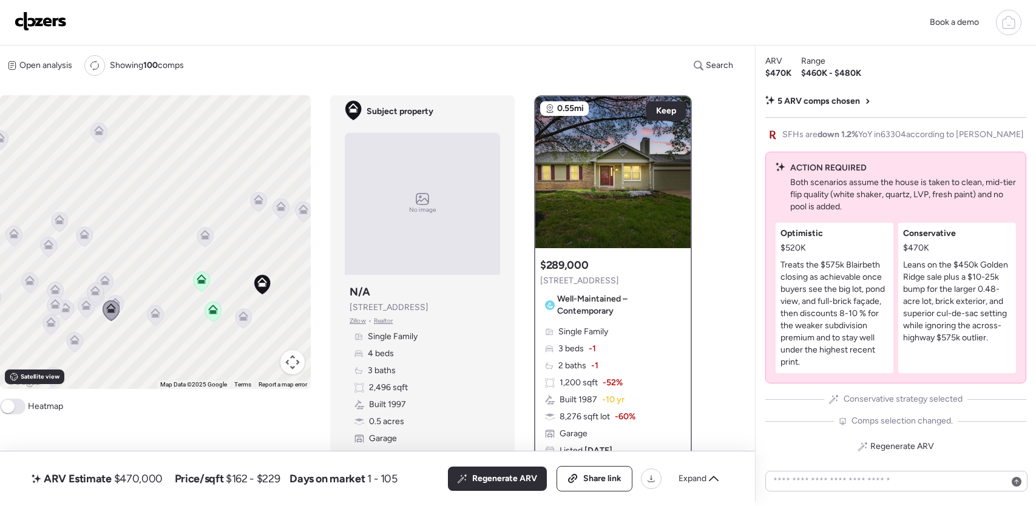
click at [121, 301] on icon at bounding box center [115, 306] width 16 height 20
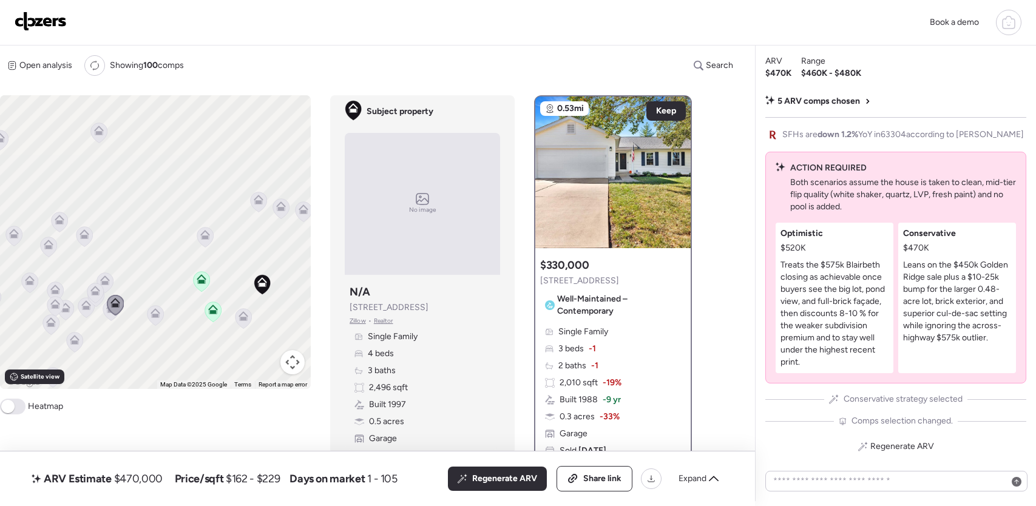
click at [157, 309] on icon at bounding box center [156, 313] width 10 height 10
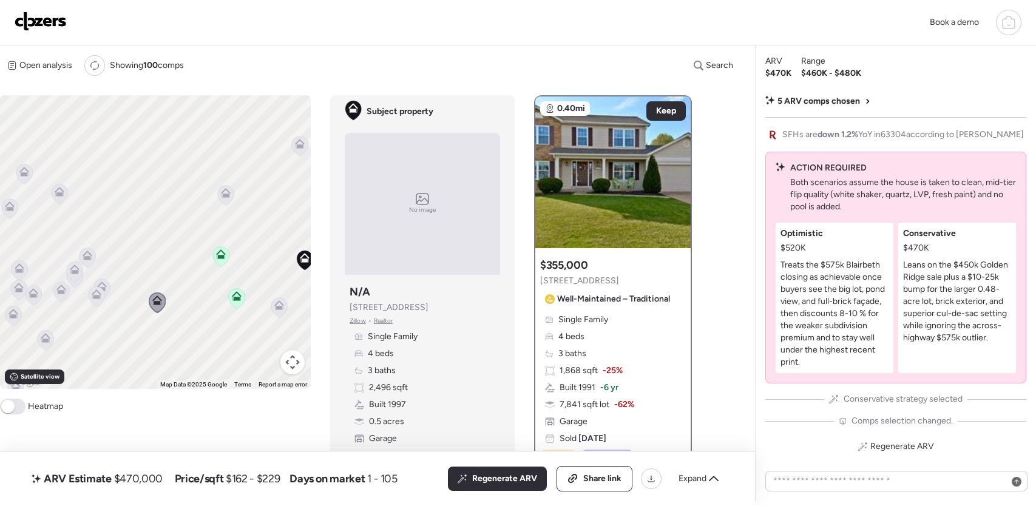
drag, startPoint x: 188, startPoint y: 264, endPoint x: 191, endPoint y: 234, distance: 30.5
click at [191, 234] on div "To activate drag with keyboard, press Alt + Enter. Once in keyboard drag state,…" at bounding box center [155, 242] width 311 height 294
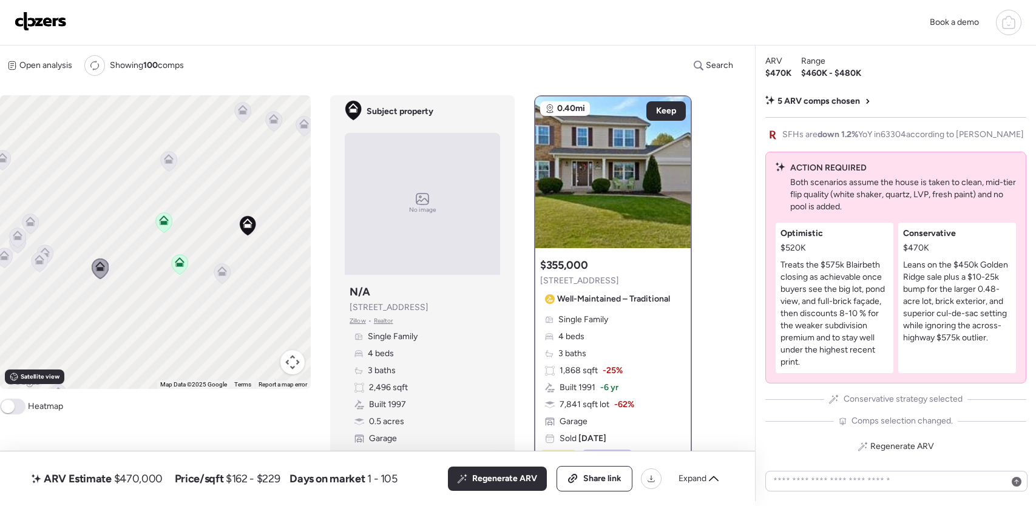
drag, startPoint x: 260, startPoint y: 253, endPoint x: 175, endPoint y: 209, distance: 95.9
click at [175, 208] on div "To activate drag with keyboard, press Alt + Enter. Once in keyboard drag state,…" at bounding box center [155, 242] width 311 height 294
click at [175, 251] on icon at bounding box center [178, 253] width 8 height 4
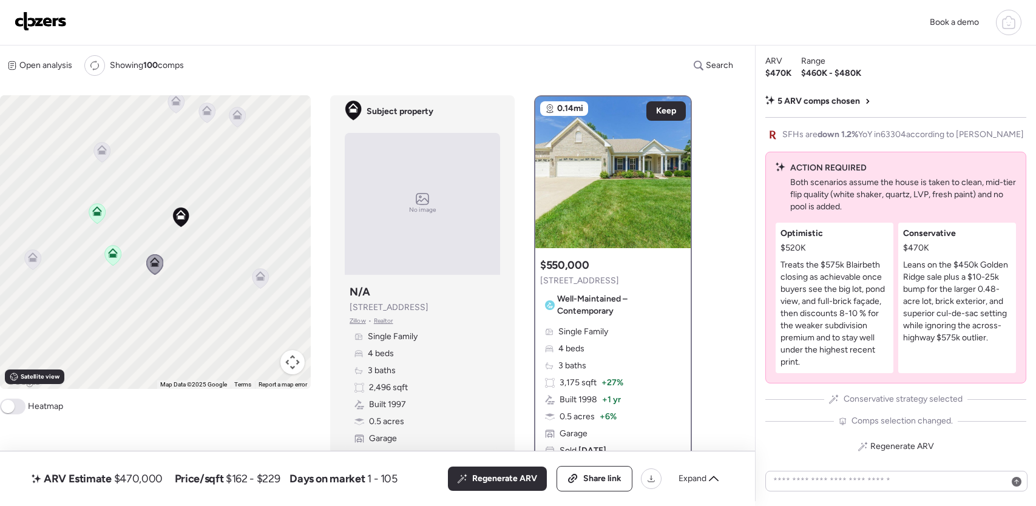
drag, startPoint x: 223, startPoint y: 252, endPoint x: 199, endPoint y: 264, distance: 27.4
click at [199, 264] on div "To activate drag with keyboard, press Alt + Enter. Once in keyboard drag state,…" at bounding box center [155, 242] width 311 height 294
click at [673, 110] on span "Keep" at bounding box center [666, 111] width 20 height 12
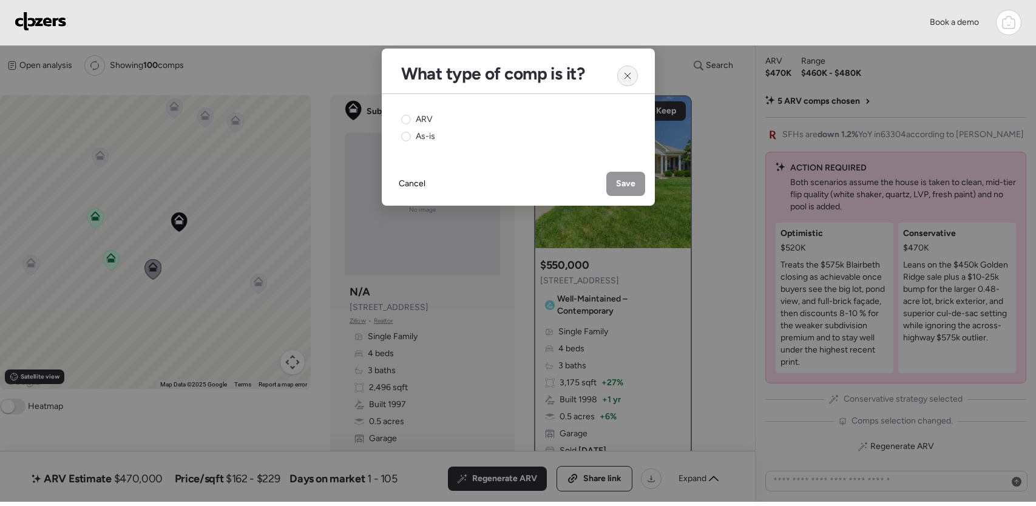
click at [631, 81] on div at bounding box center [627, 76] width 21 height 21
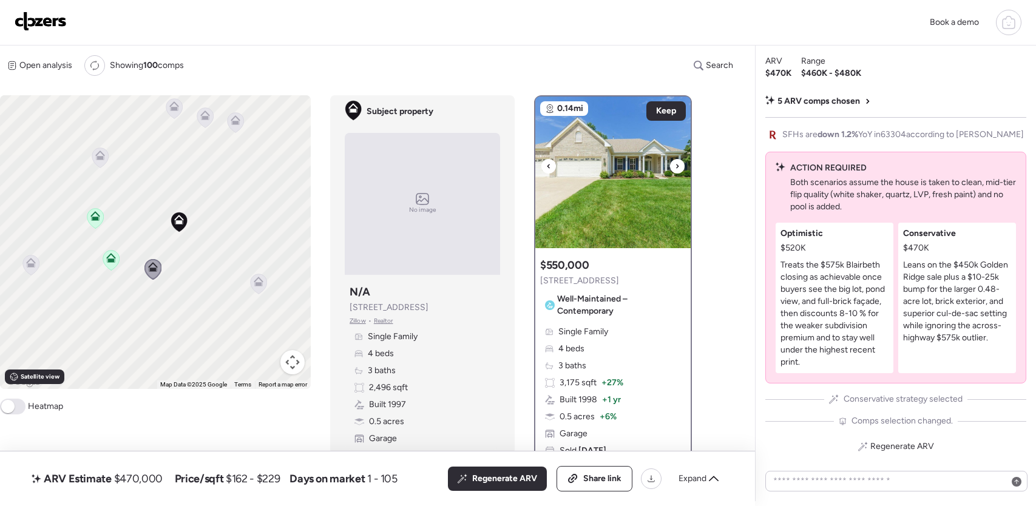
click at [676, 169] on icon at bounding box center [677, 166] width 5 height 15
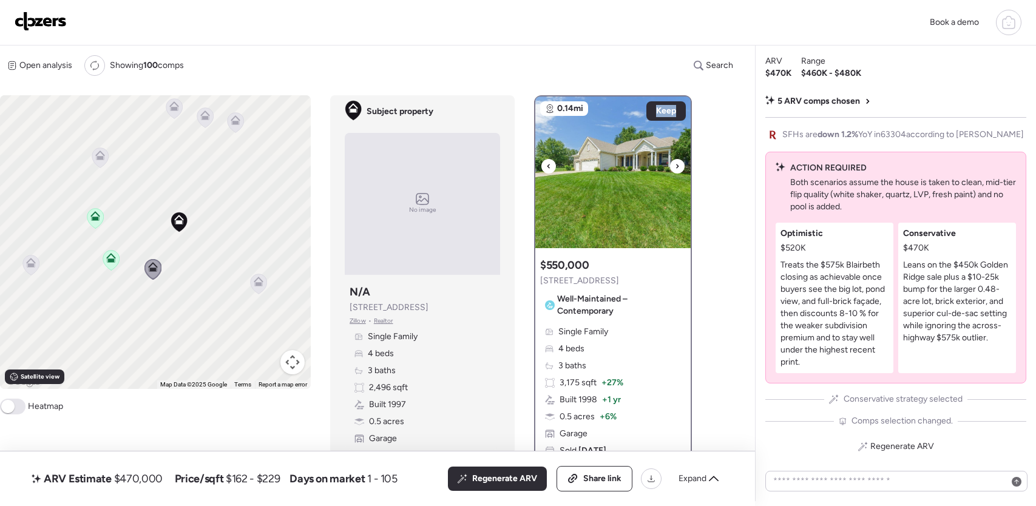
click at [676, 169] on icon at bounding box center [677, 166] width 5 height 15
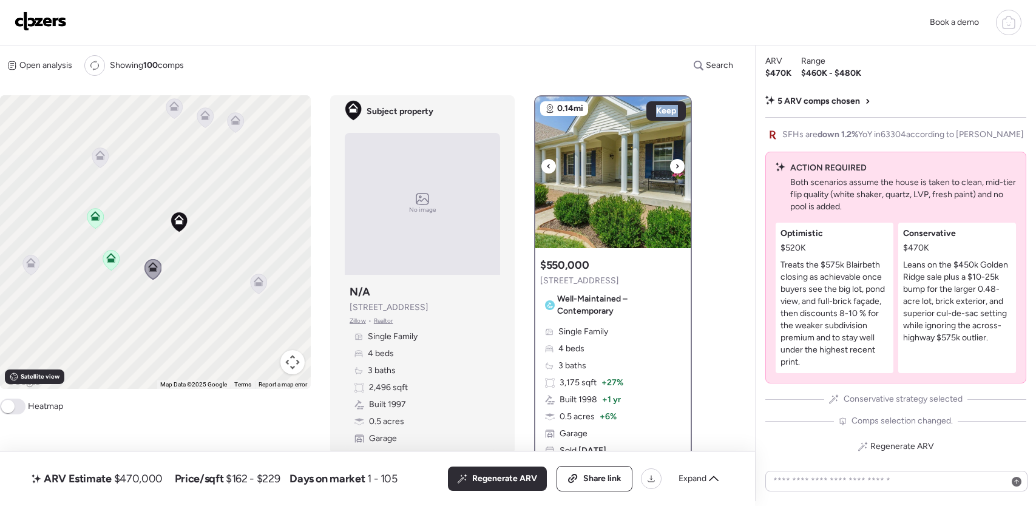
click at [676, 169] on icon at bounding box center [677, 166] width 5 height 15
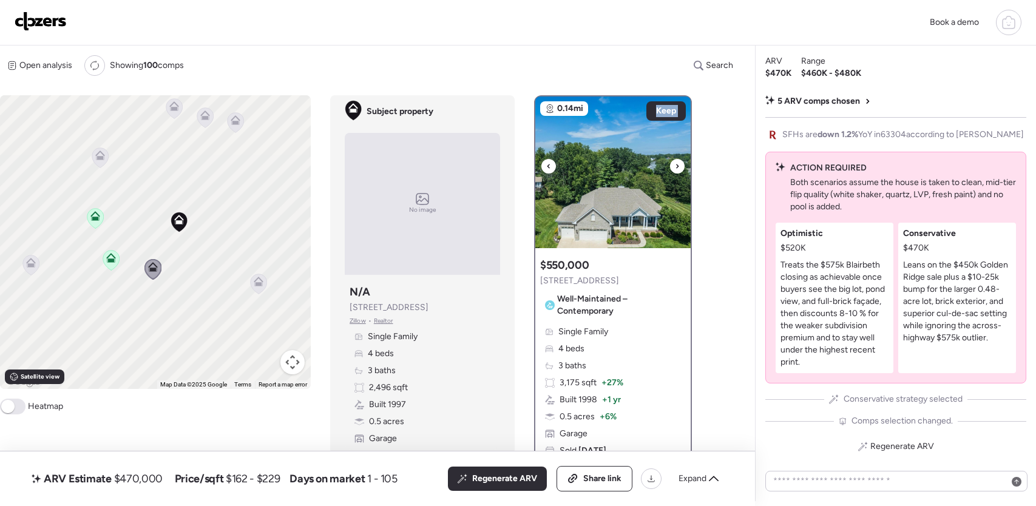
click at [677, 169] on icon at bounding box center [677, 166] width 5 height 15
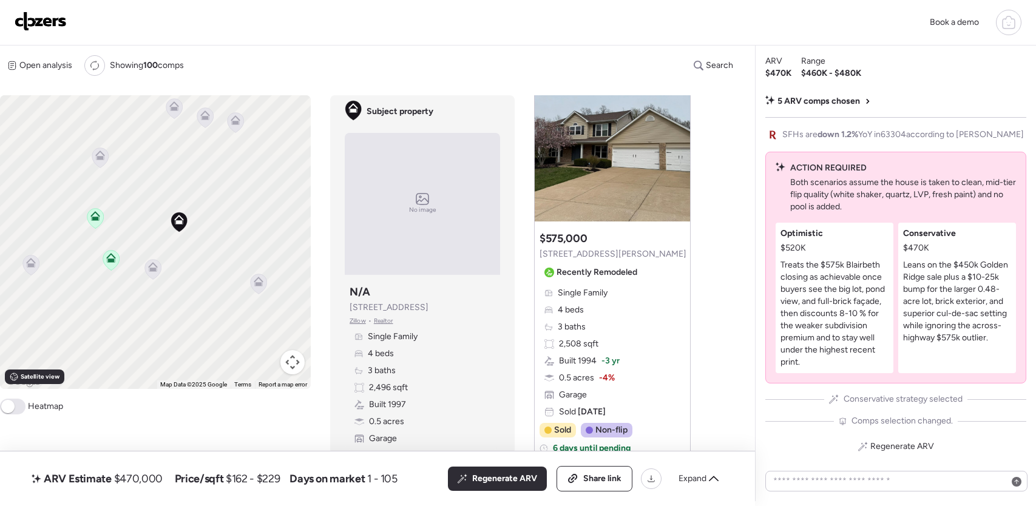
scroll to position [2202, 0]
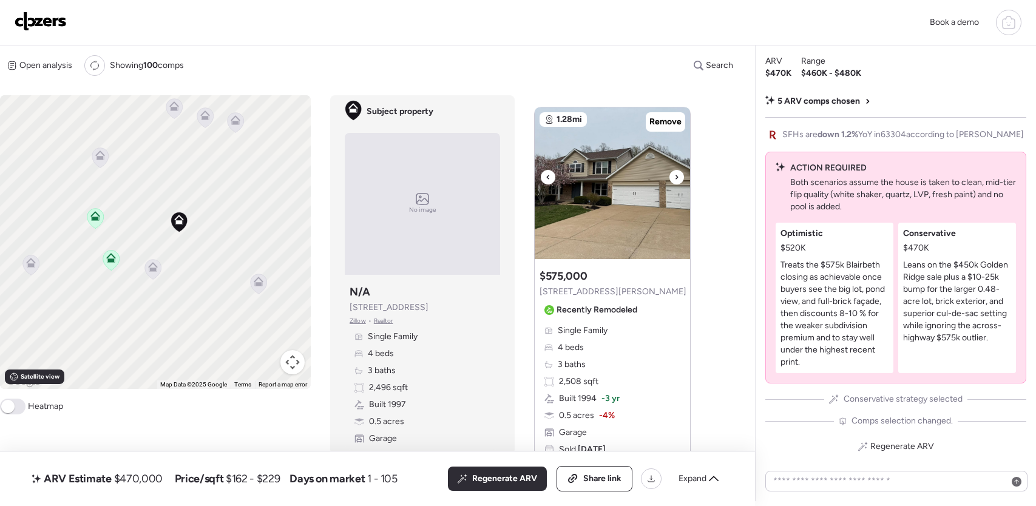
click at [681, 181] on div at bounding box center [677, 177] width 15 height 15
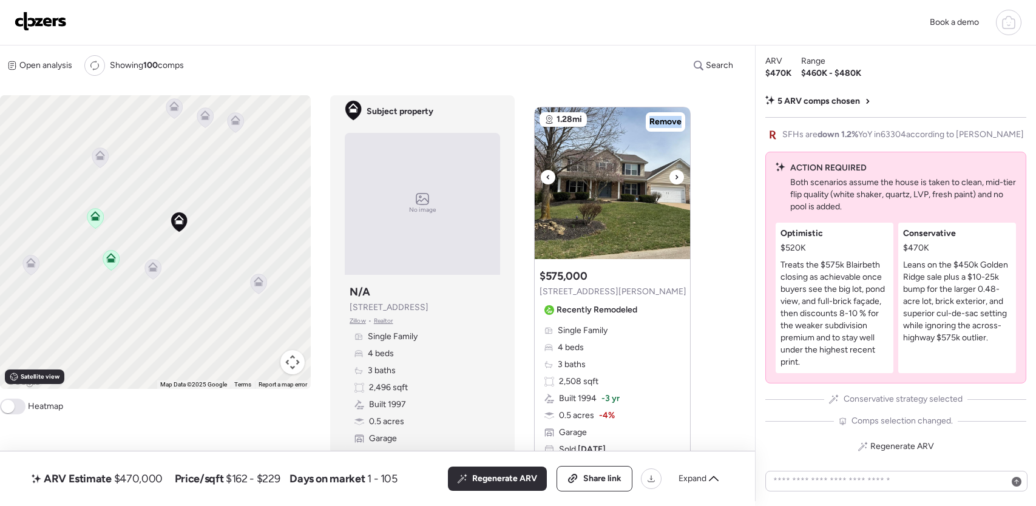
click at [681, 181] on div at bounding box center [677, 177] width 15 height 15
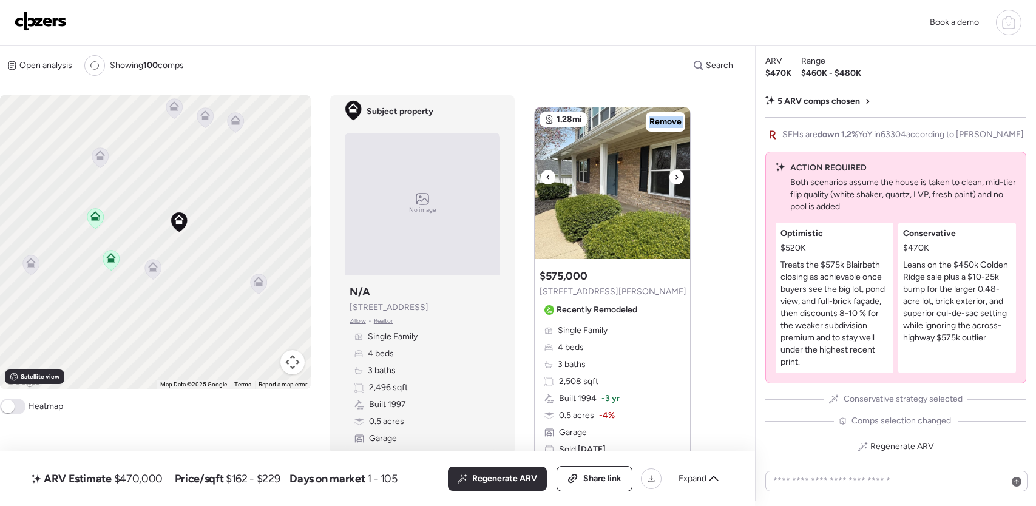
click at [681, 181] on div at bounding box center [677, 177] width 15 height 15
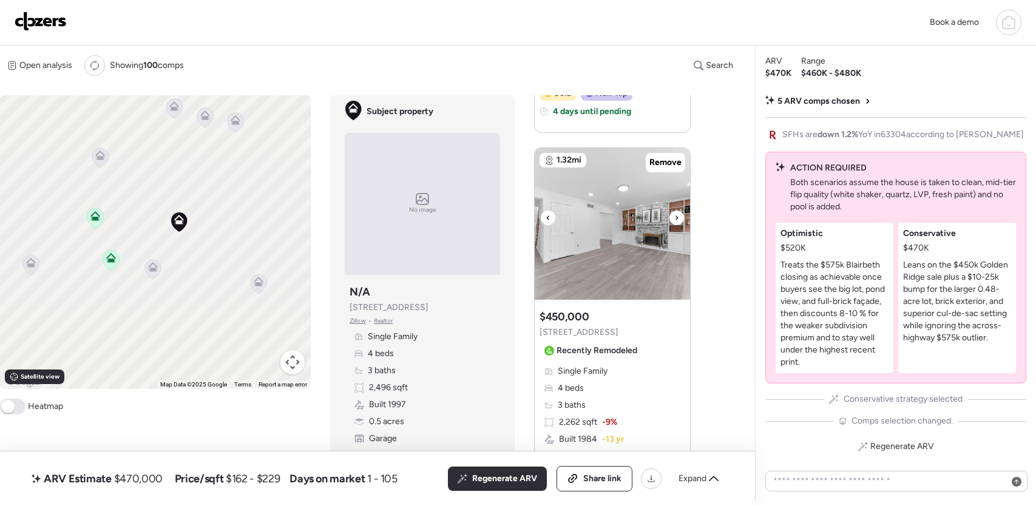
scroll to position [1749, 0]
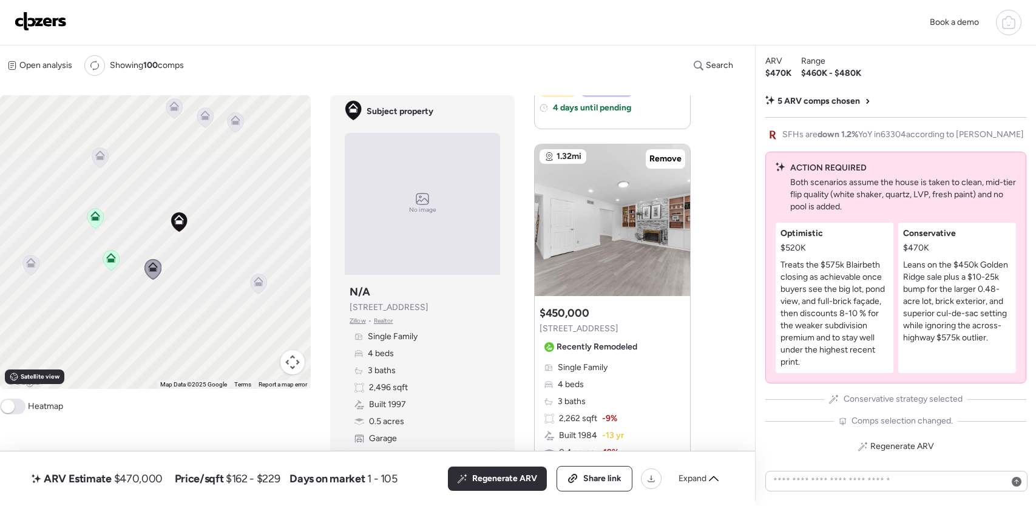
click at [158, 271] on icon at bounding box center [153, 270] width 16 height 20
click at [154, 273] on icon at bounding box center [153, 270] width 16 height 20
click at [212, 274] on div "To navigate, press the arrow keys. To activate drag with keyboard, press Alt + …" at bounding box center [155, 242] width 311 height 294
click at [257, 284] on icon at bounding box center [258, 284] width 8 height 4
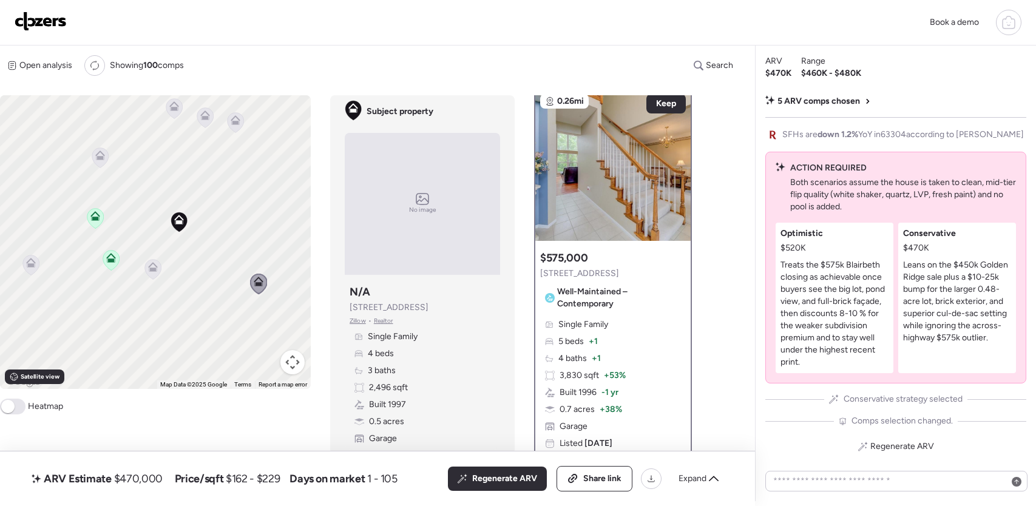
scroll to position [0, 0]
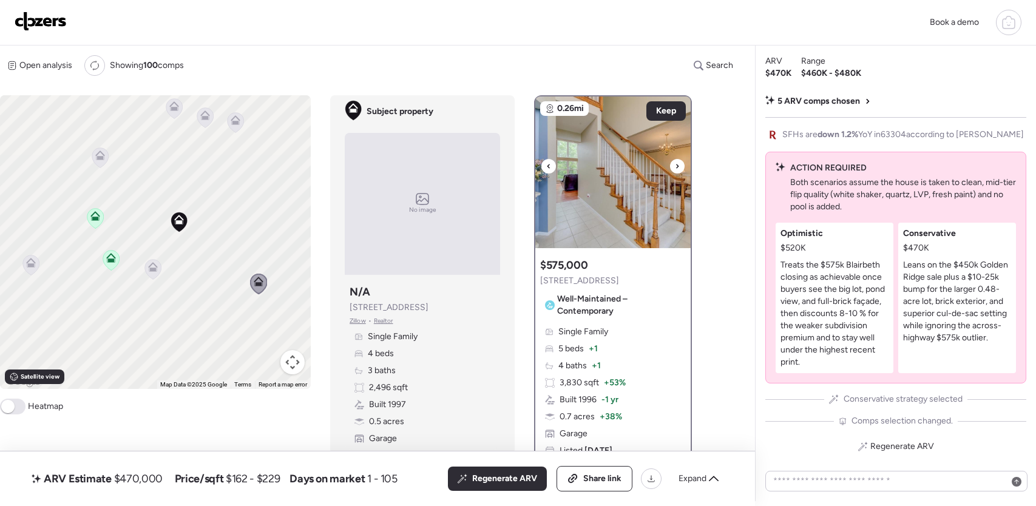
click at [679, 165] on icon at bounding box center [677, 166] width 5 height 15
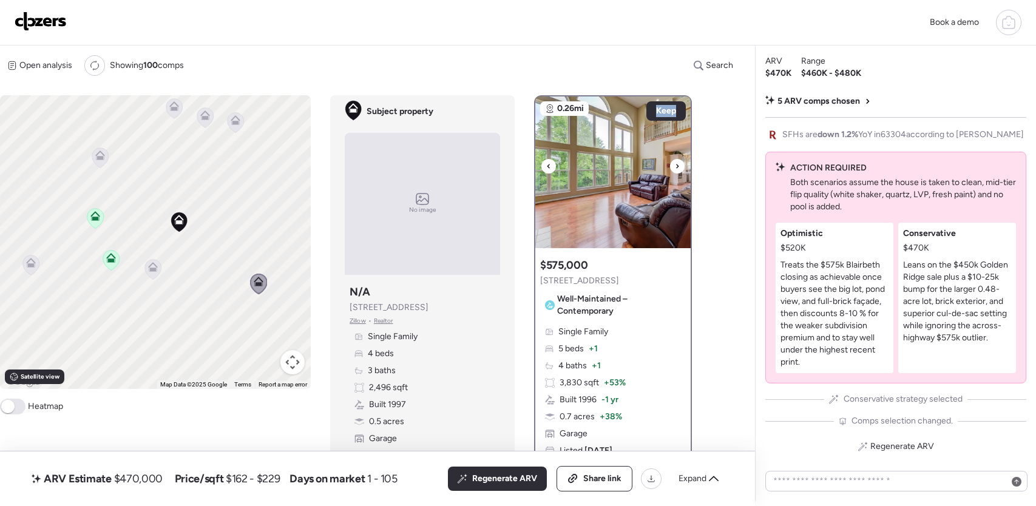
click at [679, 165] on icon at bounding box center [677, 166] width 5 height 15
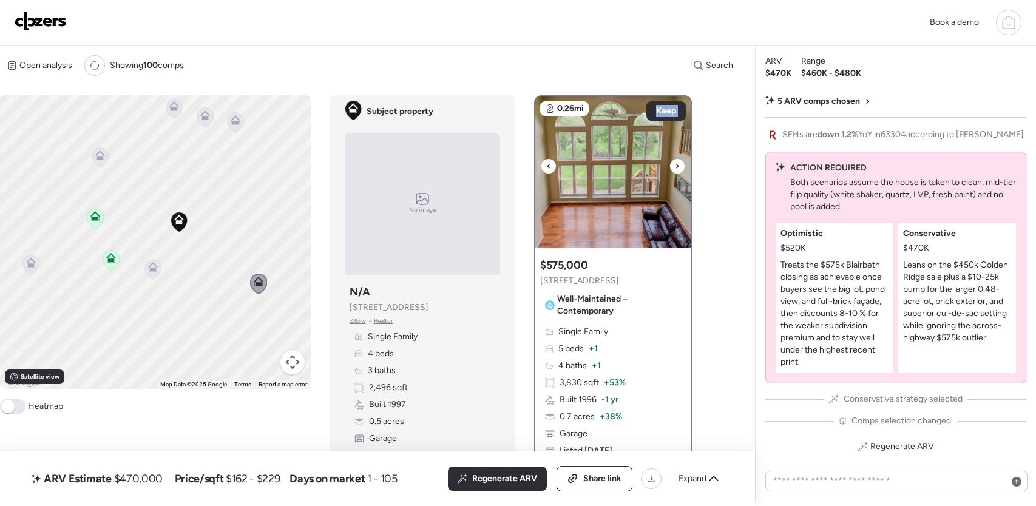
click at [679, 165] on icon at bounding box center [677, 166] width 5 height 15
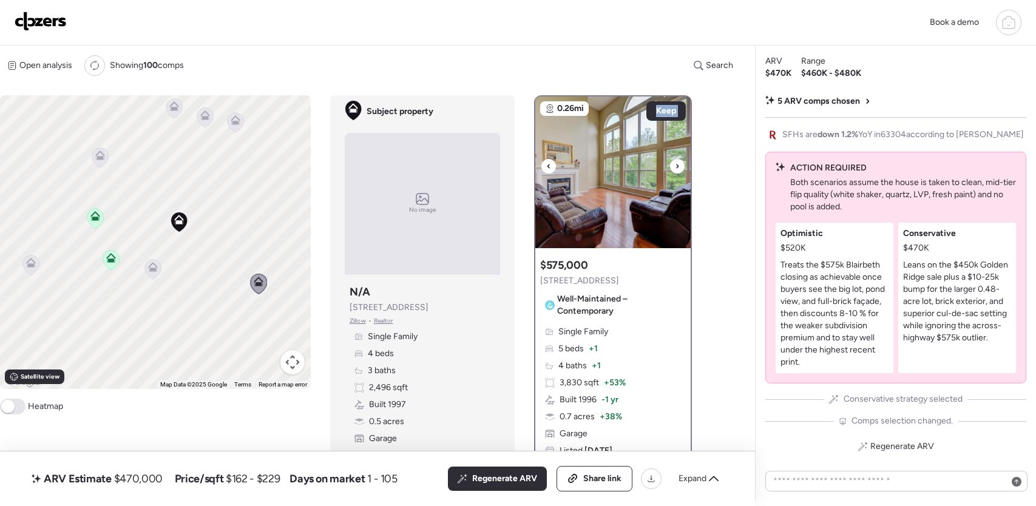
click at [679, 165] on icon at bounding box center [677, 166] width 5 height 15
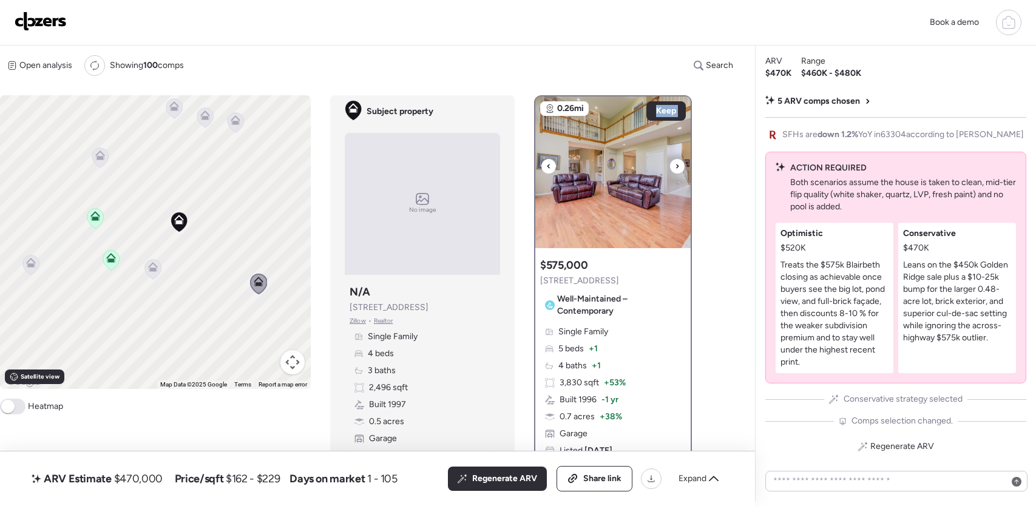
click at [679, 165] on icon at bounding box center [677, 166] width 5 height 15
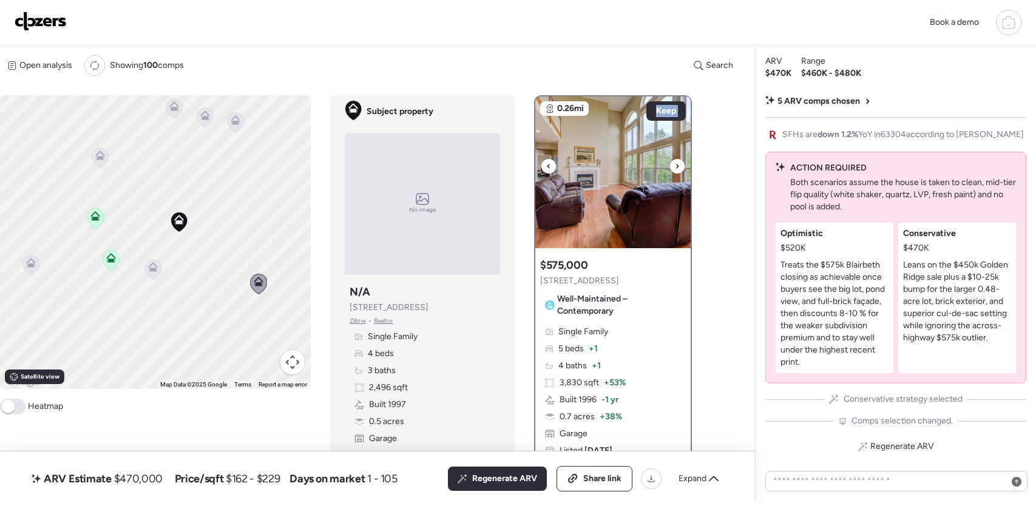
click at [679, 165] on icon at bounding box center [677, 166] width 5 height 15
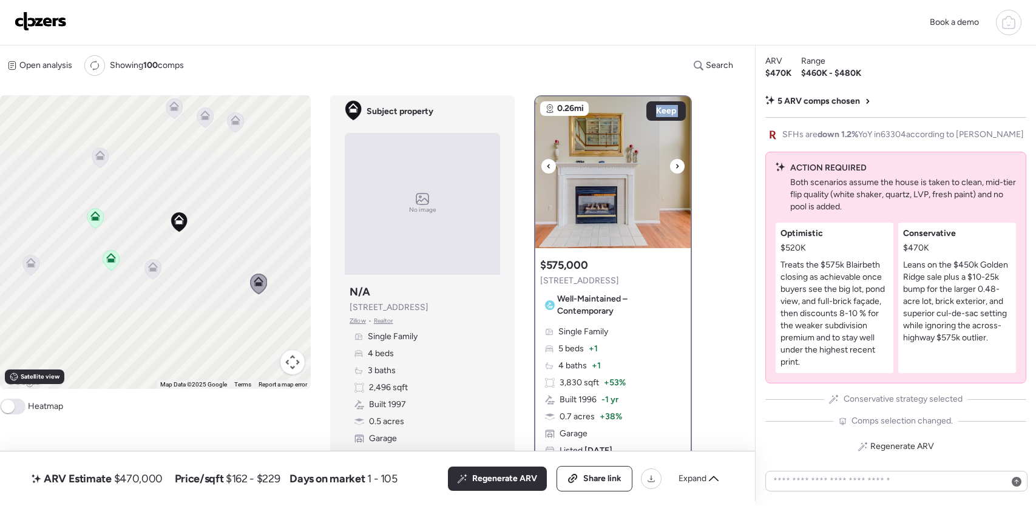
click at [679, 165] on icon at bounding box center [677, 166] width 5 height 15
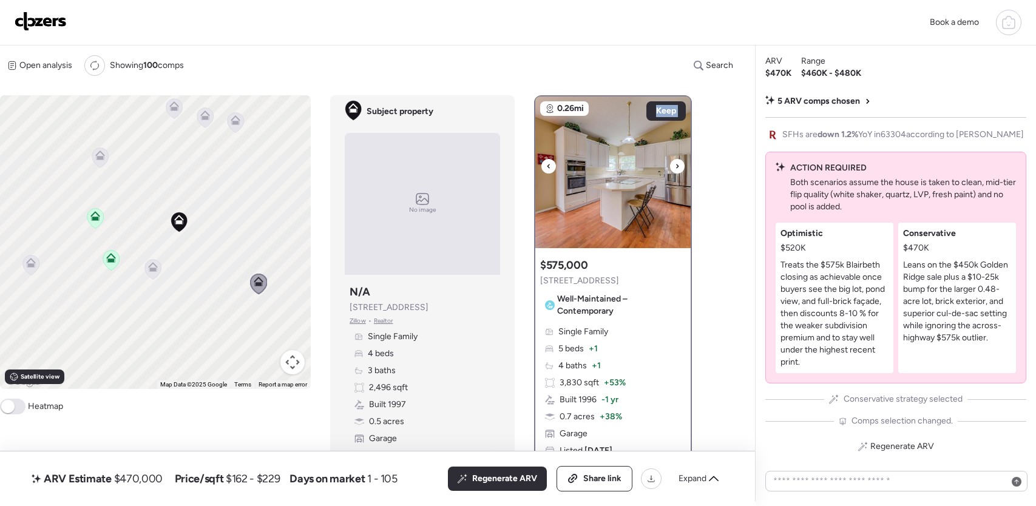
click at [679, 165] on icon at bounding box center [677, 166] width 5 height 15
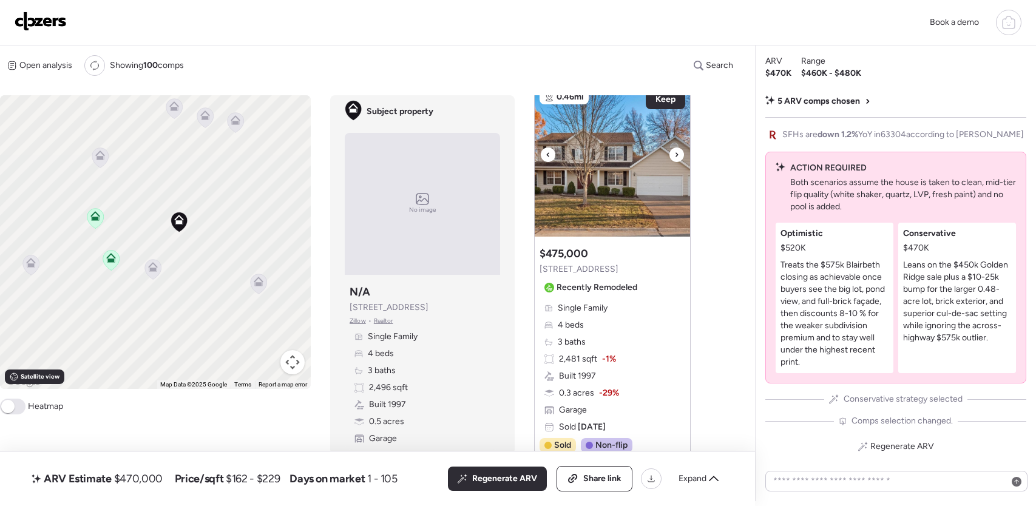
scroll to position [559, 0]
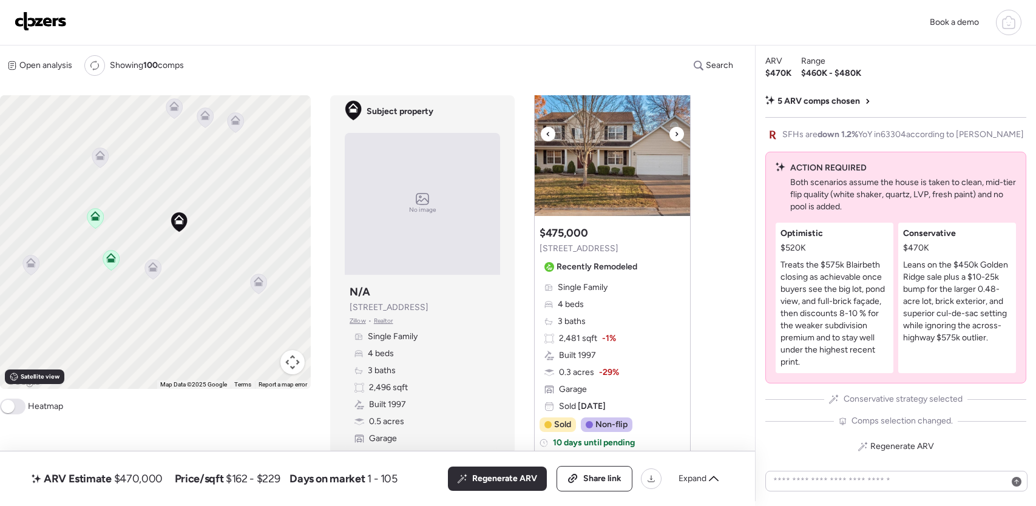
click at [678, 137] on icon at bounding box center [677, 134] width 5 height 15
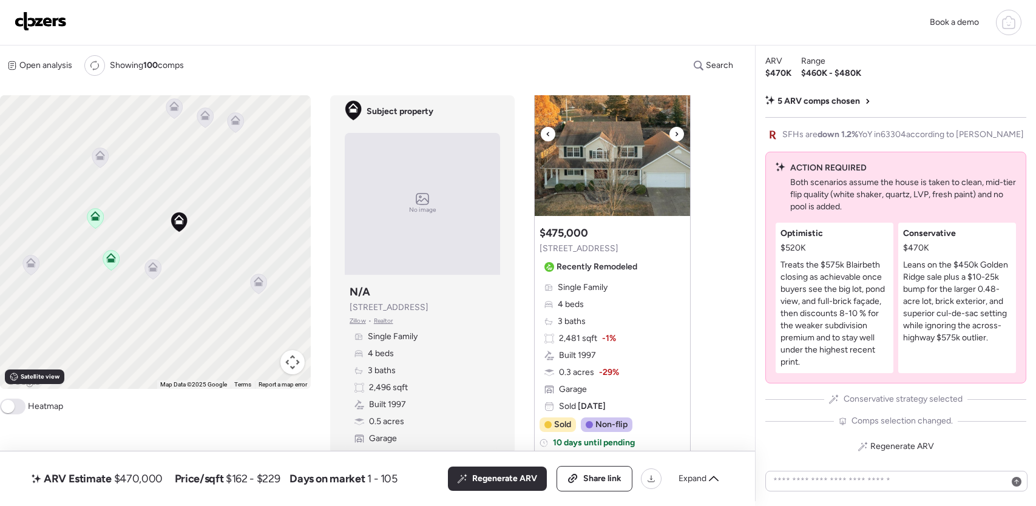
click at [677, 140] on icon at bounding box center [677, 134] width 5 height 15
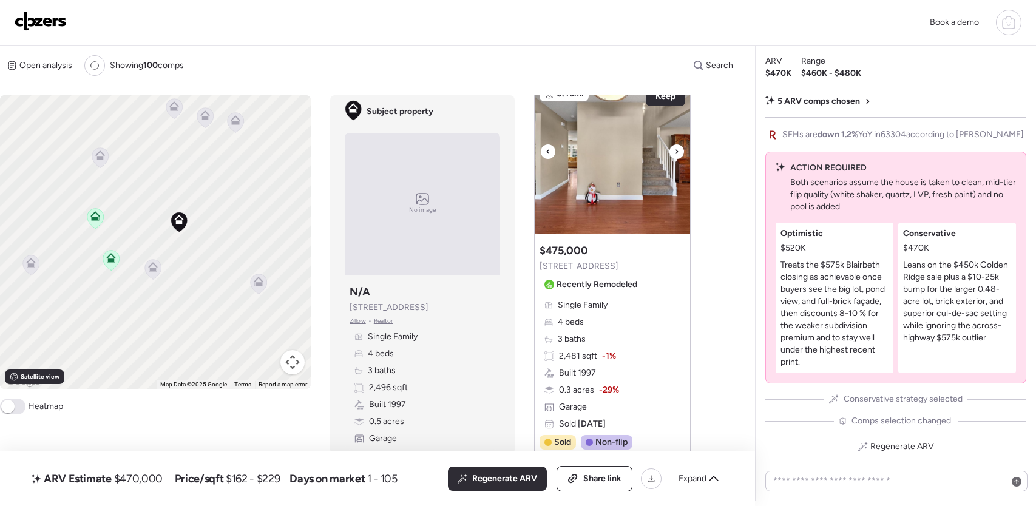
scroll to position [522, 0]
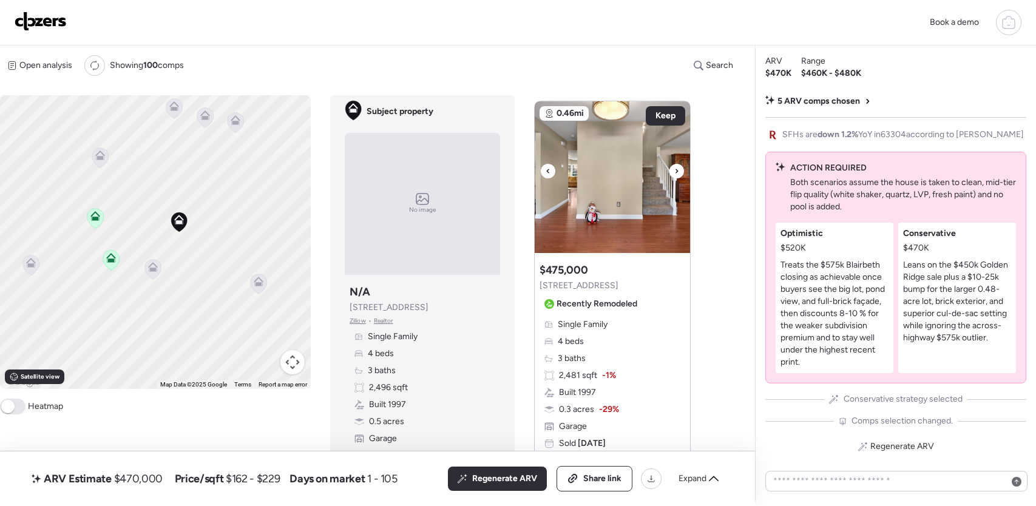
click at [675, 171] on icon at bounding box center [677, 171] width 5 height 15
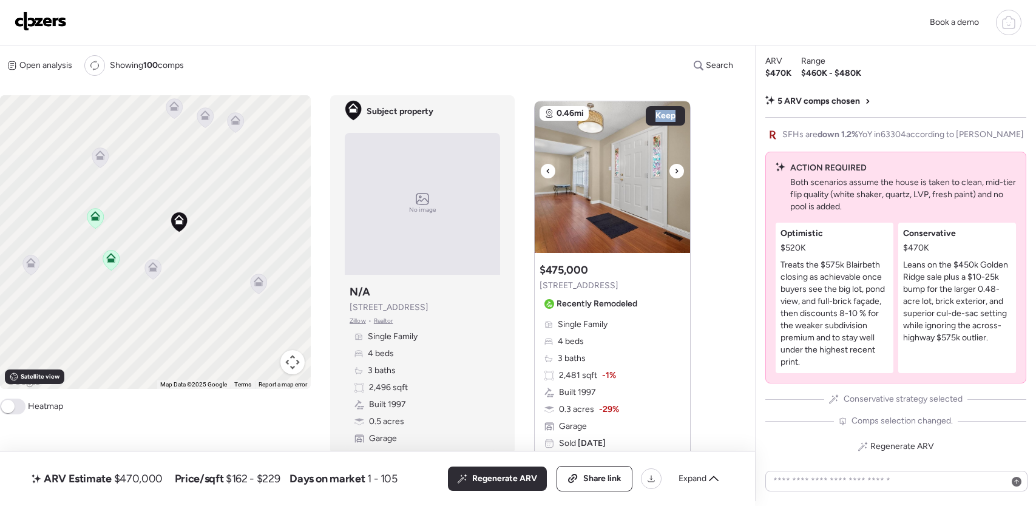
click at [675, 171] on icon at bounding box center [677, 171] width 5 height 15
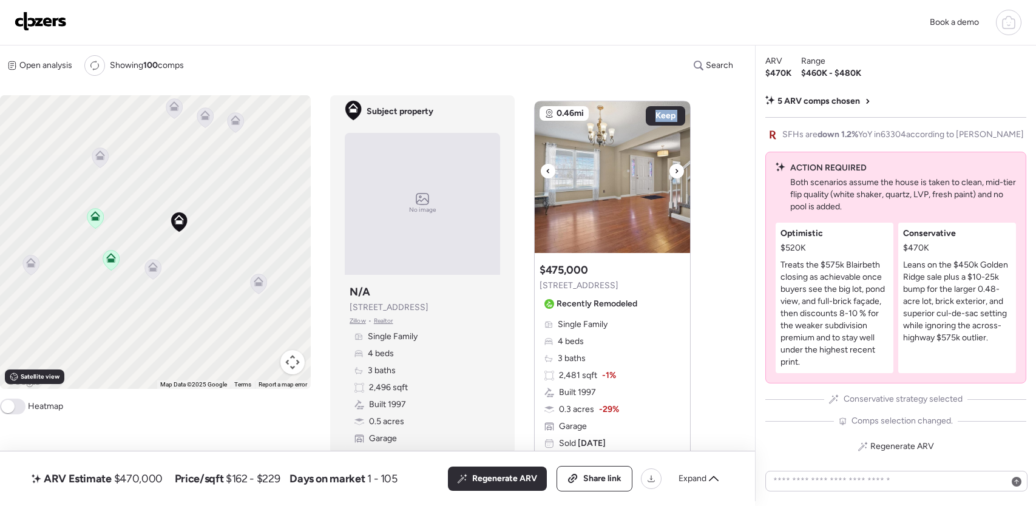
click at [675, 171] on icon at bounding box center [677, 171] width 5 height 15
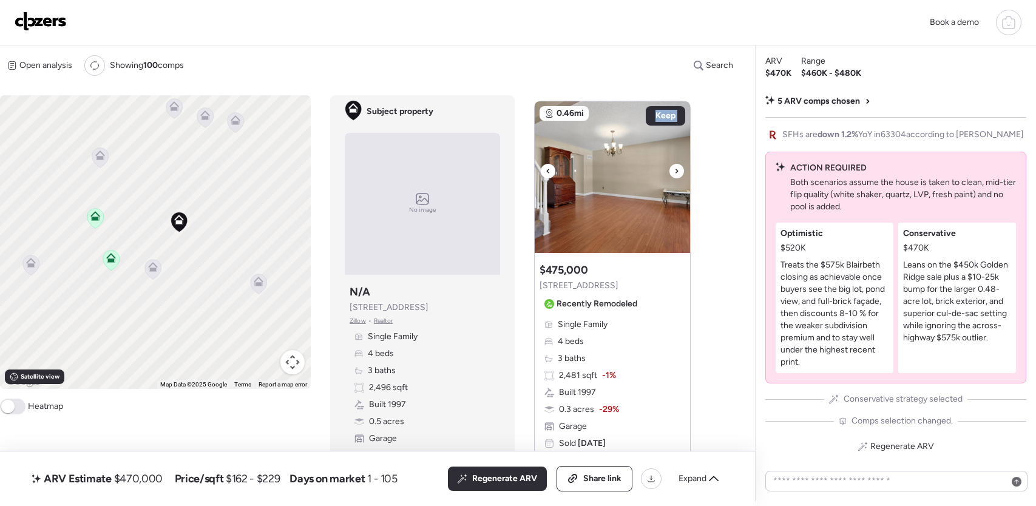
click at [675, 171] on icon at bounding box center [677, 171] width 5 height 15
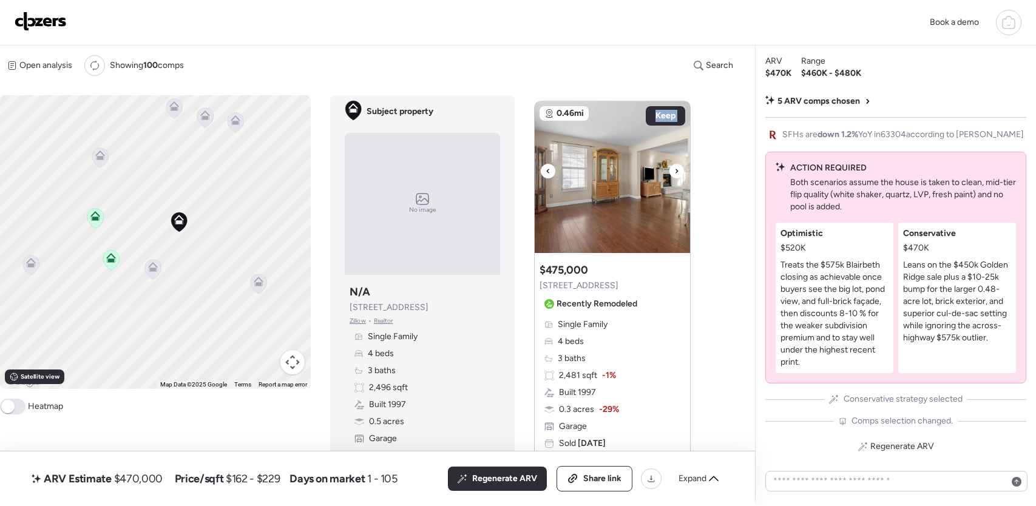
click at [675, 171] on icon at bounding box center [677, 171] width 5 height 15
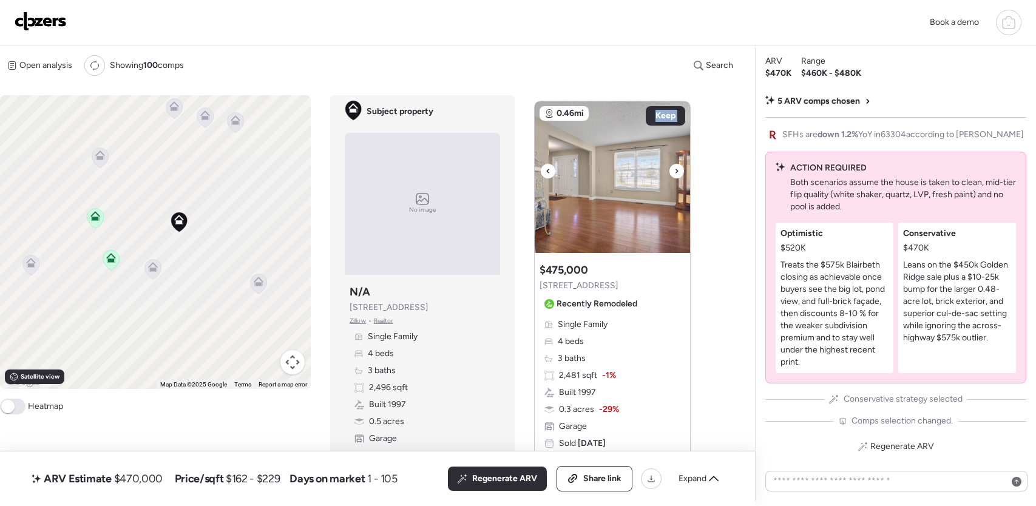
click at [675, 171] on icon at bounding box center [677, 171] width 5 height 15
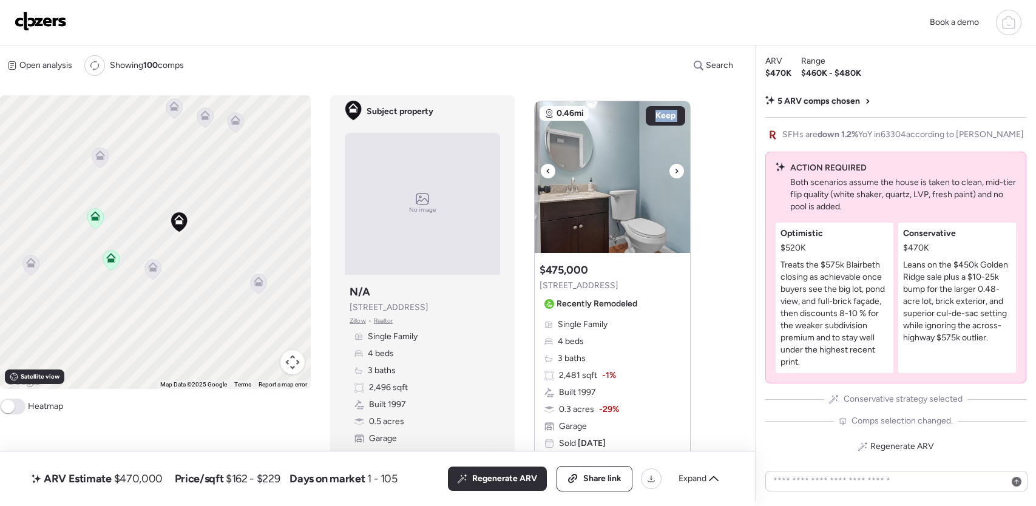
click at [675, 171] on icon at bounding box center [677, 171] width 5 height 15
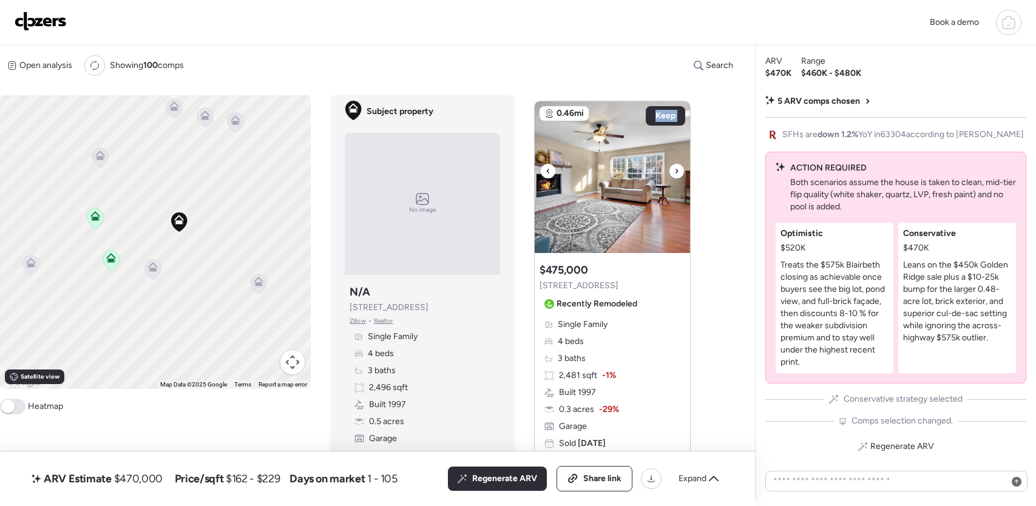
click at [675, 171] on icon at bounding box center [677, 171] width 5 height 15
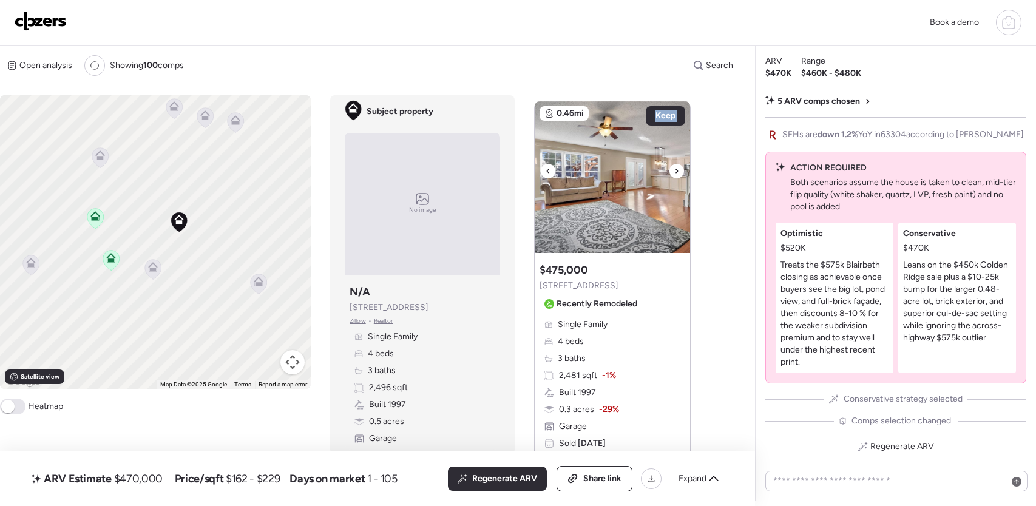
click at [675, 171] on icon at bounding box center [677, 171] width 5 height 15
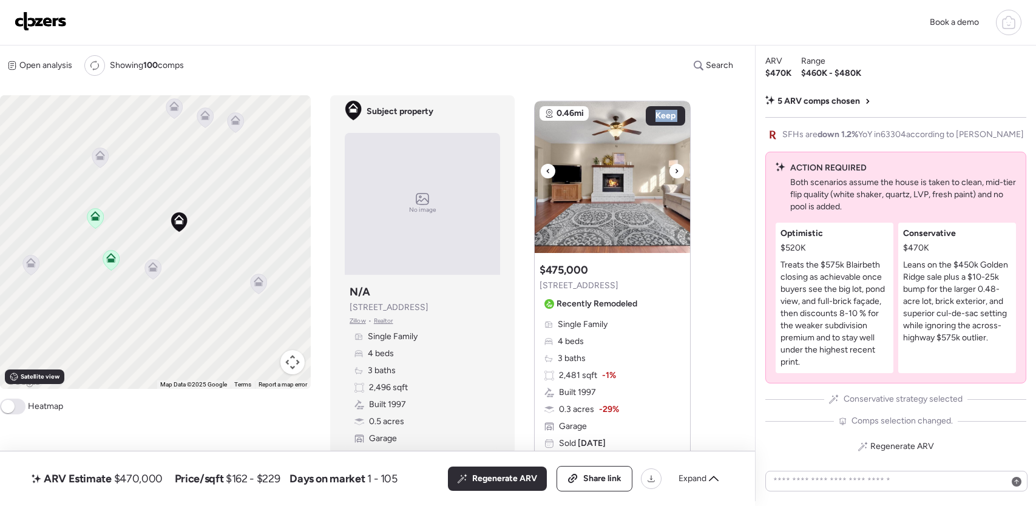
click at [675, 171] on icon at bounding box center [677, 171] width 5 height 15
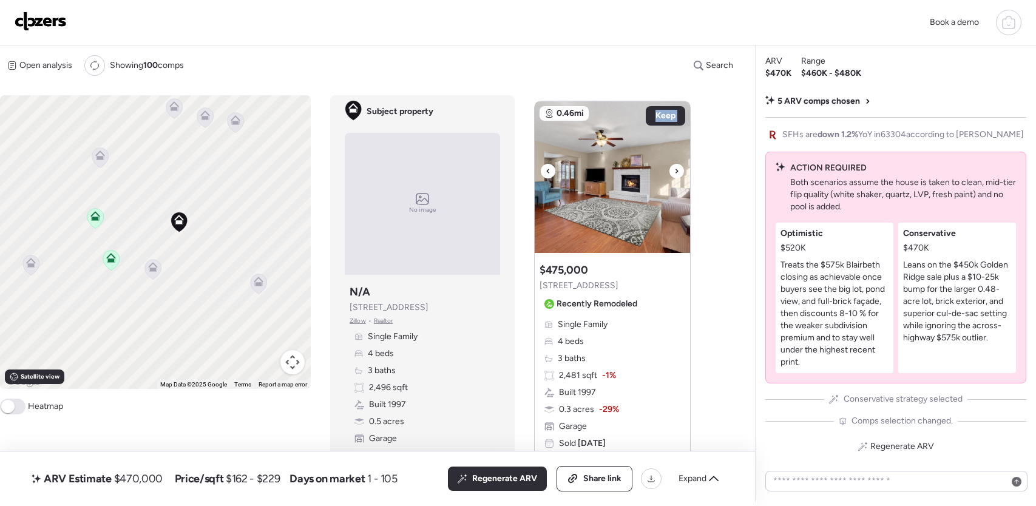
click at [675, 171] on icon at bounding box center [677, 171] width 5 height 15
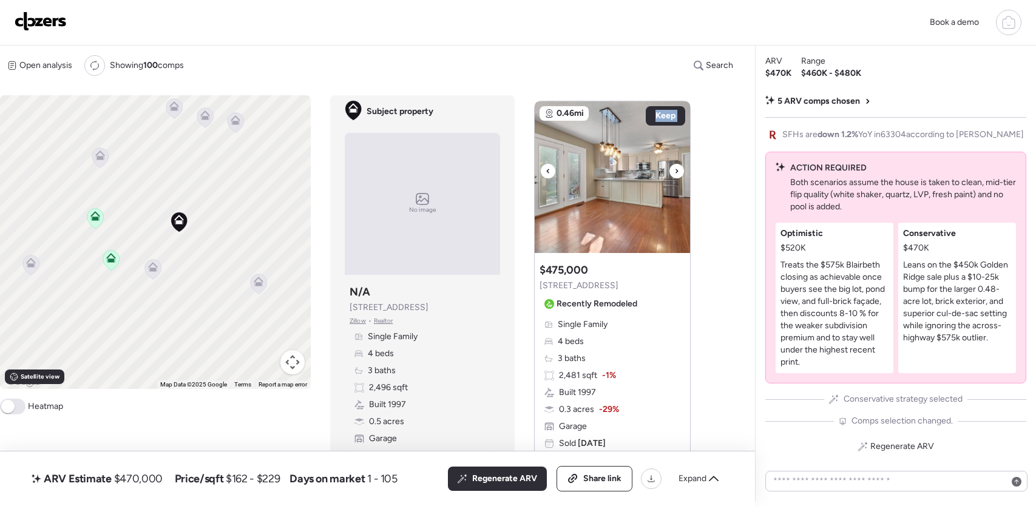
click at [675, 171] on icon at bounding box center [677, 171] width 5 height 15
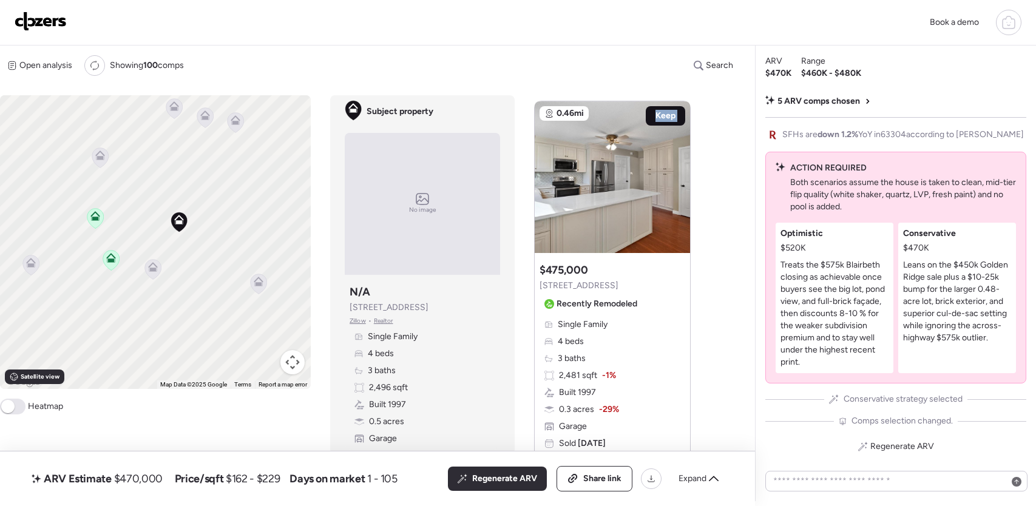
click at [670, 121] on span "Keep" at bounding box center [666, 116] width 20 height 12
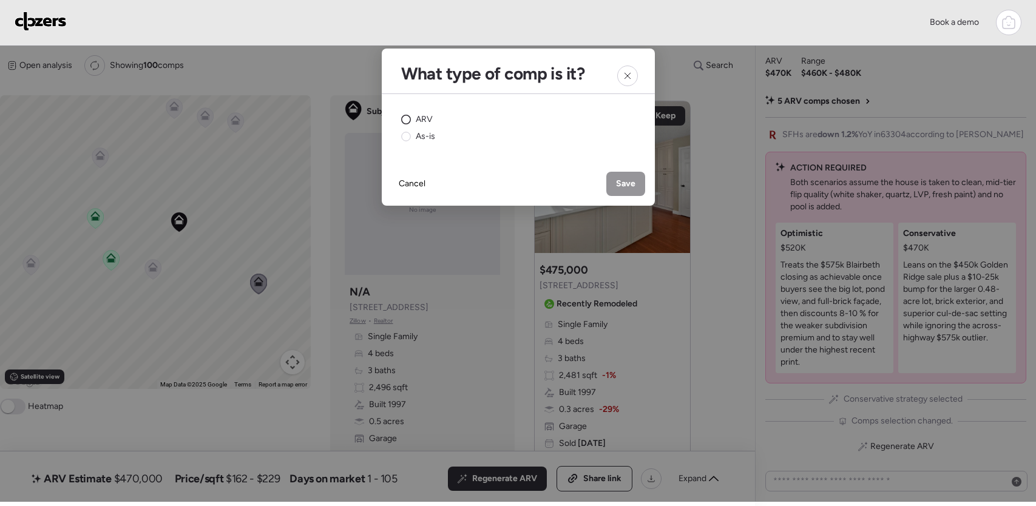
click at [423, 121] on span "ARV" at bounding box center [424, 120] width 17 height 12
click at [604, 179] on div "Cancel Save" at bounding box center [518, 184] width 273 height 44
click at [613, 182] on div "Save" at bounding box center [626, 184] width 39 height 24
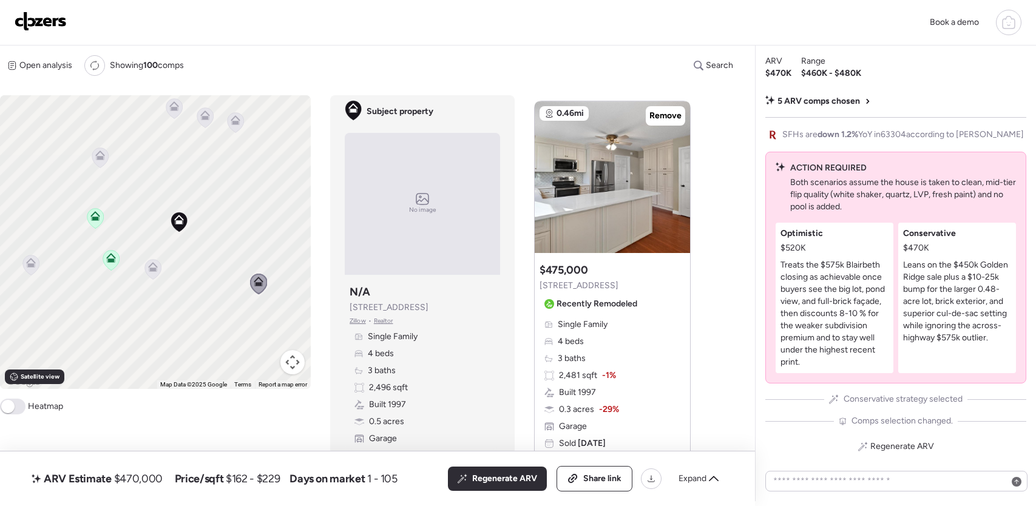
click at [437, 482] on div "ARV Estimate $470,000 Price/sqft $162 - $229 Days on market 1 - 105 All (5) ARV…" at bounding box center [377, 479] width 697 height 26
click at [468, 478] on div "Regenerate ARV" at bounding box center [497, 479] width 99 height 24
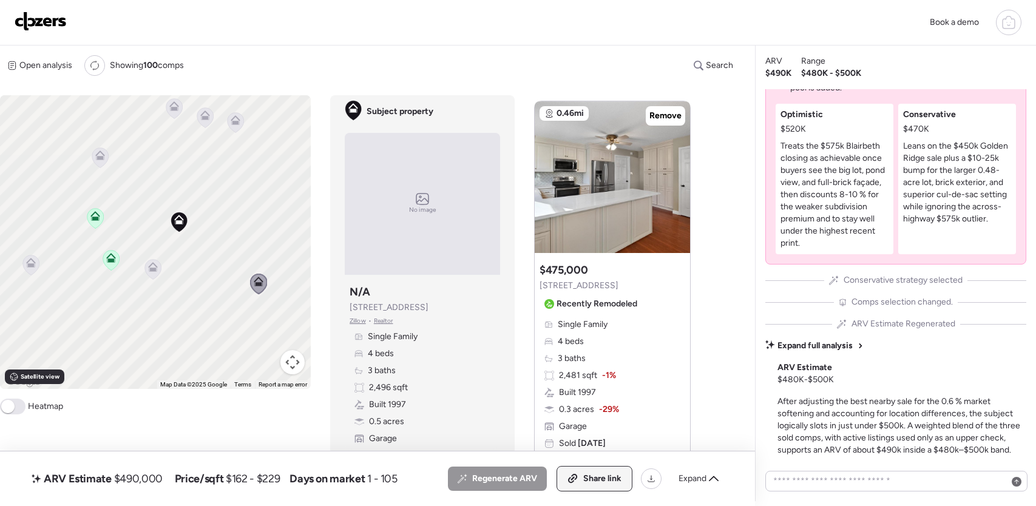
click at [585, 486] on div "Share link" at bounding box center [594, 479] width 75 height 24
click at [44, 28] on img at bounding box center [41, 21] width 52 height 19
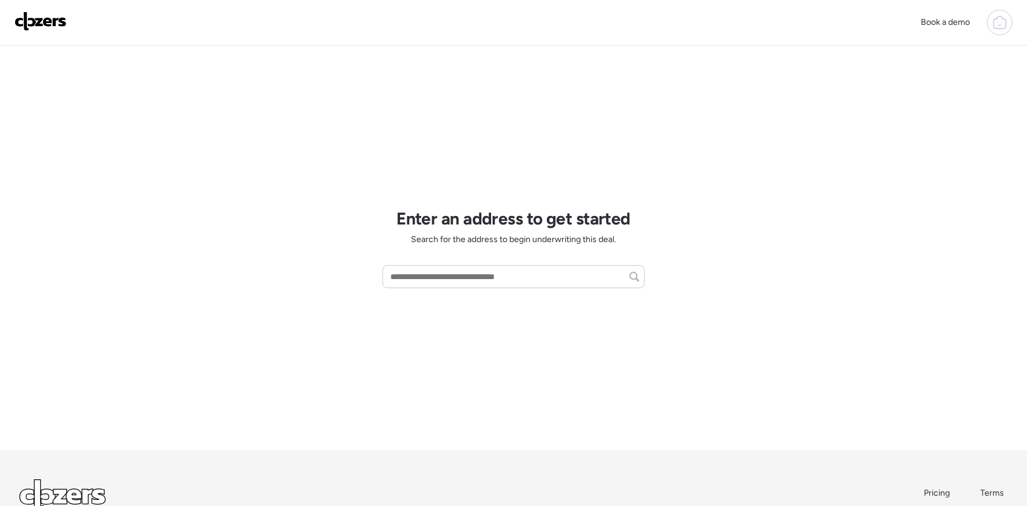
click at [1004, 21] on icon at bounding box center [1000, 22] width 15 height 15
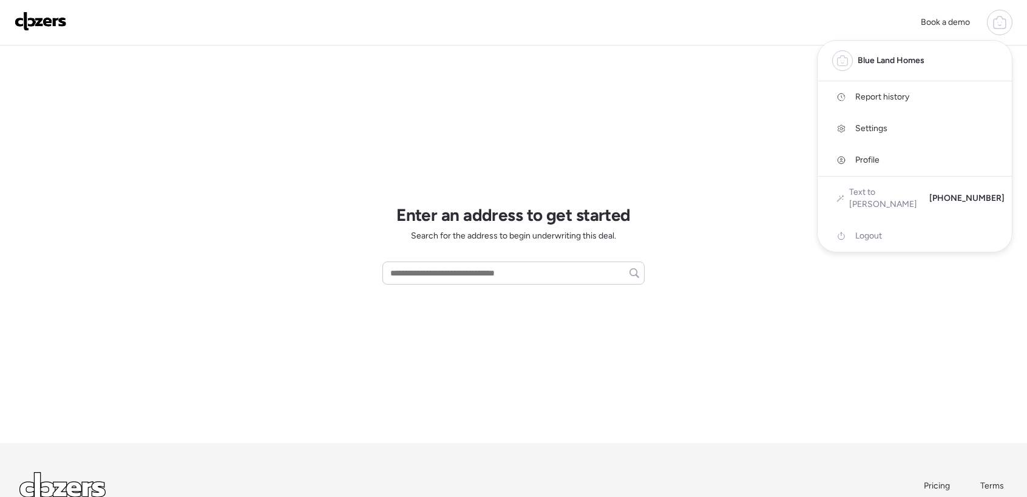
click at [919, 103] on link "Report history" at bounding box center [915, 97] width 194 height 32
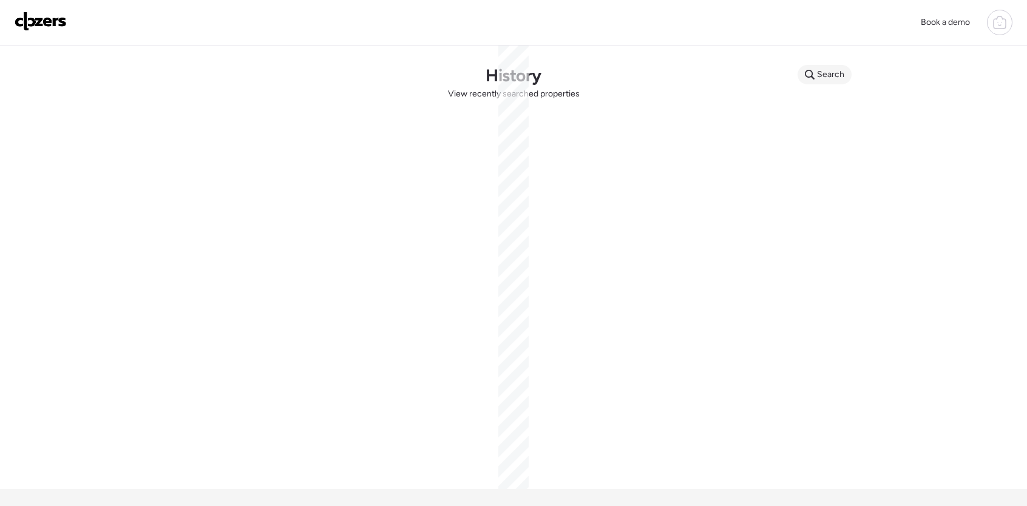
click at [846, 73] on div "Search" at bounding box center [825, 74] width 54 height 19
click at [839, 77] on input "text" at bounding box center [848, 76] width 90 height 17
paste input "**********"
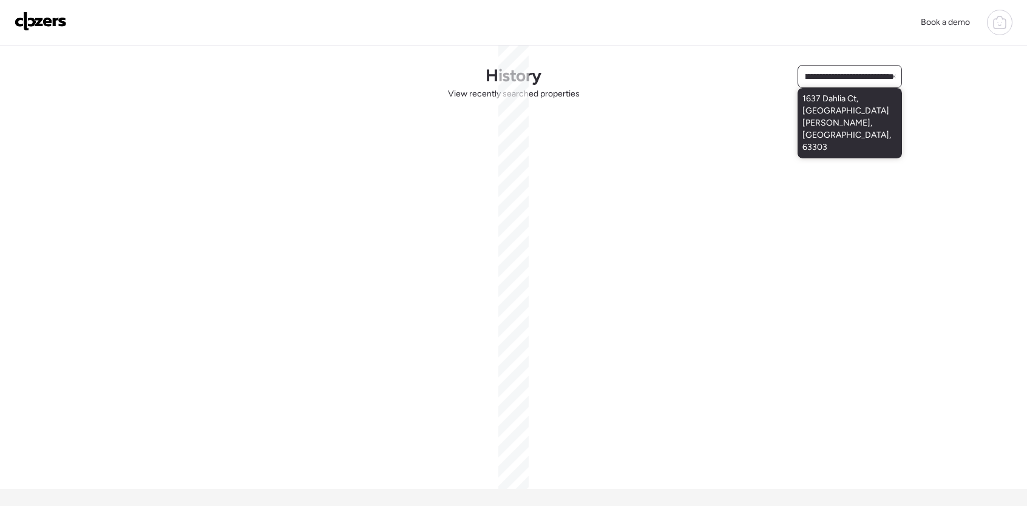
type input "**********"
click at [831, 100] on span "1637 Dahlia Ct, [GEOGRAPHIC_DATA][PERSON_NAME], [GEOGRAPHIC_DATA], 63303" at bounding box center [850, 123] width 95 height 61
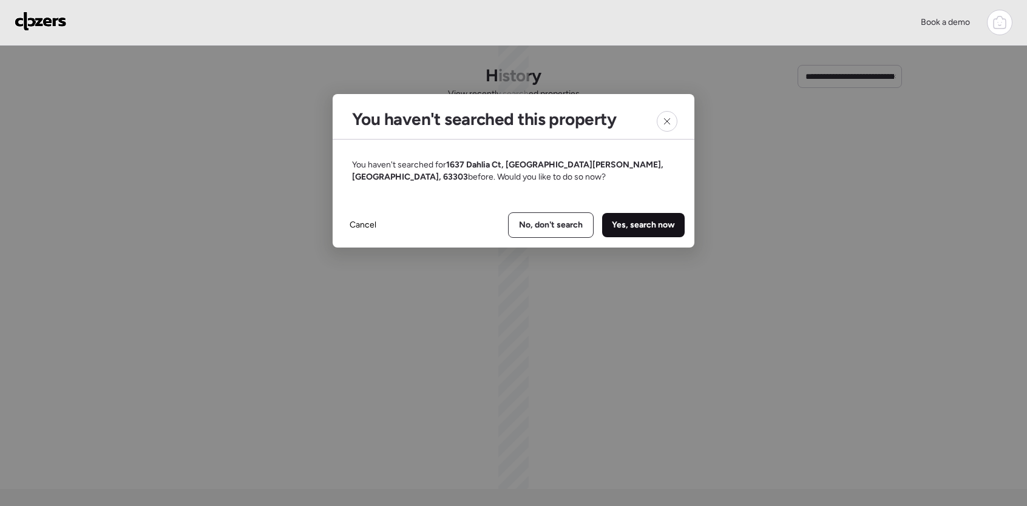
click at [630, 219] on span "Yes, search now" at bounding box center [643, 225] width 63 height 12
